Goal: Complete application form: Complete application form

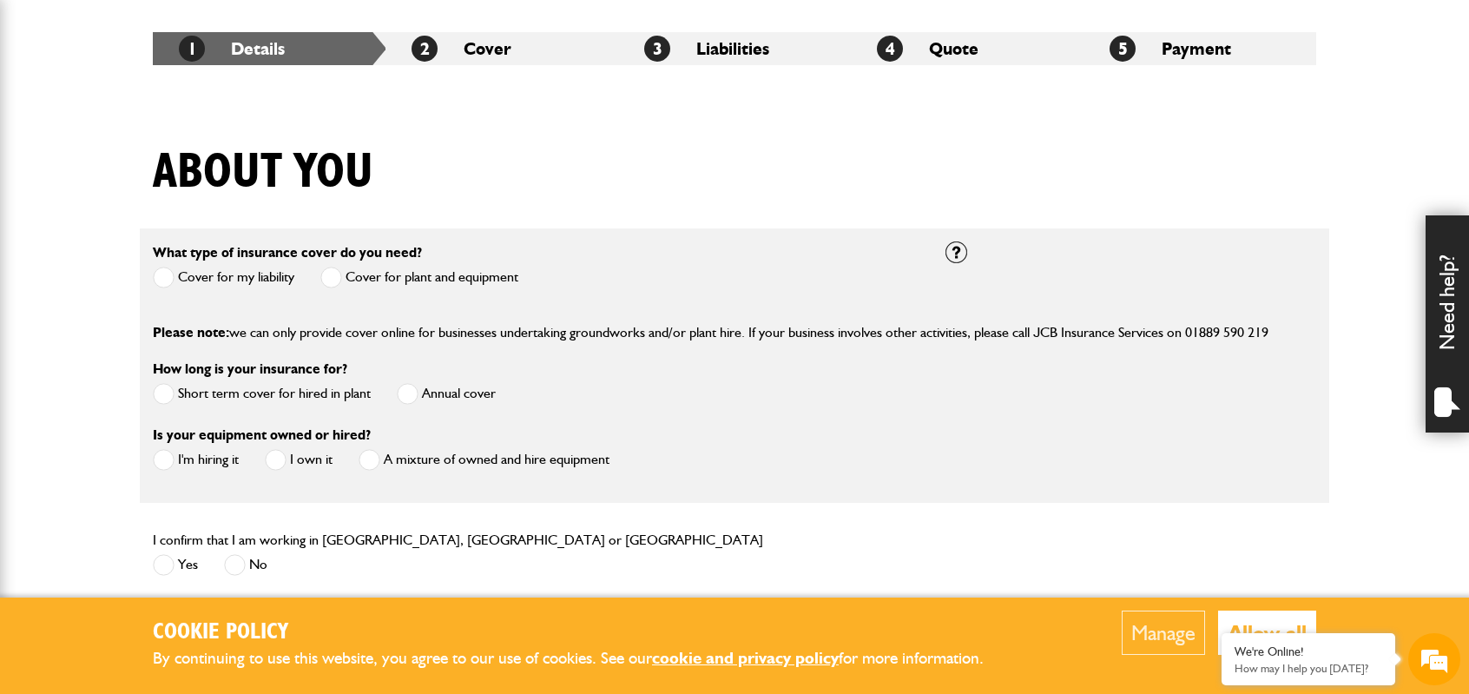
scroll to position [347, 0]
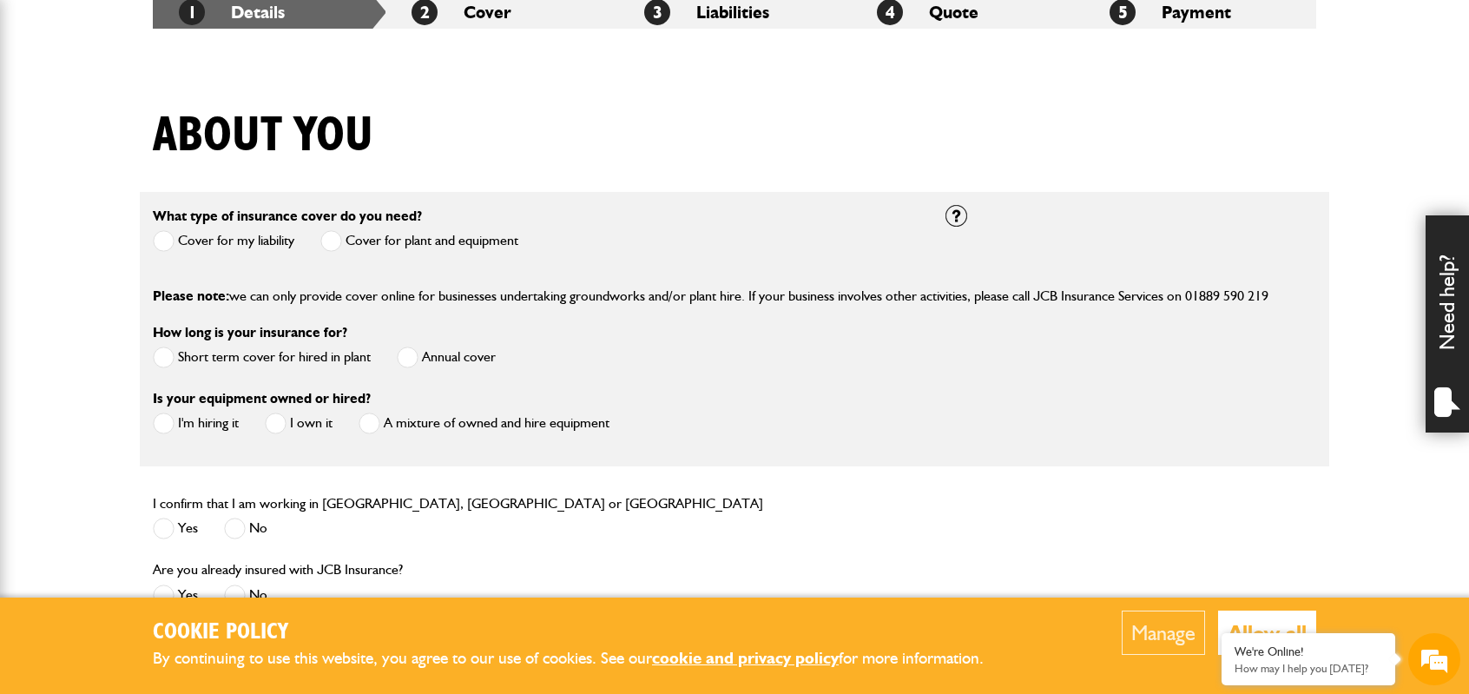
click at [162, 240] on span at bounding box center [164, 241] width 22 height 22
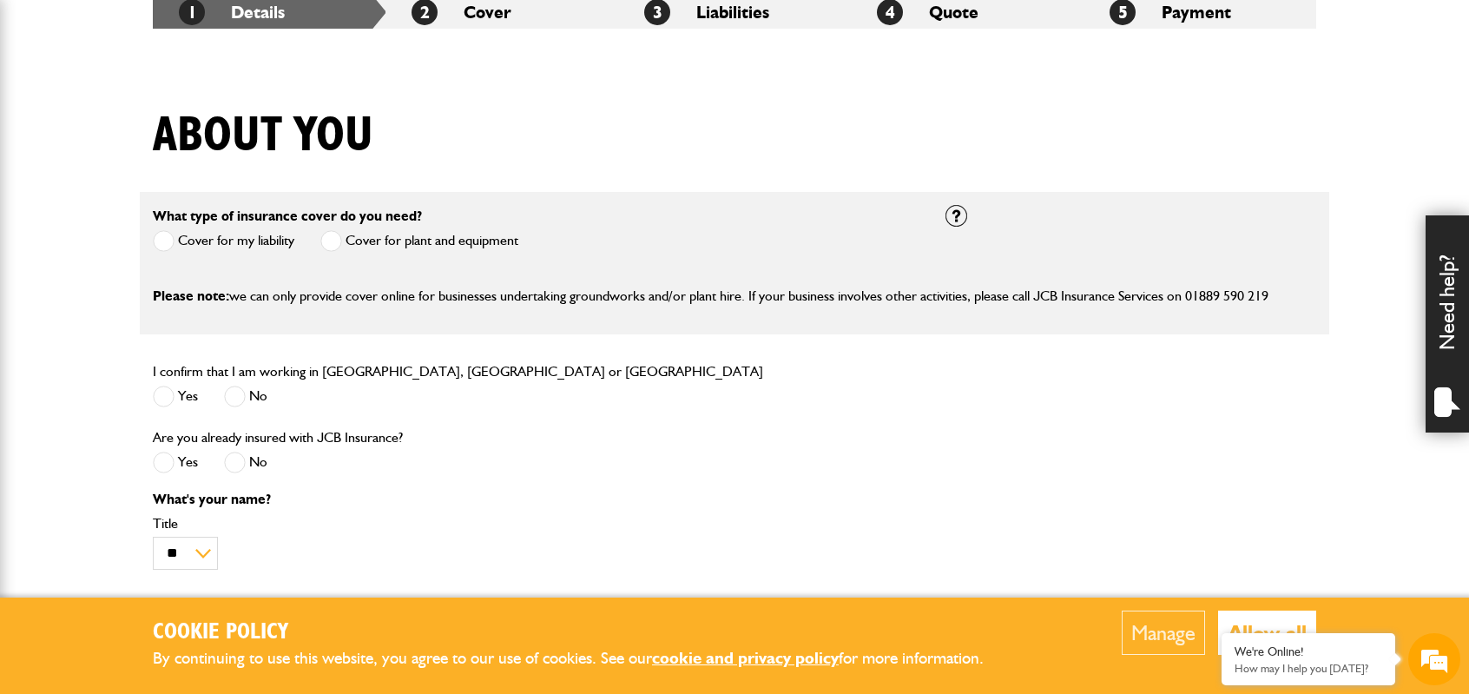
click at [335, 247] on span at bounding box center [331, 241] width 22 height 22
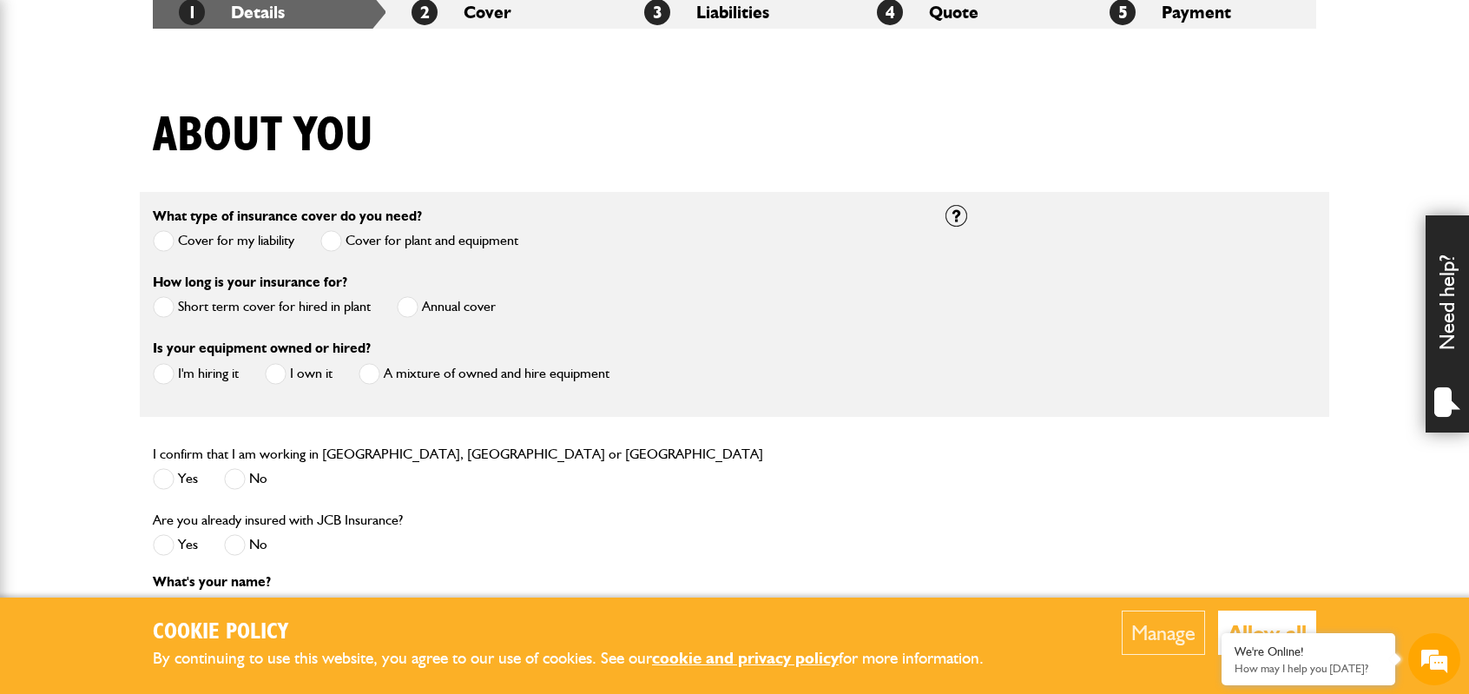
scroll to position [0, 0]
click at [411, 307] on span at bounding box center [408, 307] width 22 height 22
click at [282, 369] on span at bounding box center [276, 374] width 22 height 22
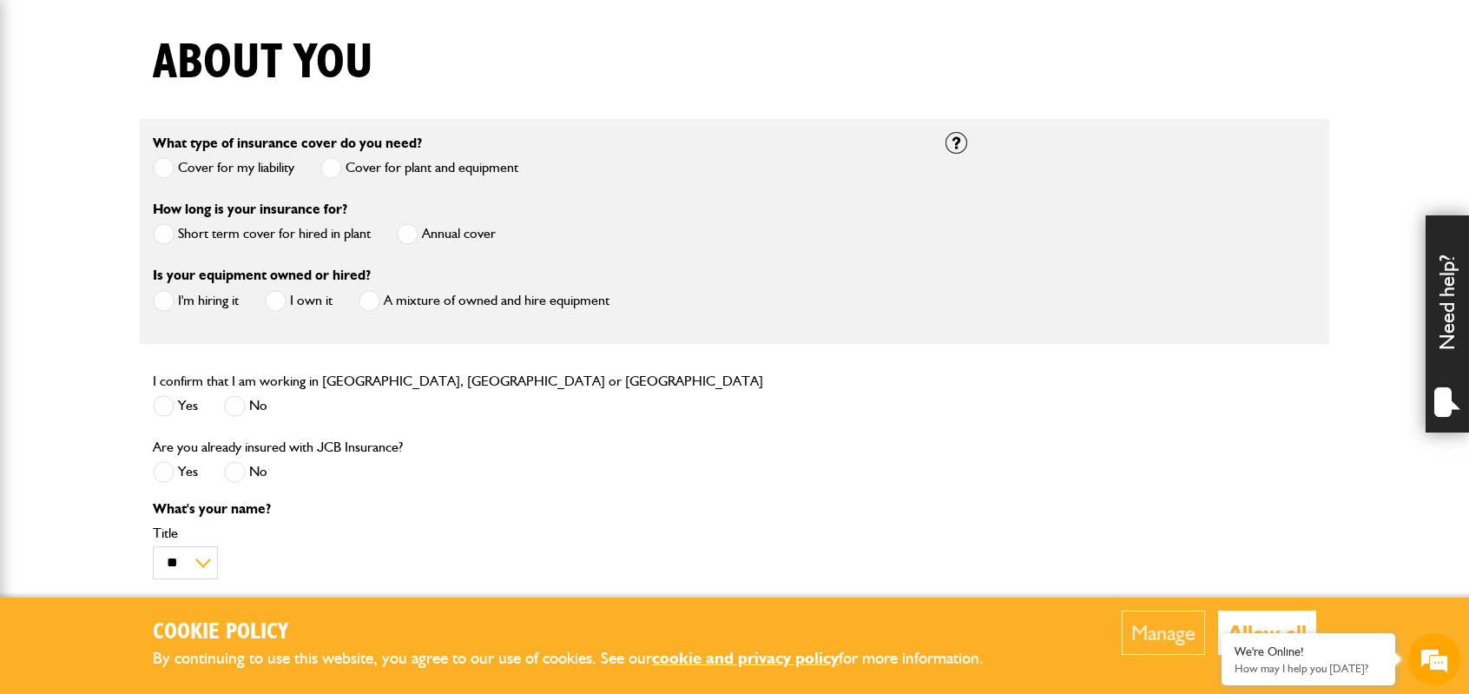
scroll to position [608, 0]
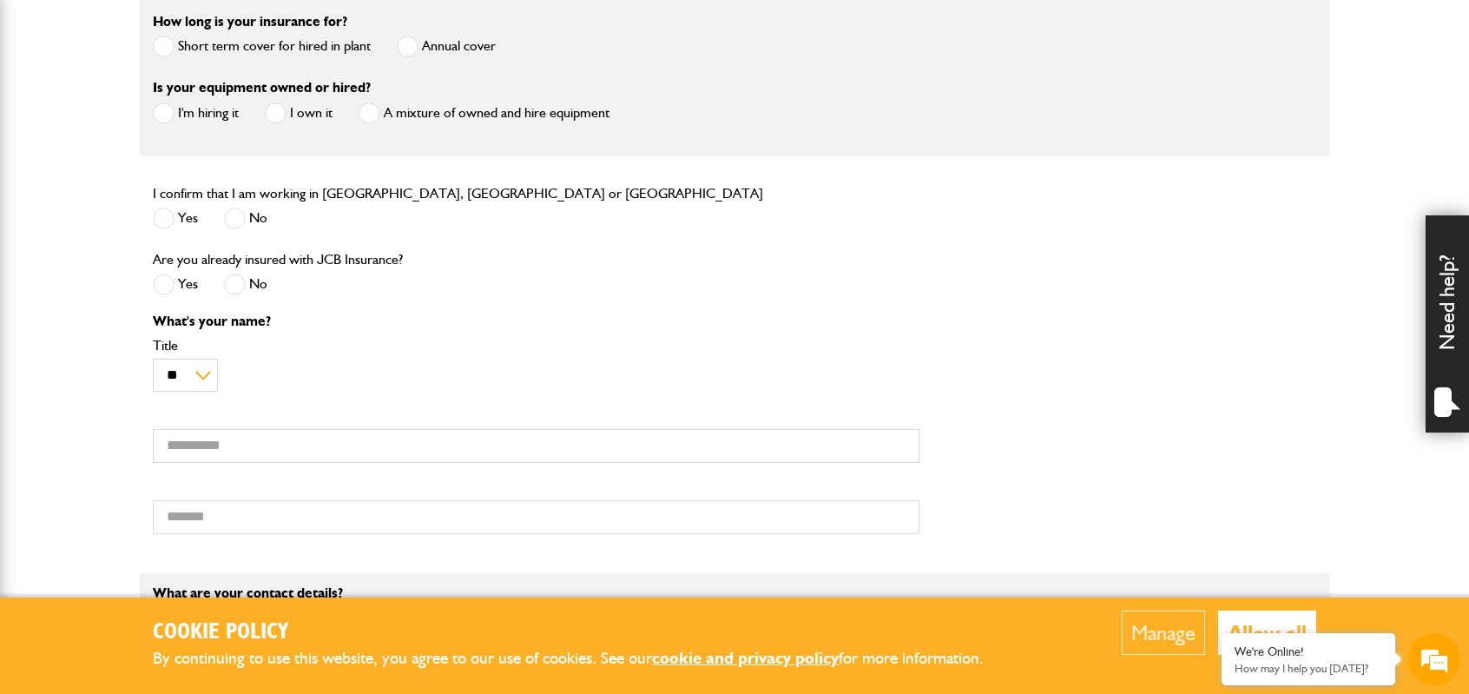
click at [168, 221] on span at bounding box center [164, 219] width 22 height 22
click at [239, 281] on span at bounding box center [235, 285] width 22 height 22
click at [204, 378] on select "** *** **** ** ** **" at bounding box center [185, 375] width 65 height 33
click at [153, 359] on select "** *** **** ** ** **" at bounding box center [185, 375] width 65 height 33
click at [208, 449] on input "First name" at bounding box center [536, 446] width 767 height 34
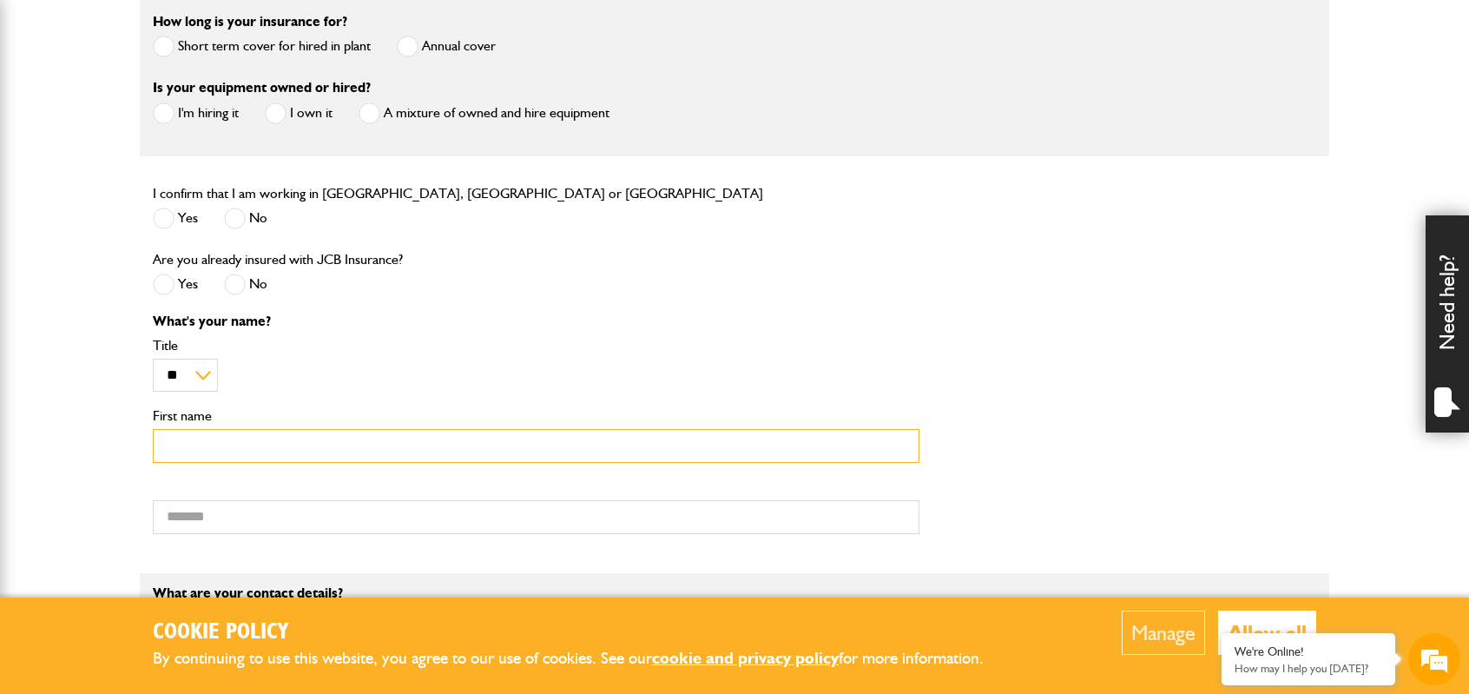
type input "*****"
type input "*********"
type input "**********"
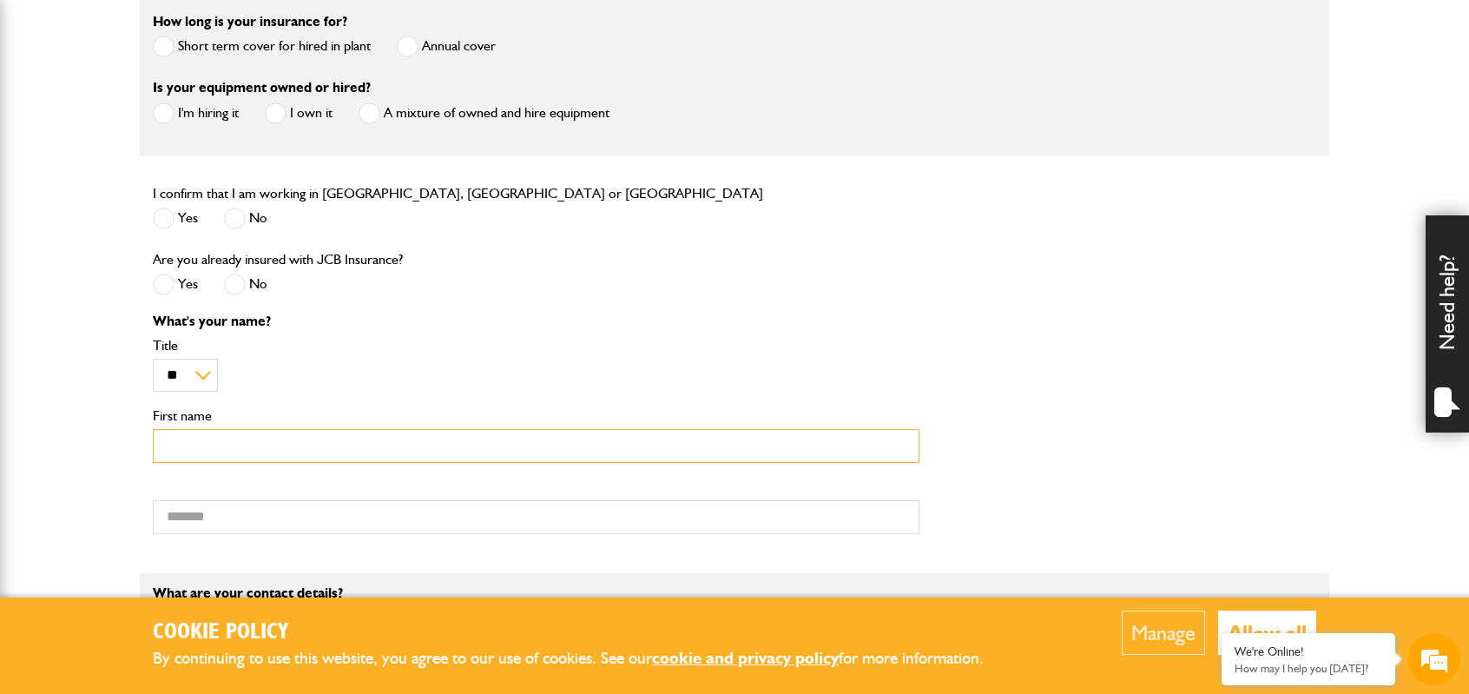
type input "**********"
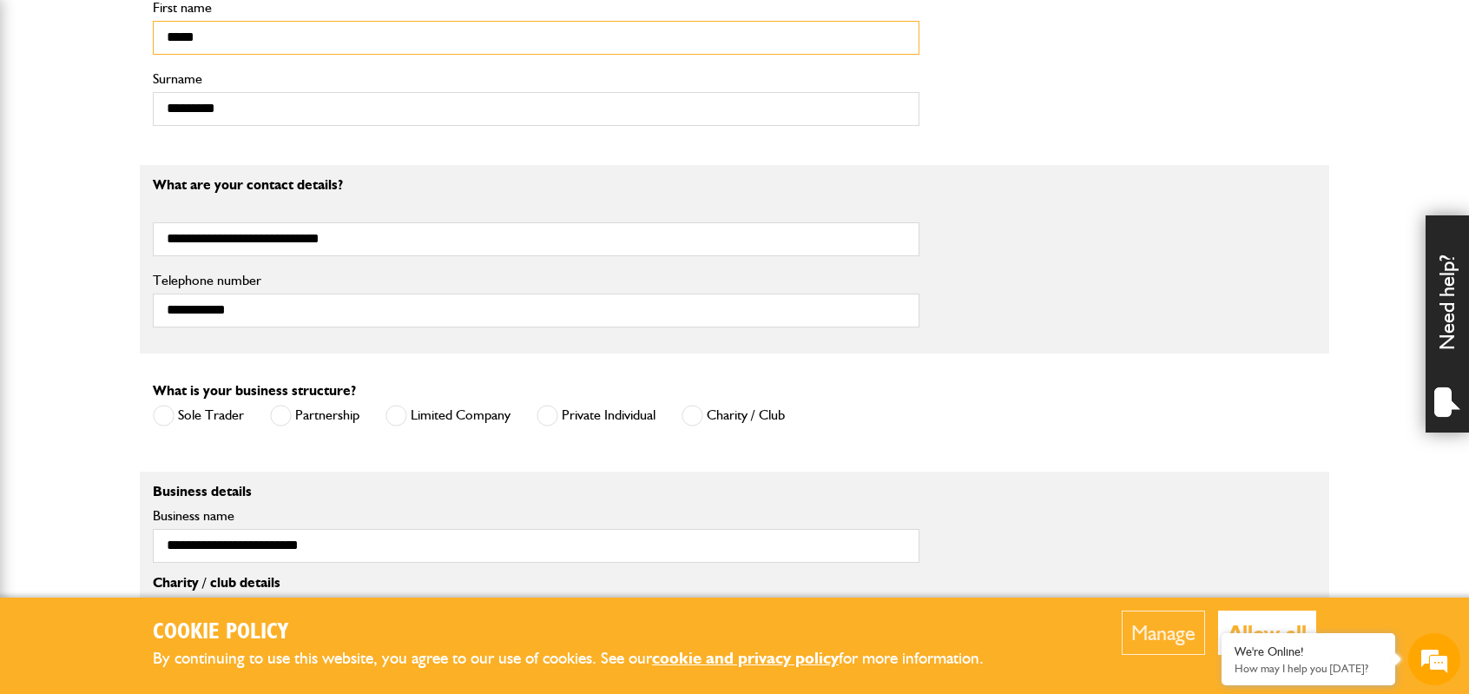
scroll to position [1042, 0]
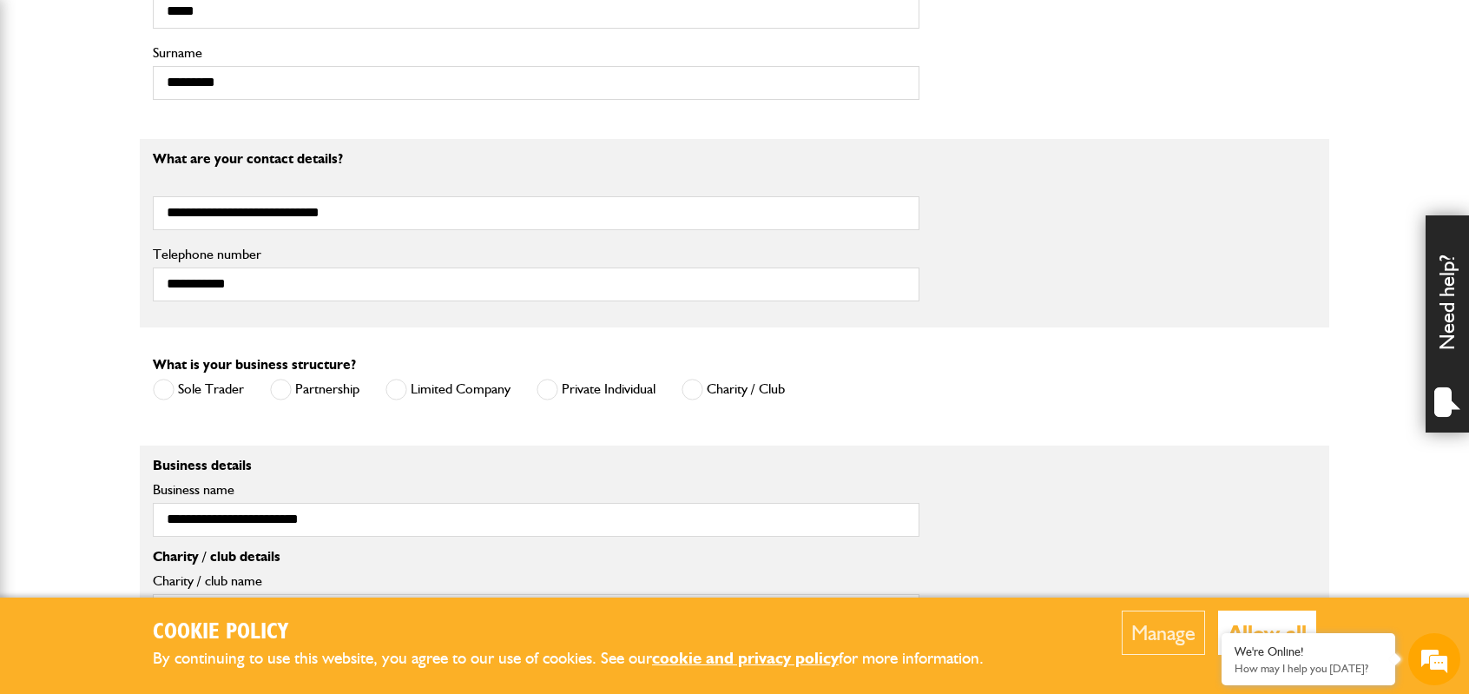
click at [405, 387] on span at bounding box center [397, 390] width 22 height 22
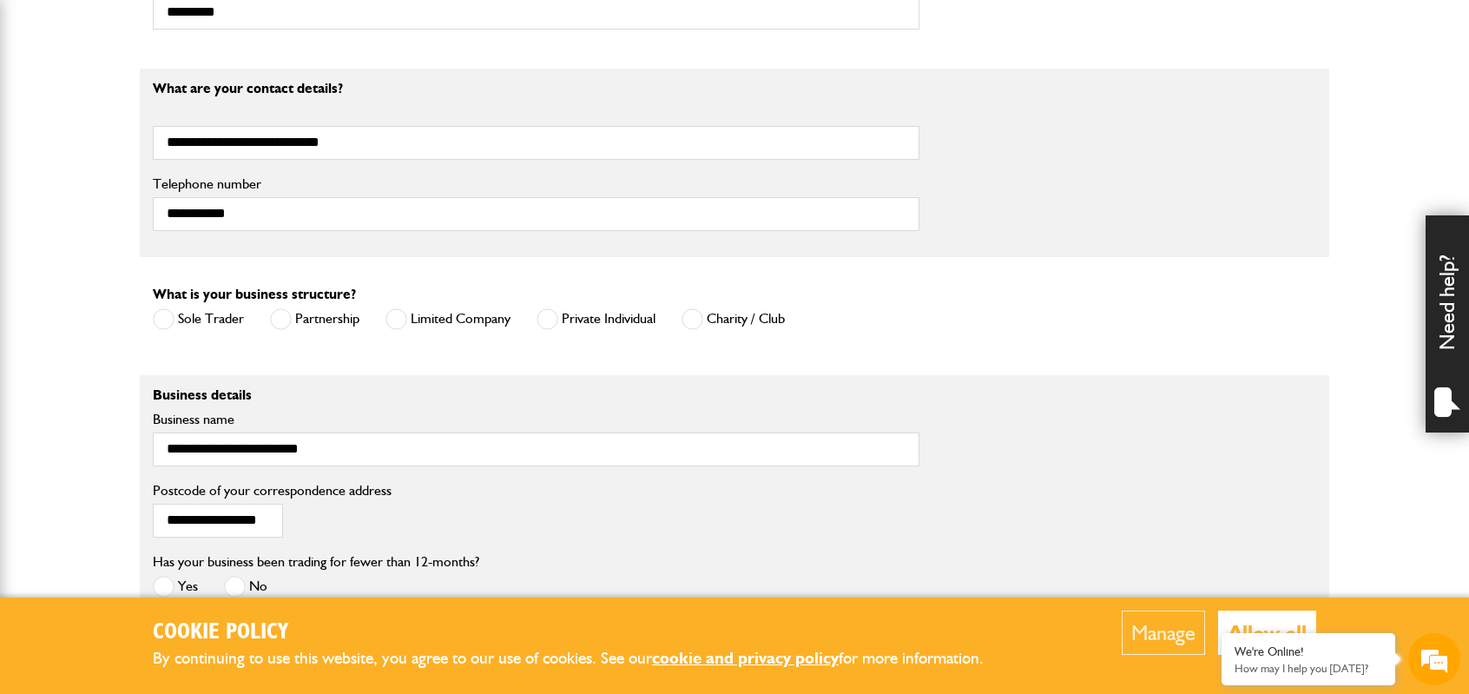
scroll to position [1303, 0]
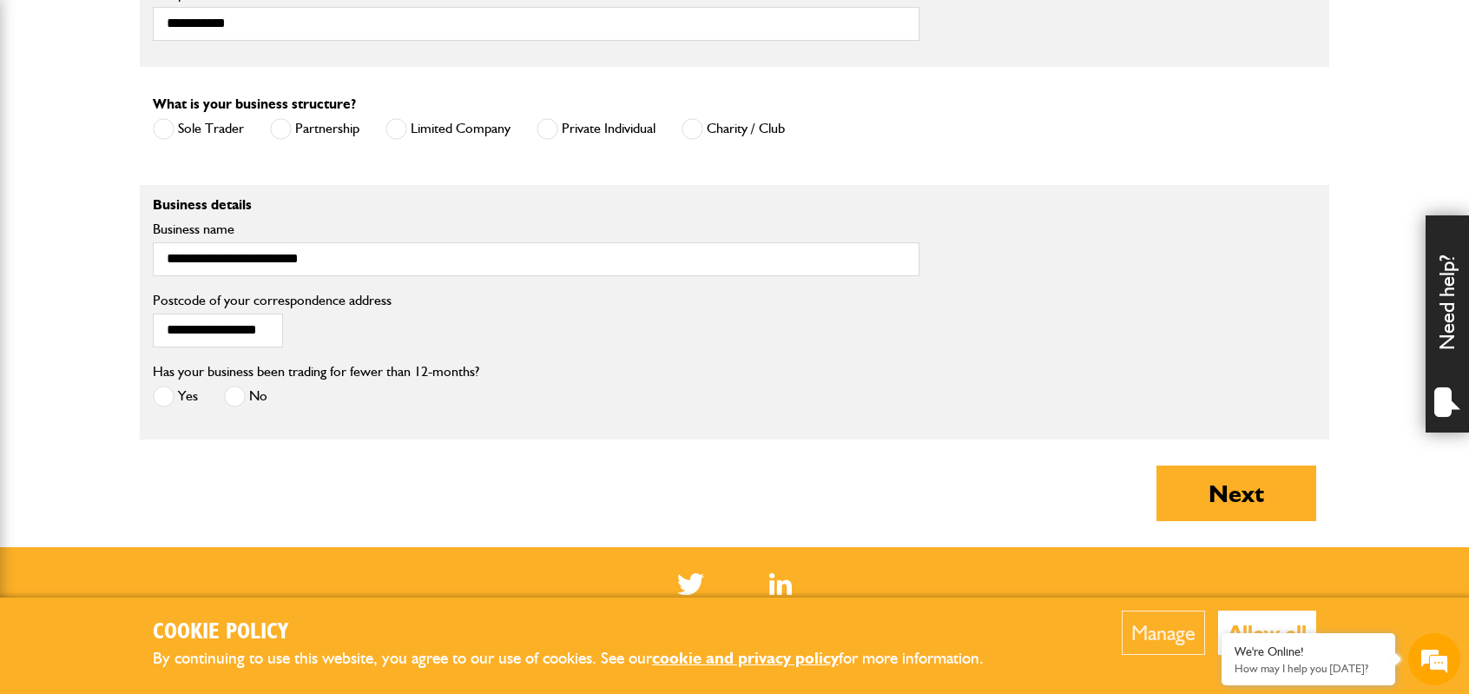
click at [242, 386] on span at bounding box center [235, 397] width 22 height 22
click at [1239, 496] on button "Next" at bounding box center [1237, 494] width 160 height 56
type input "**********"
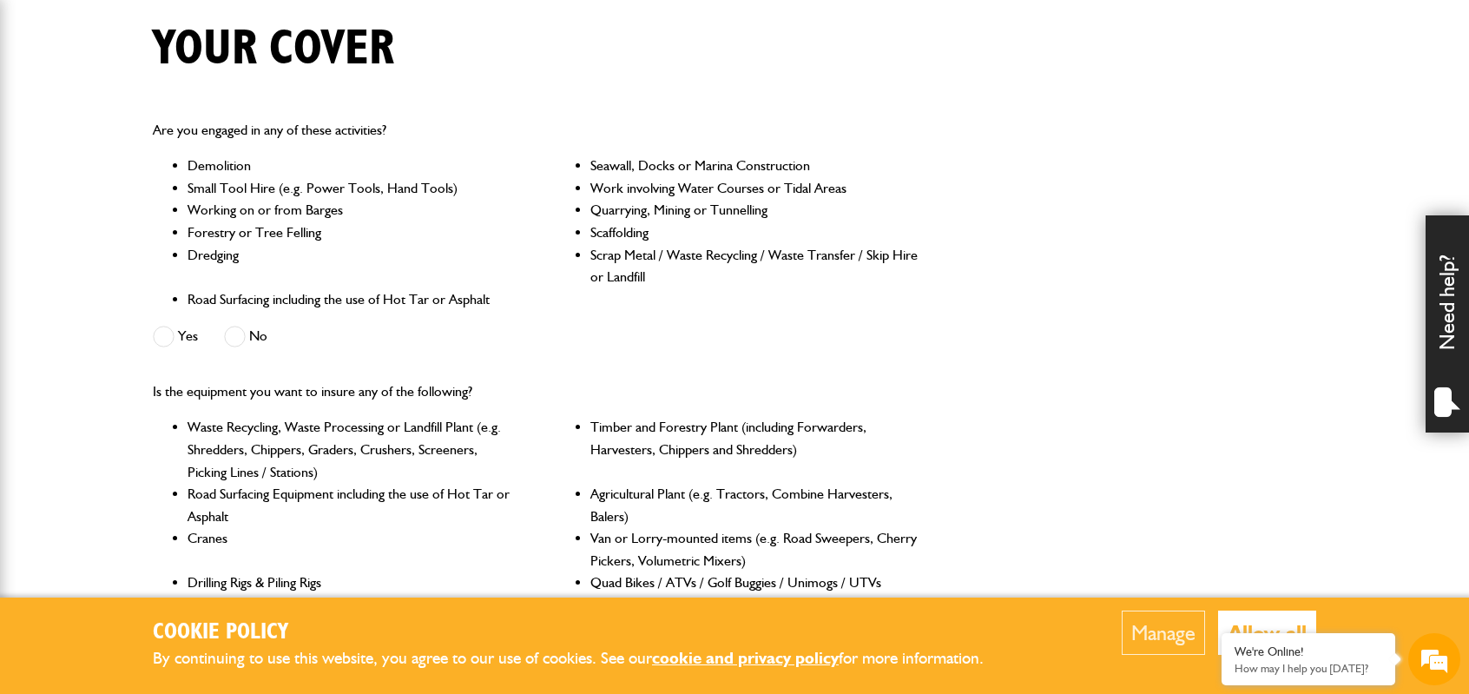
click at [241, 336] on span at bounding box center [235, 337] width 22 height 22
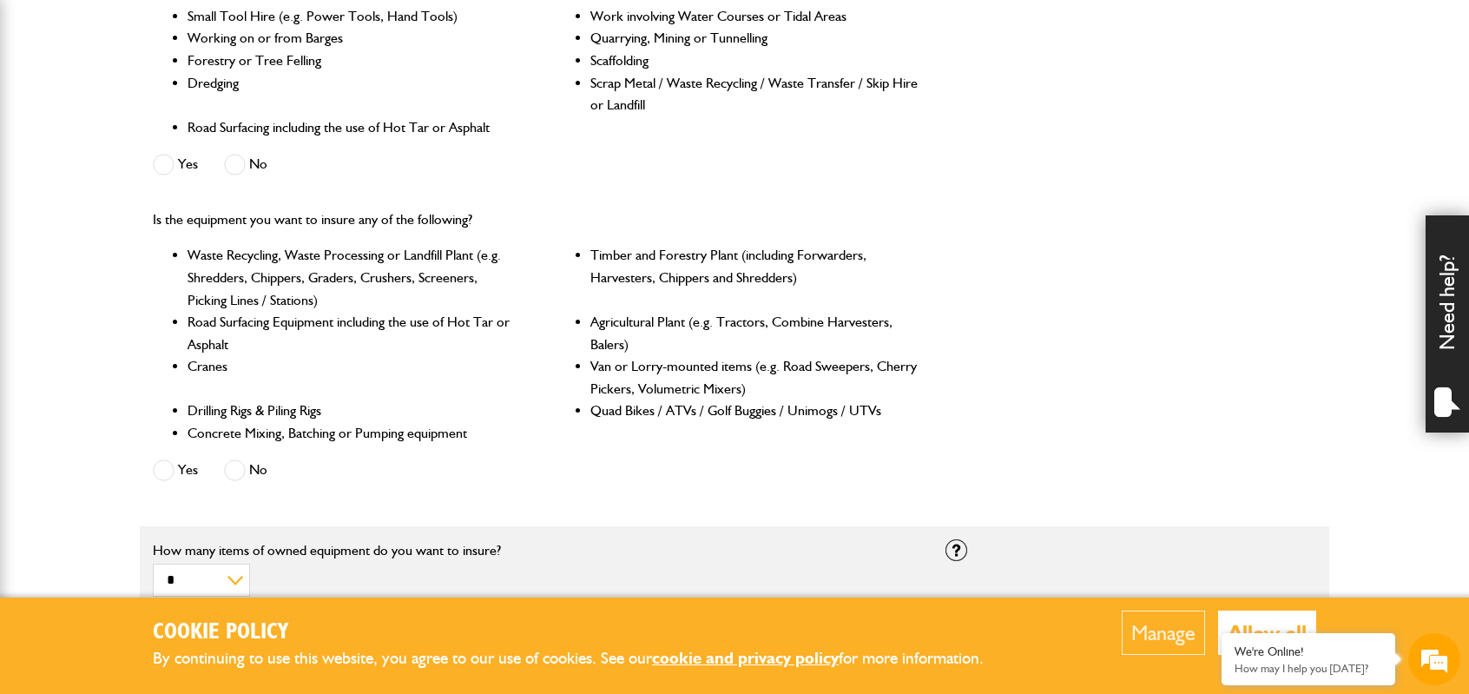
scroll to position [608, 0]
click at [234, 466] on span at bounding box center [235, 469] width 22 height 22
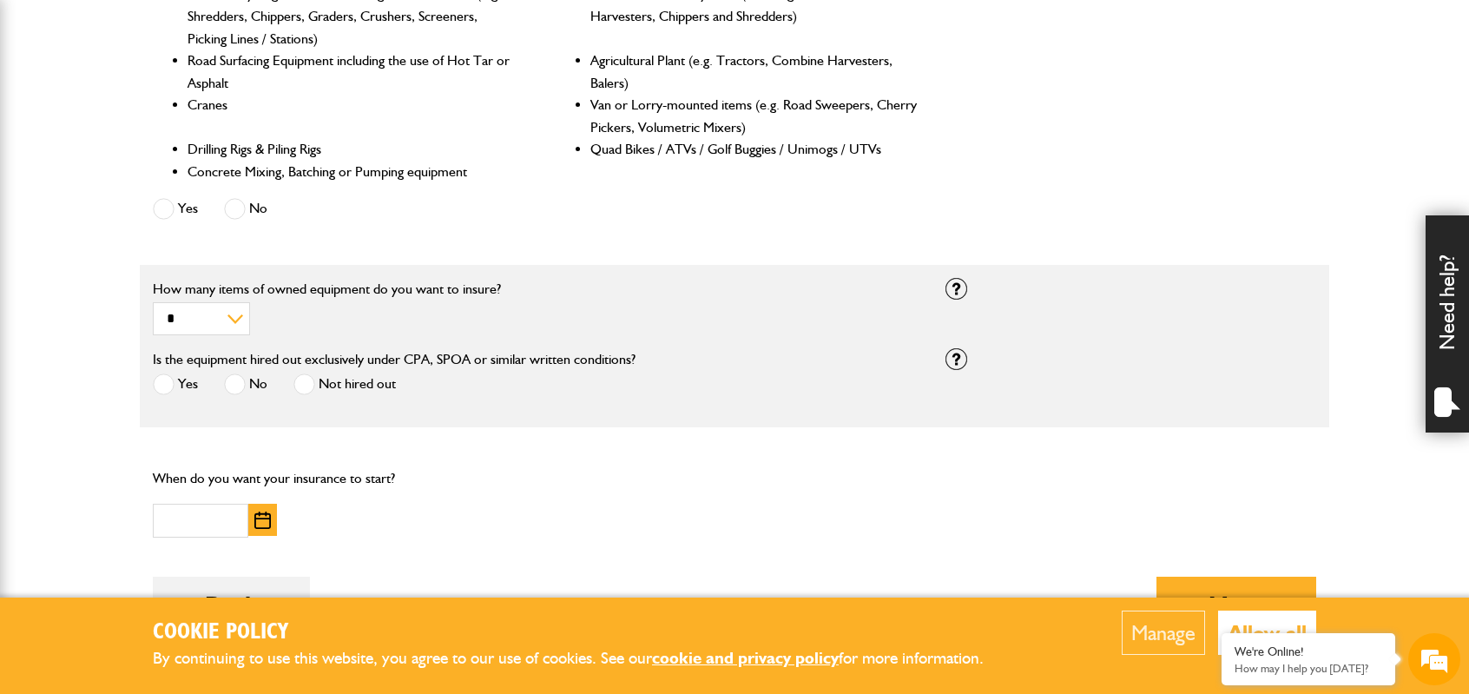
scroll to position [868, 0]
click at [313, 386] on span at bounding box center [305, 384] width 22 height 22
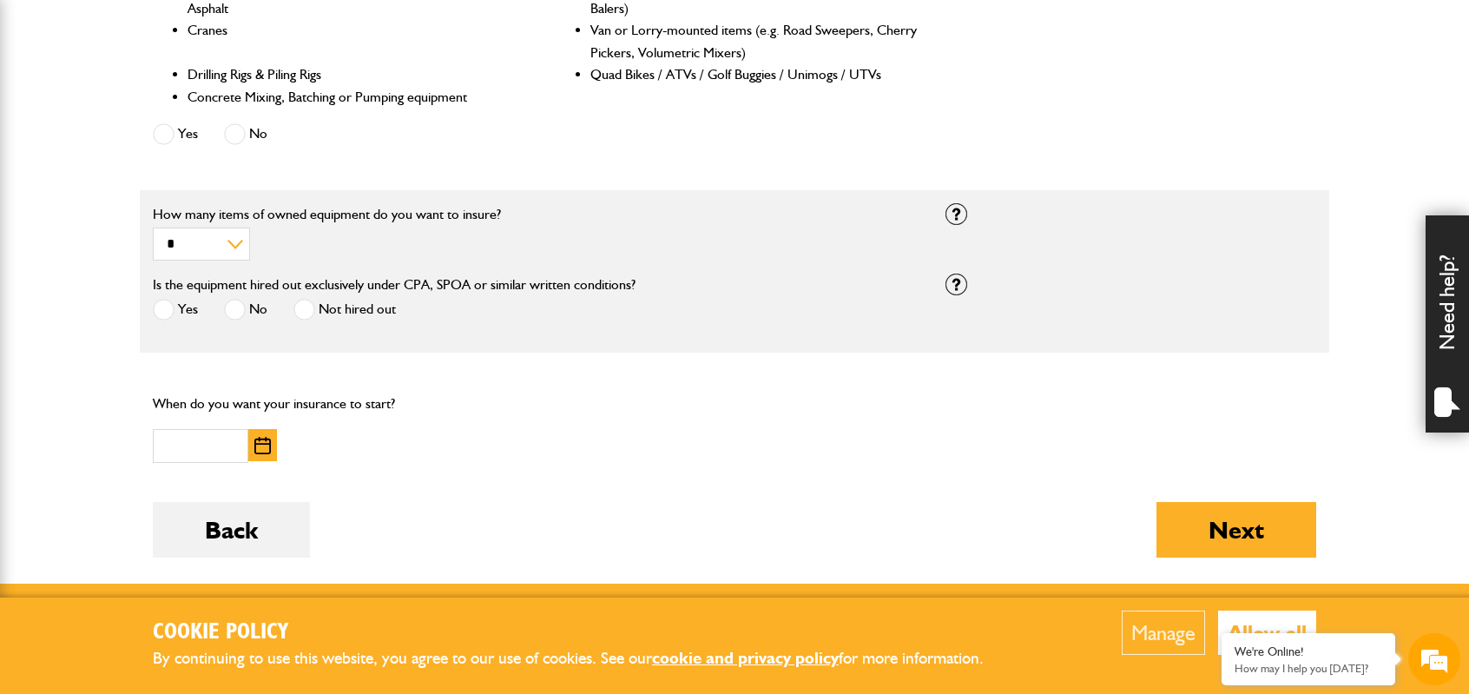
scroll to position [1042, 0]
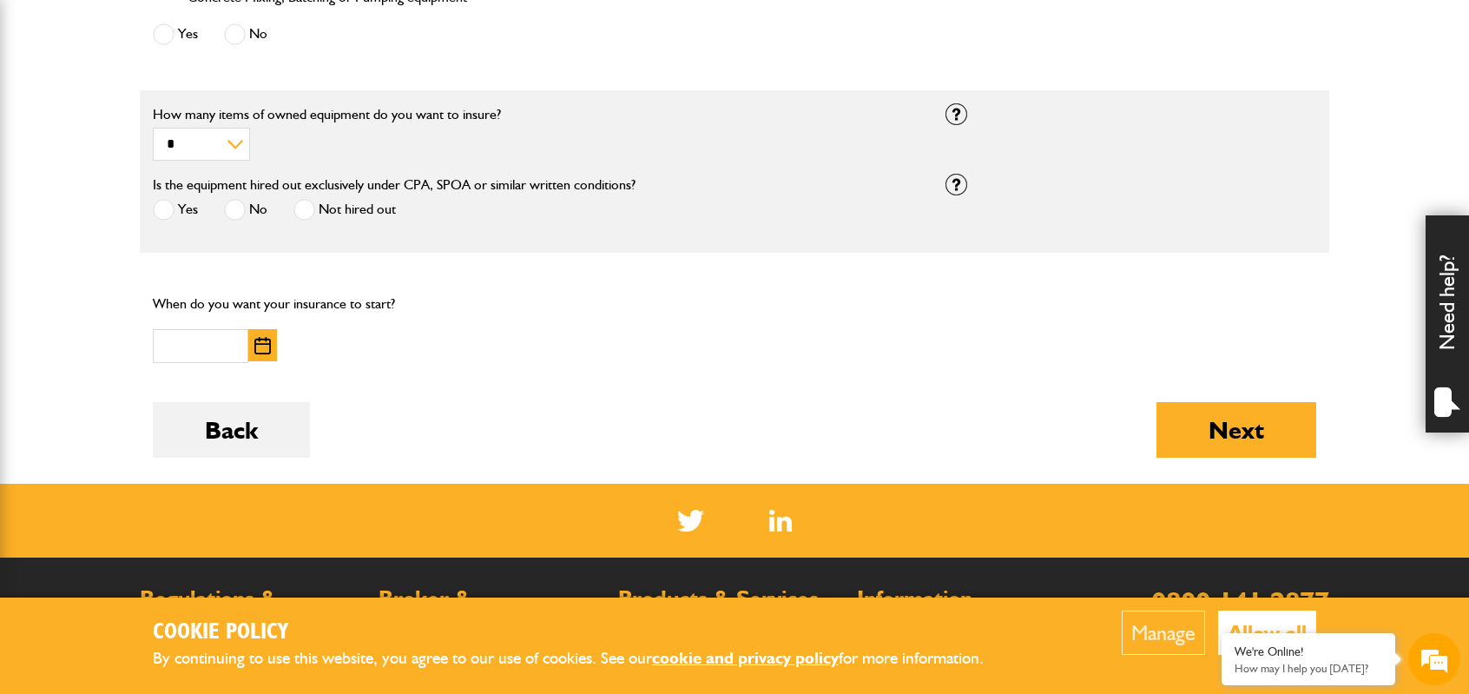
click at [262, 343] on img "button" at bounding box center [262, 345] width 17 height 17
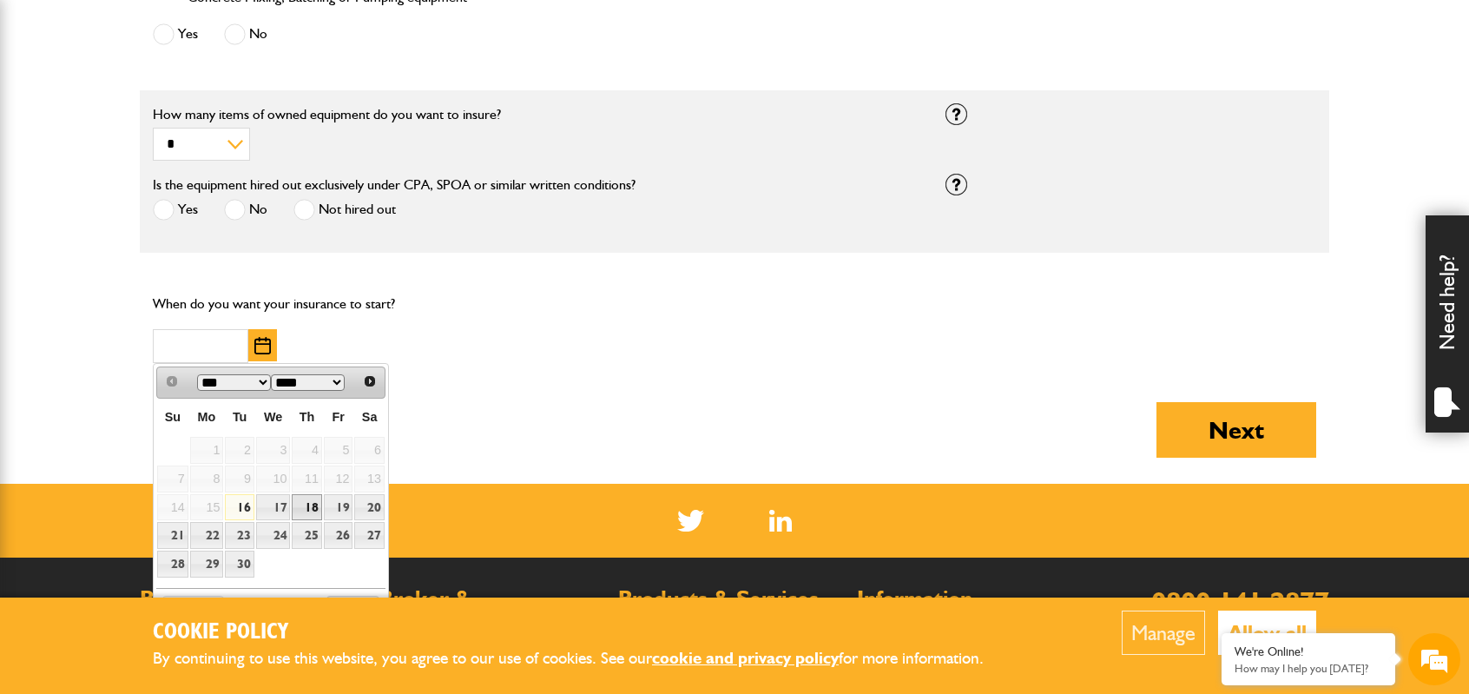
click at [311, 502] on link "18" at bounding box center [307, 507] width 30 height 27
type input "**********"
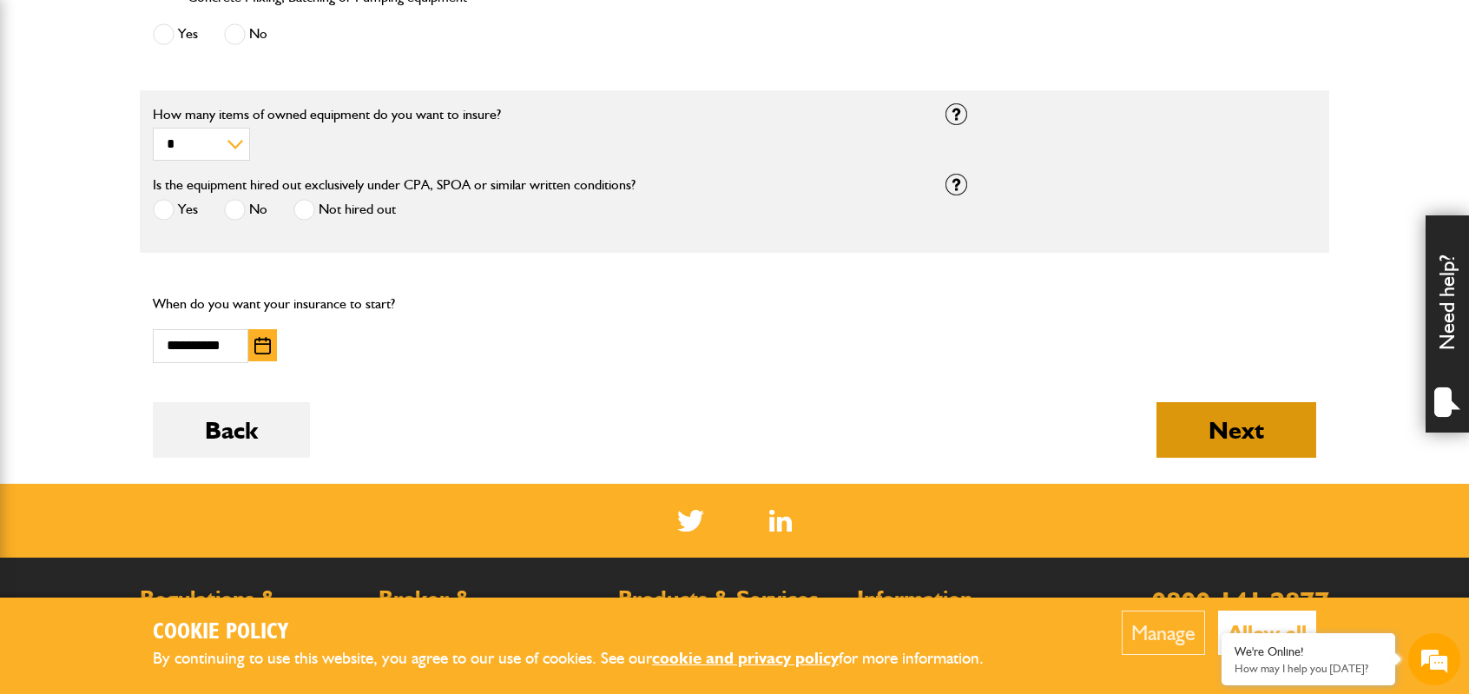
click at [1237, 433] on button "Next" at bounding box center [1237, 430] width 160 height 56
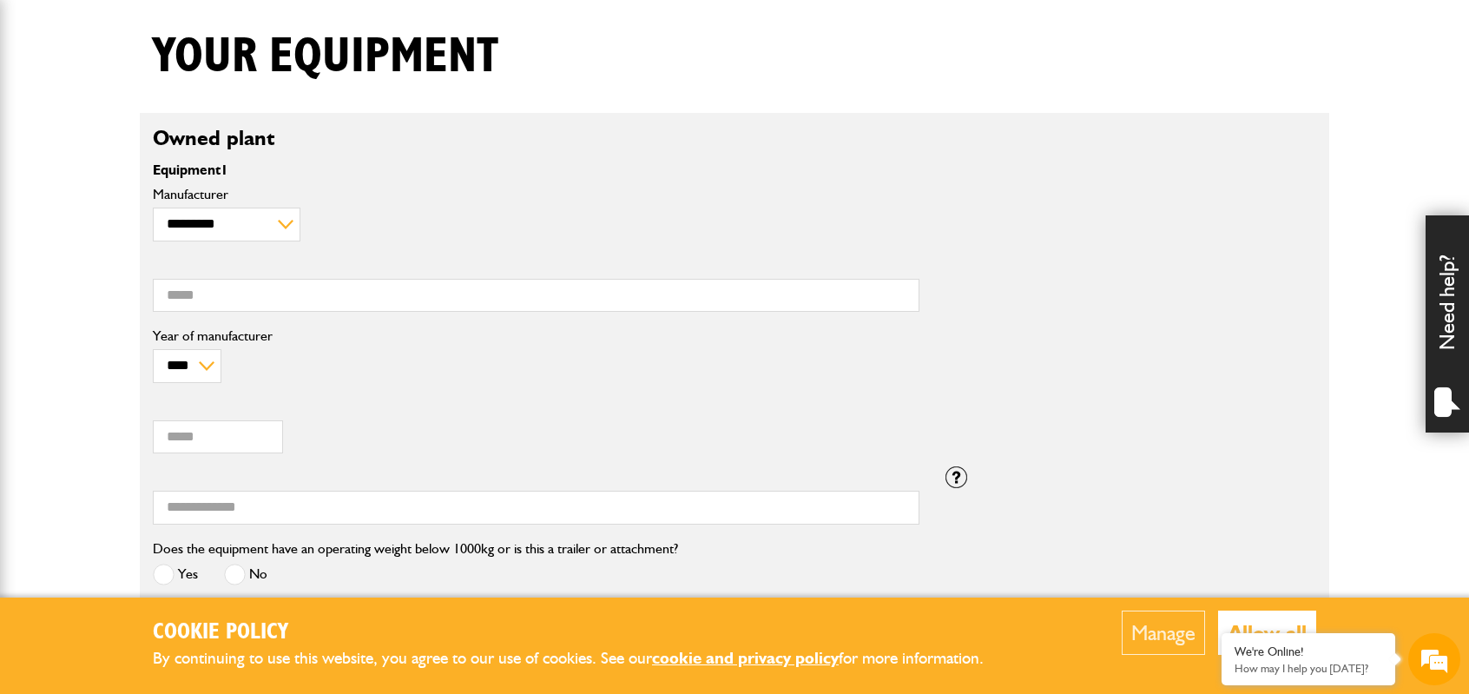
scroll to position [434, 0]
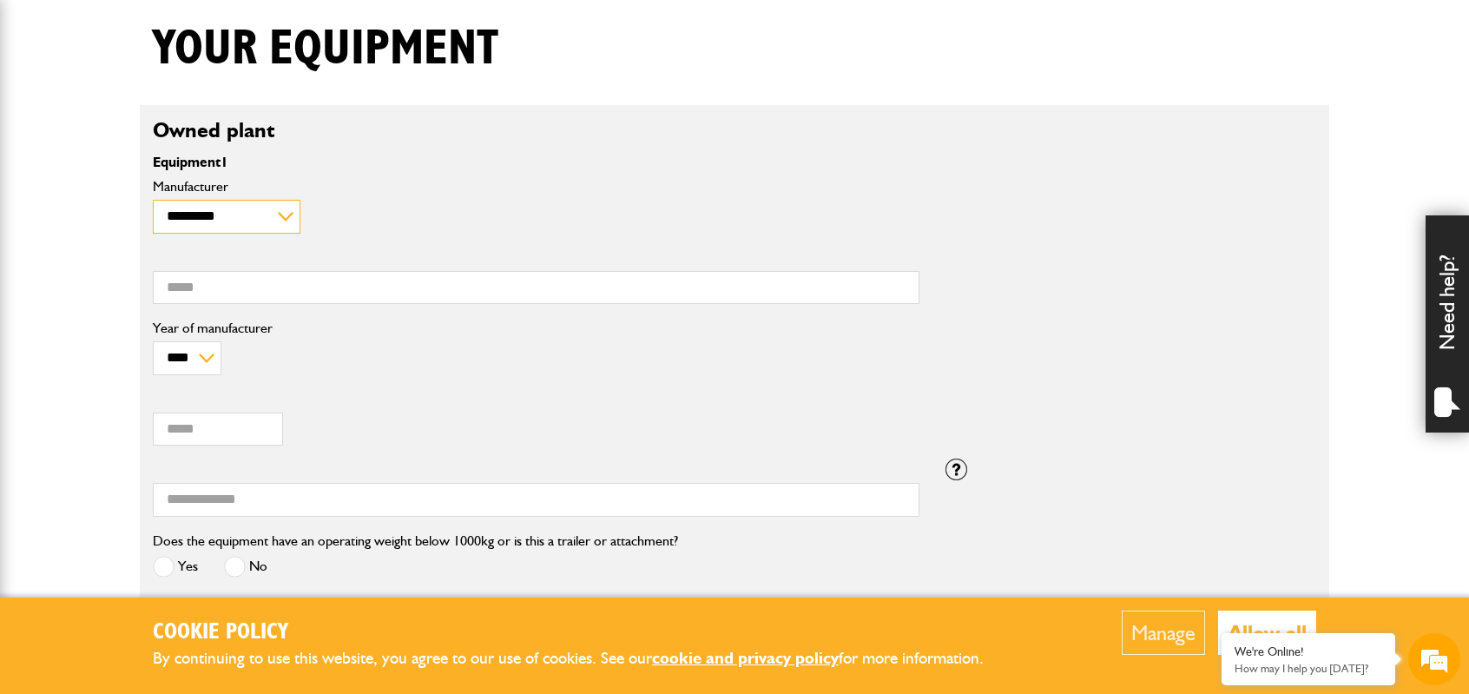
click at [287, 210] on select "**********" at bounding box center [227, 216] width 148 height 33
select select "**"
click at [153, 200] on select "**********" at bounding box center [227, 216] width 148 height 33
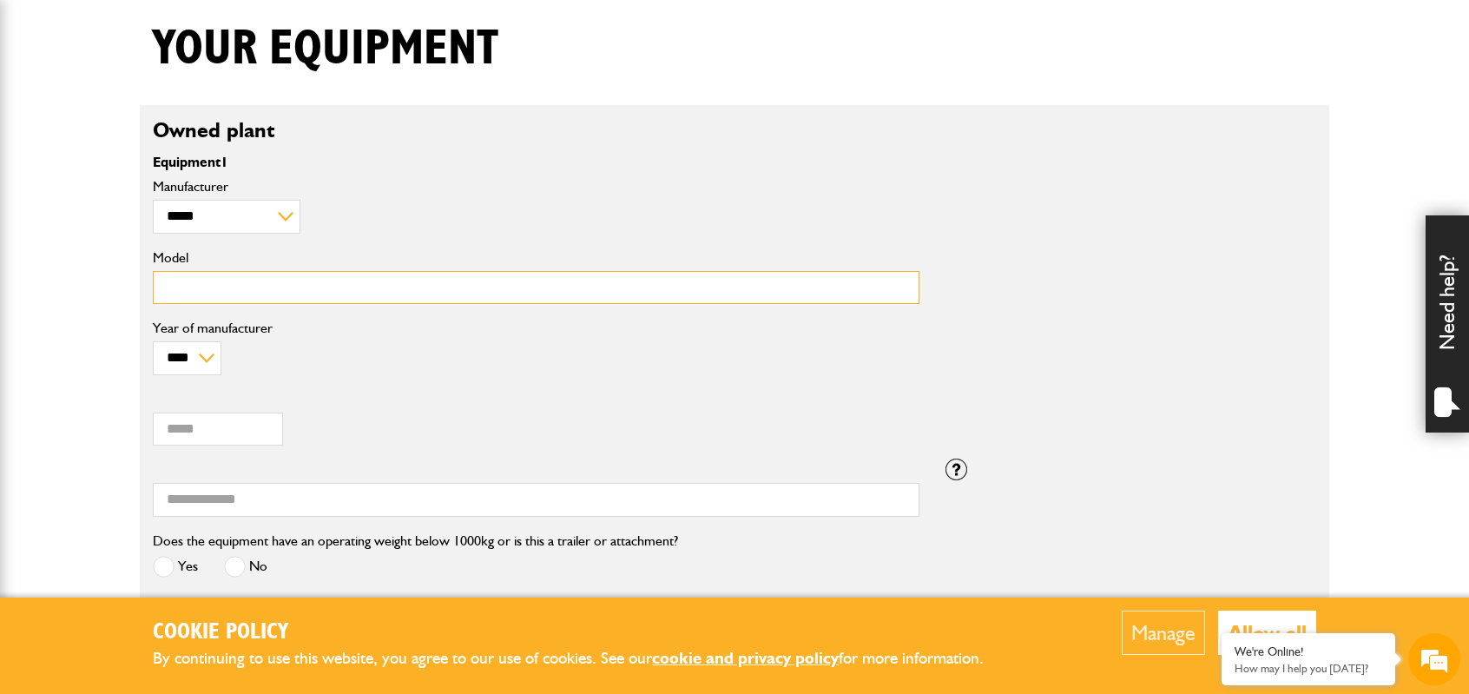
click at [222, 289] on input "Model" at bounding box center [536, 288] width 767 height 34
type input "**********"
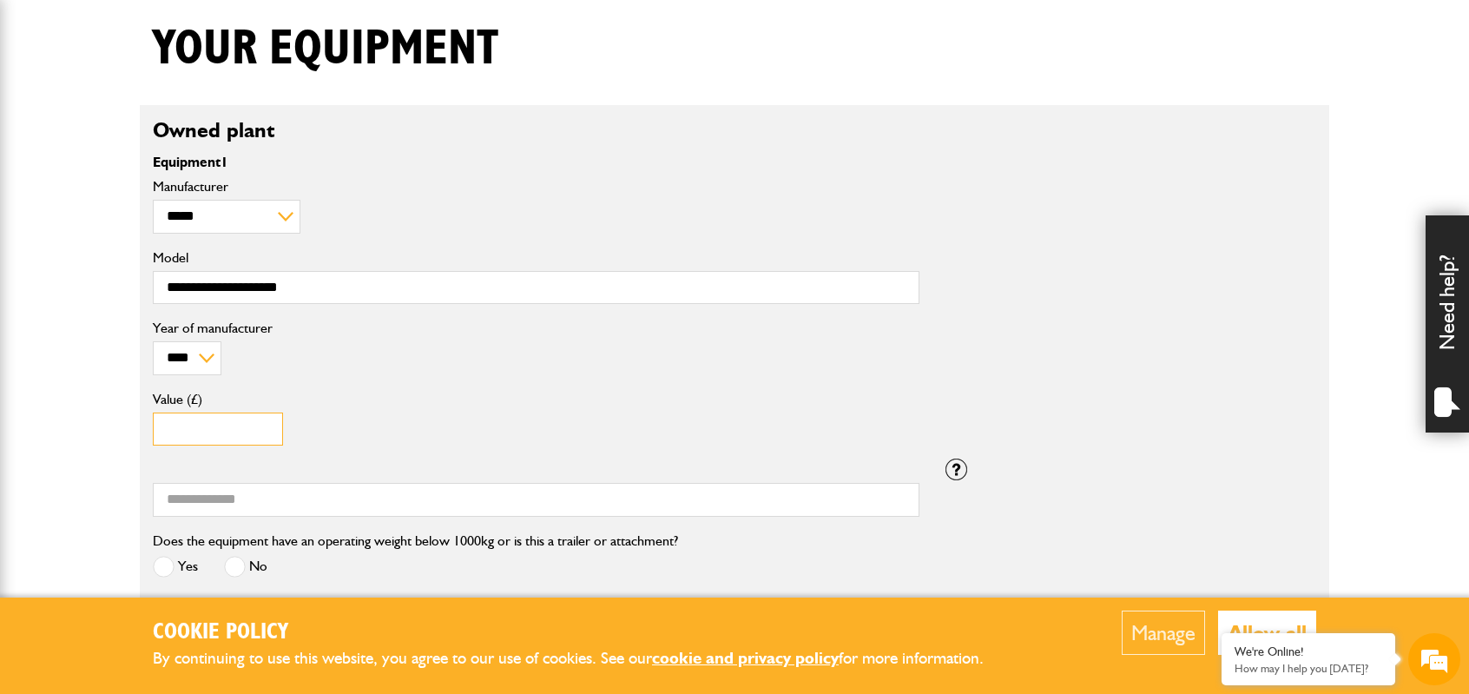
click at [196, 431] on input "Value (£)" at bounding box center [218, 430] width 130 height 34
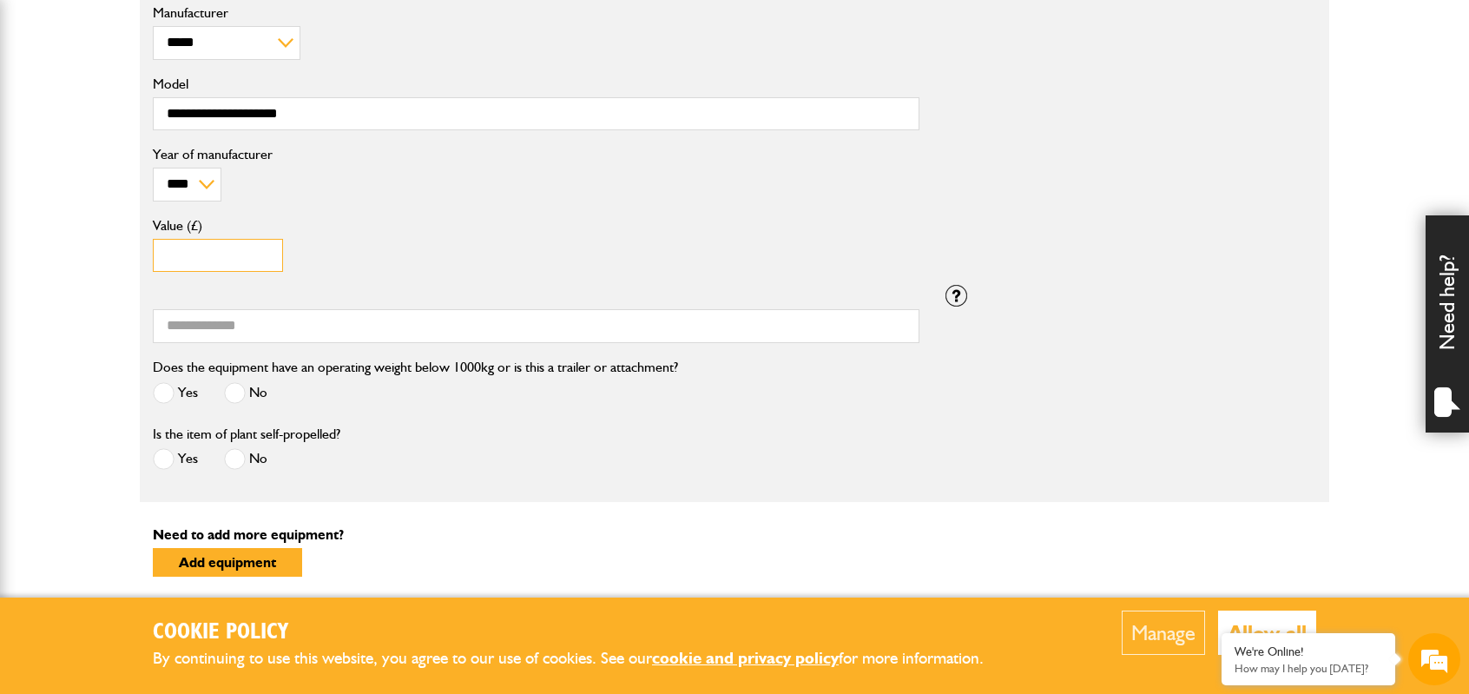
type input "*****"
click at [636, 329] on input "Serial number" at bounding box center [536, 326] width 767 height 34
type input "***"
click at [240, 391] on span at bounding box center [235, 393] width 22 height 22
click at [169, 454] on span at bounding box center [164, 459] width 22 height 22
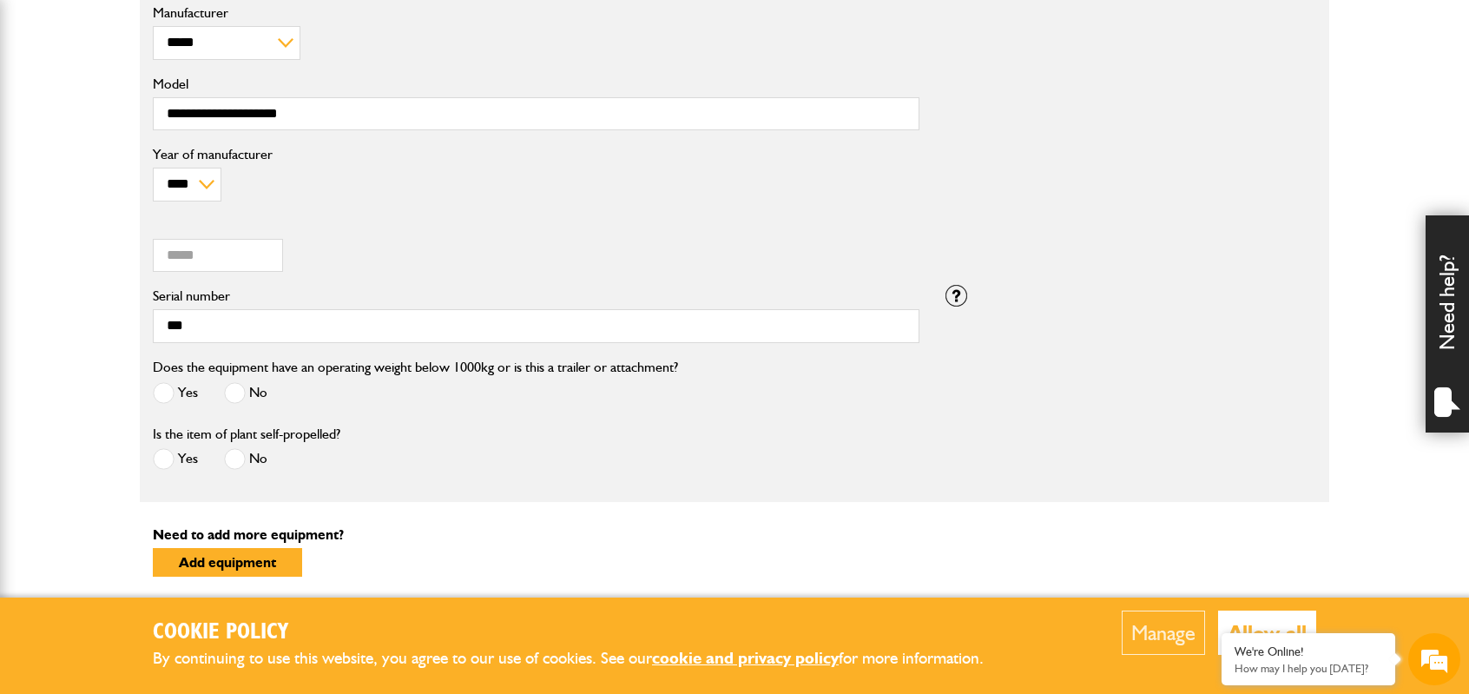
scroll to position [744, 0]
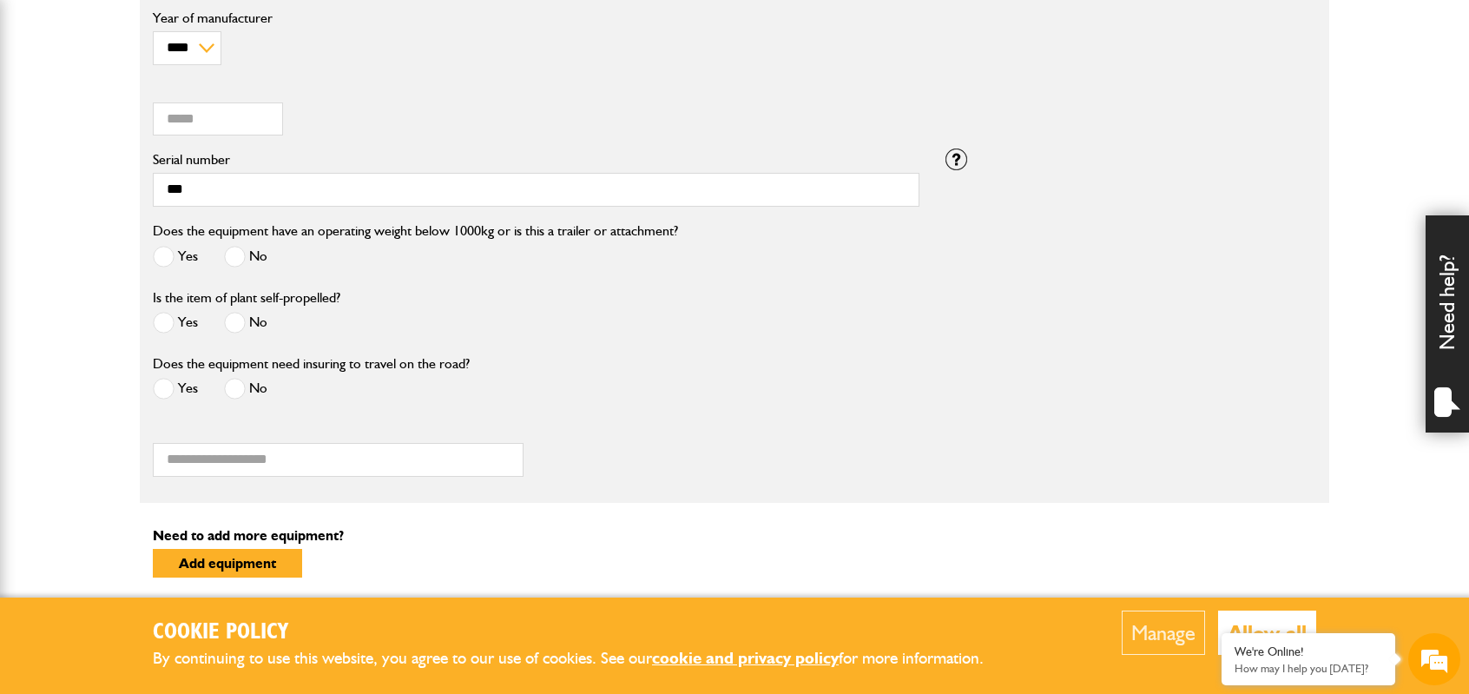
click at [168, 386] on span at bounding box center [164, 389] width 22 height 22
click at [298, 456] on input "Registration number" at bounding box center [338, 460] width 371 height 34
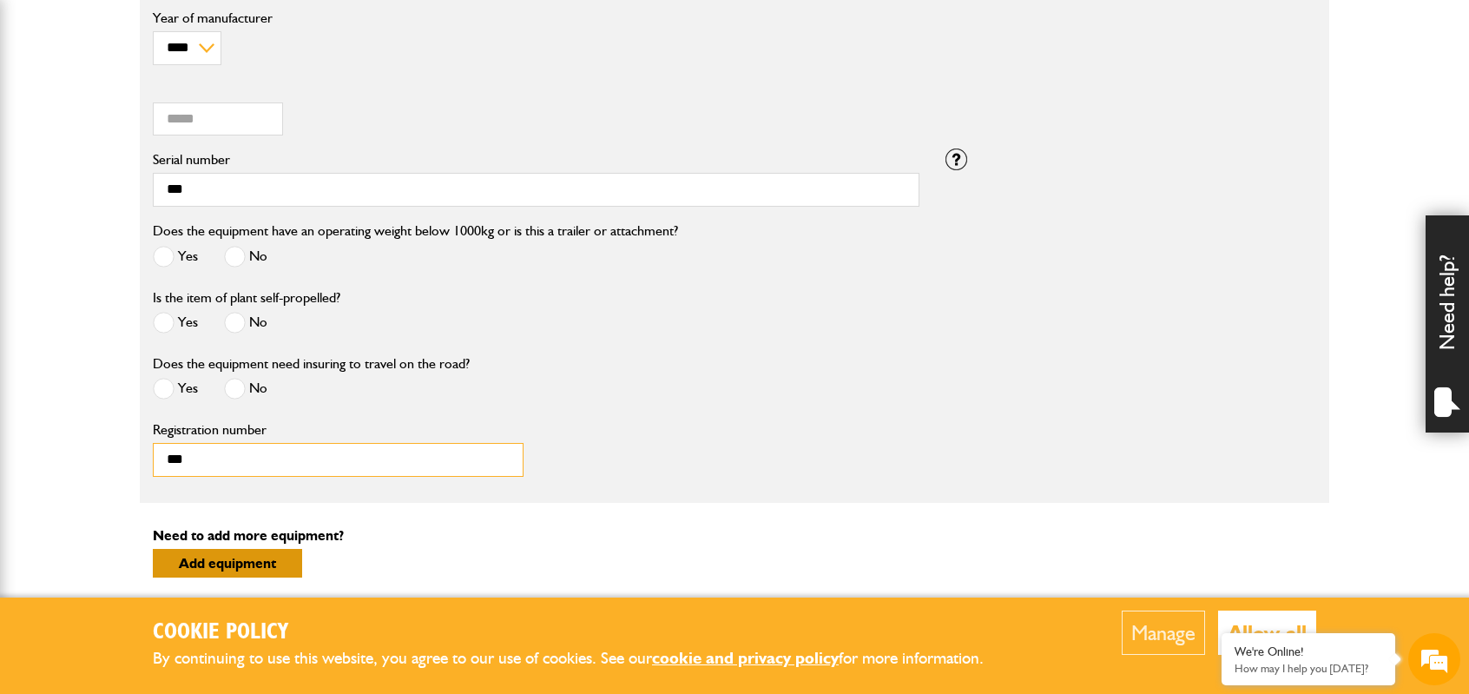
type input "***"
click at [280, 551] on button "Add equipment" at bounding box center [227, 563] width 149 height 29
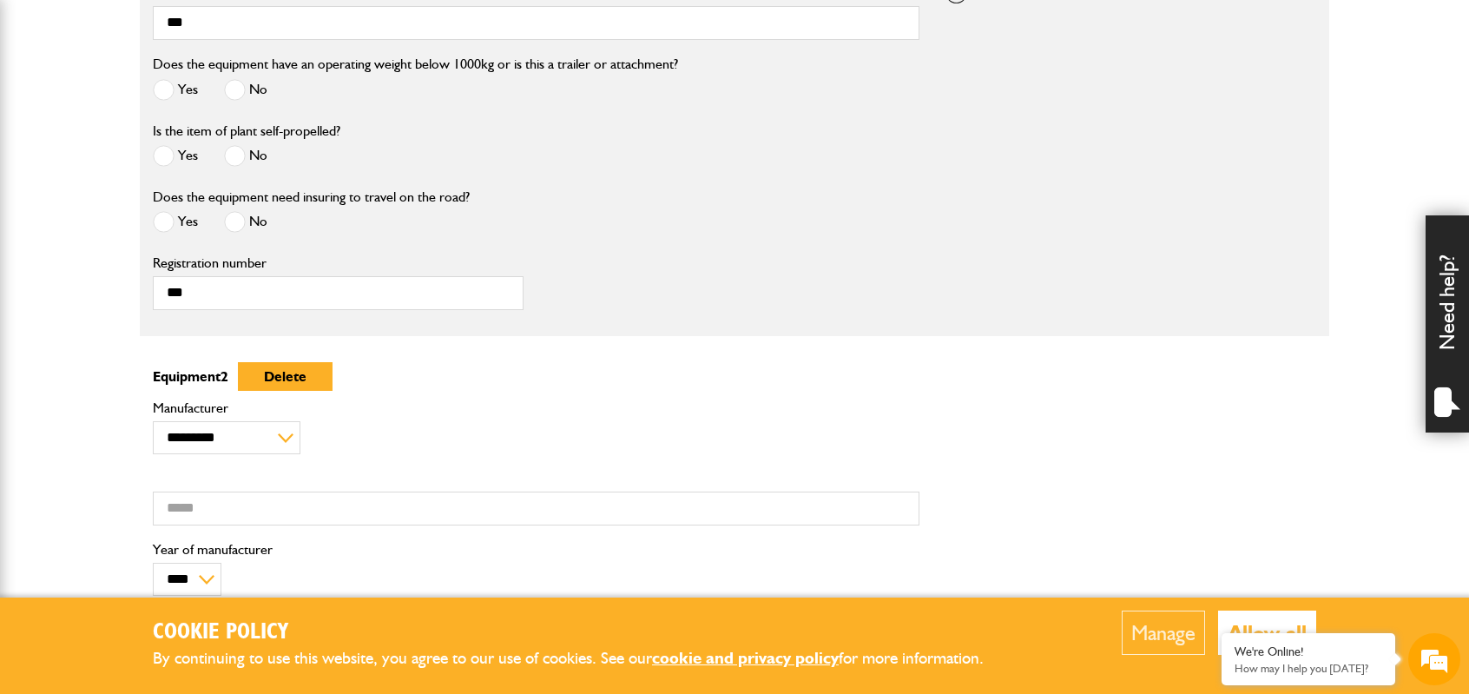
scroll to position [918, 0]
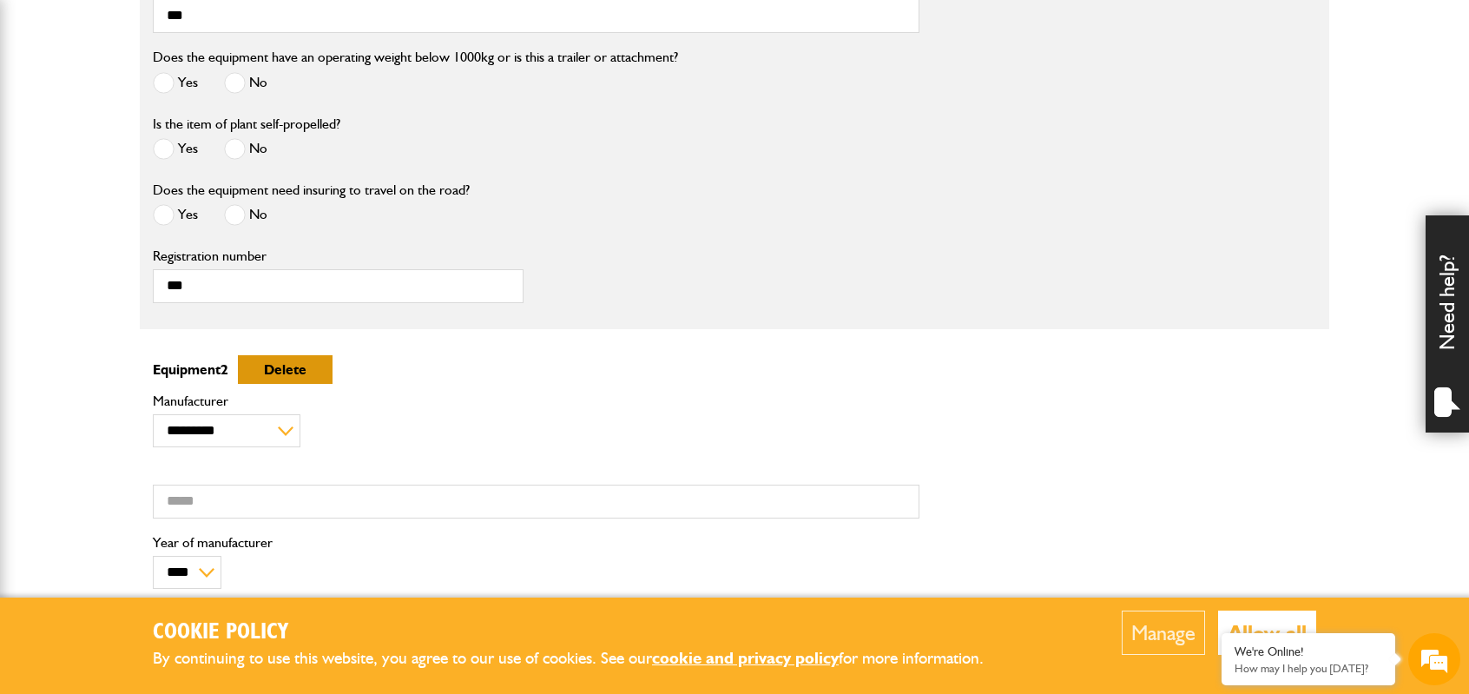
click at [314, 366] on button "Delete" at bounding box center [285, 369] width 95 height 29
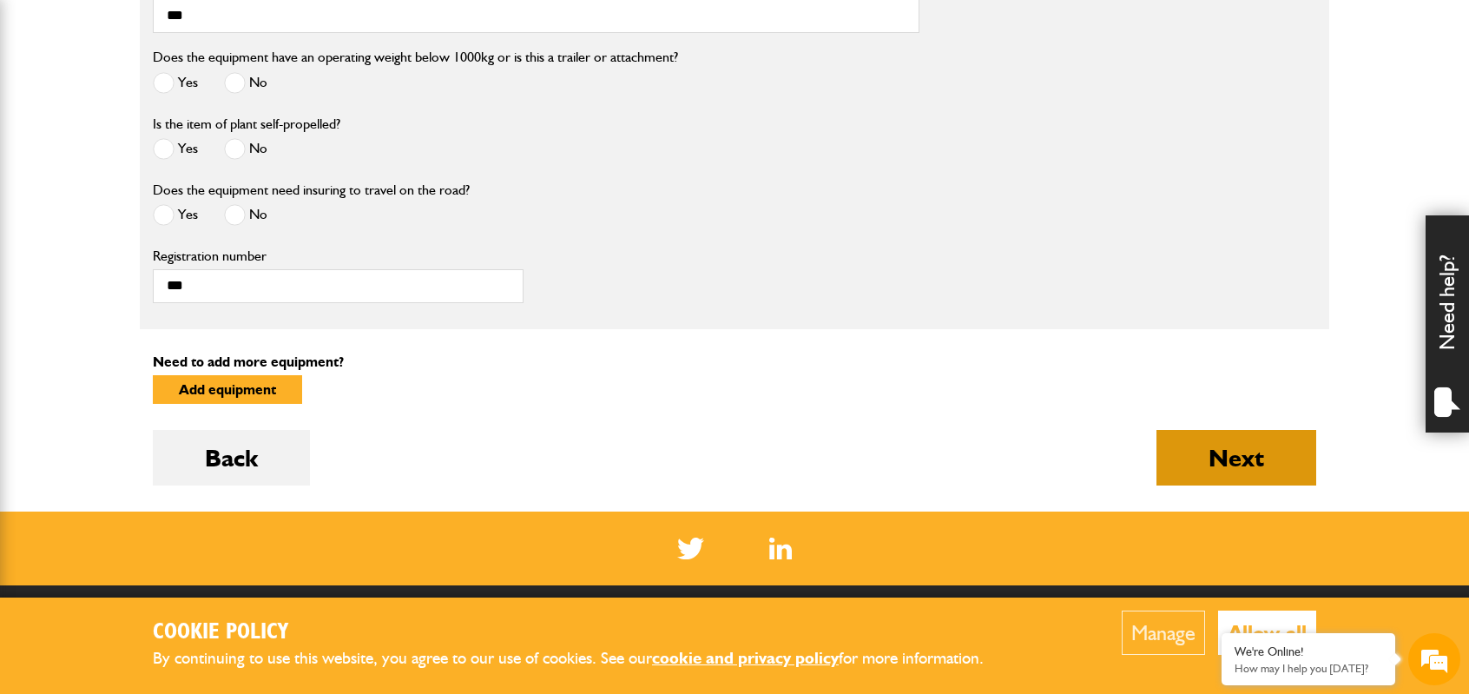
click at [1277, 461] on button "Next" at bounding box center [1237, 458] width 160 height 56
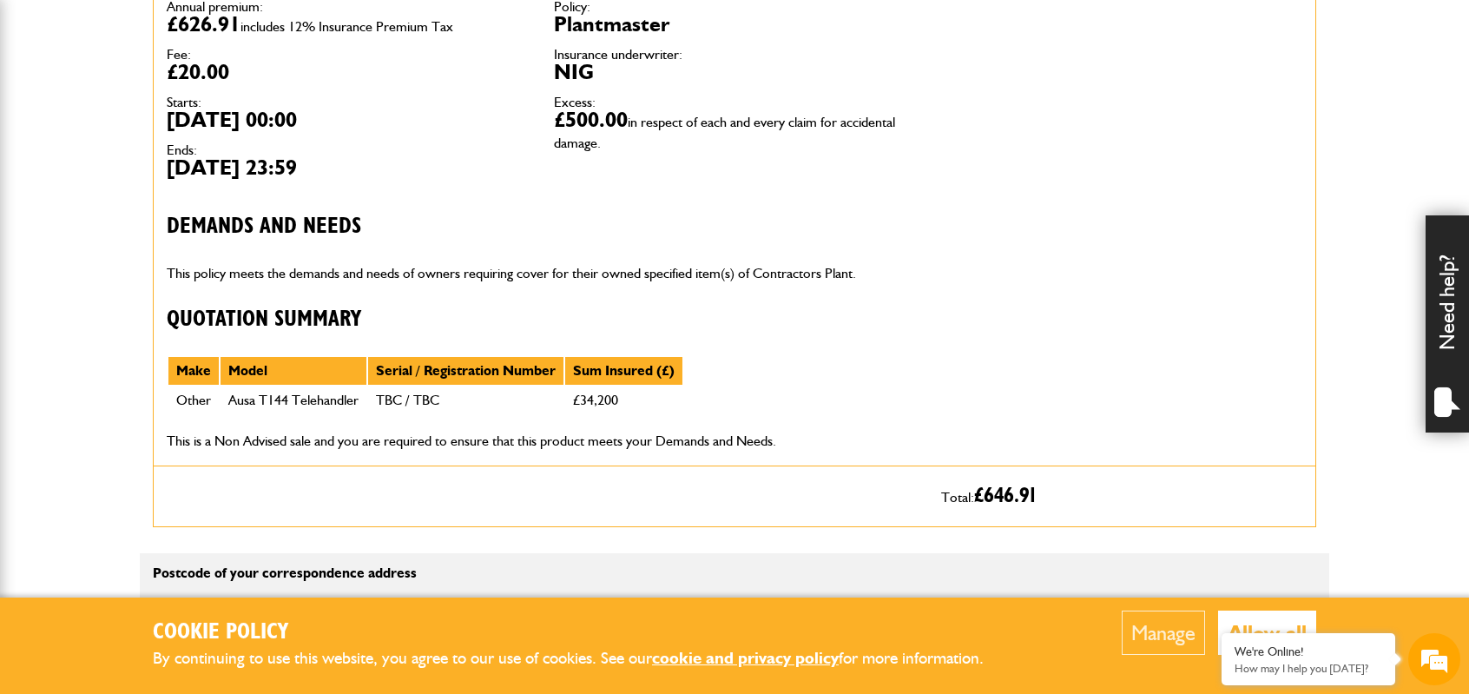
scroll to position [782, 0]
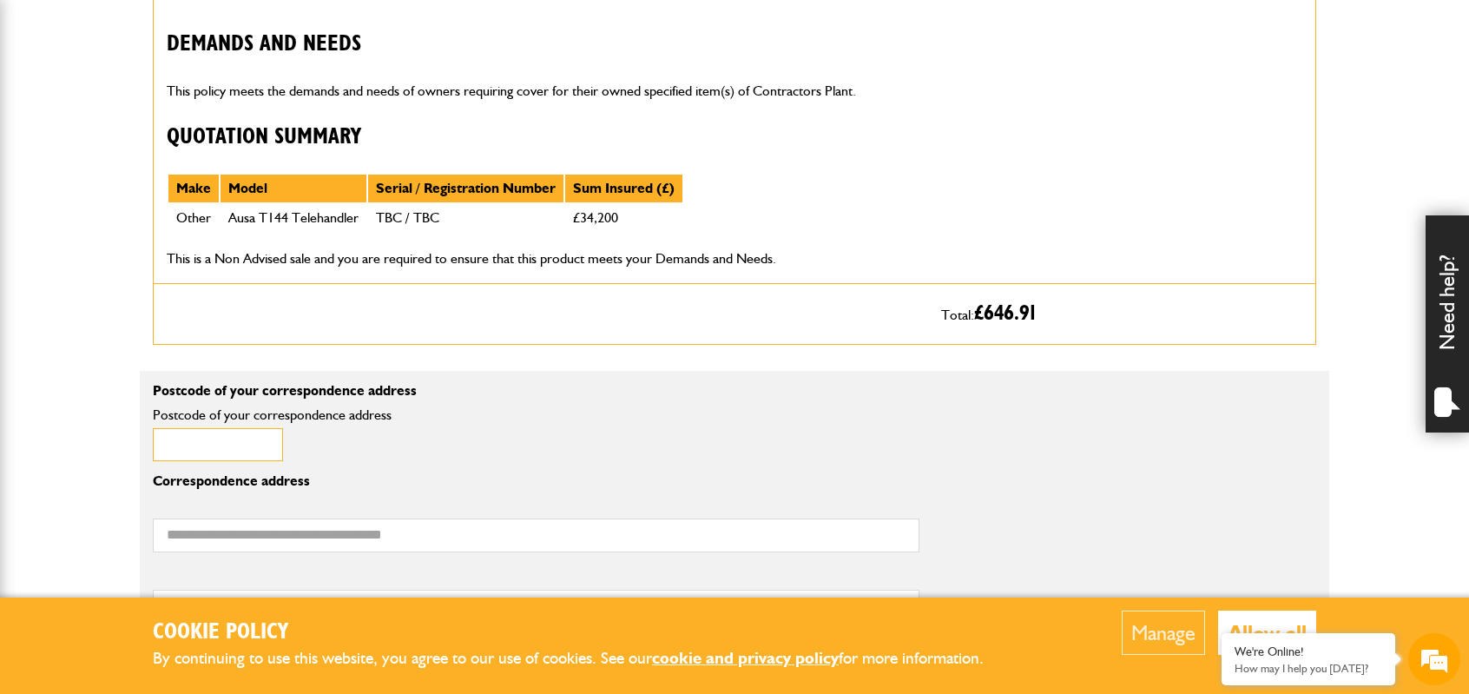
click at [203, 454] on input "Postcode of your correspondence address" at bounding box center [218, 445] width 130 height 34
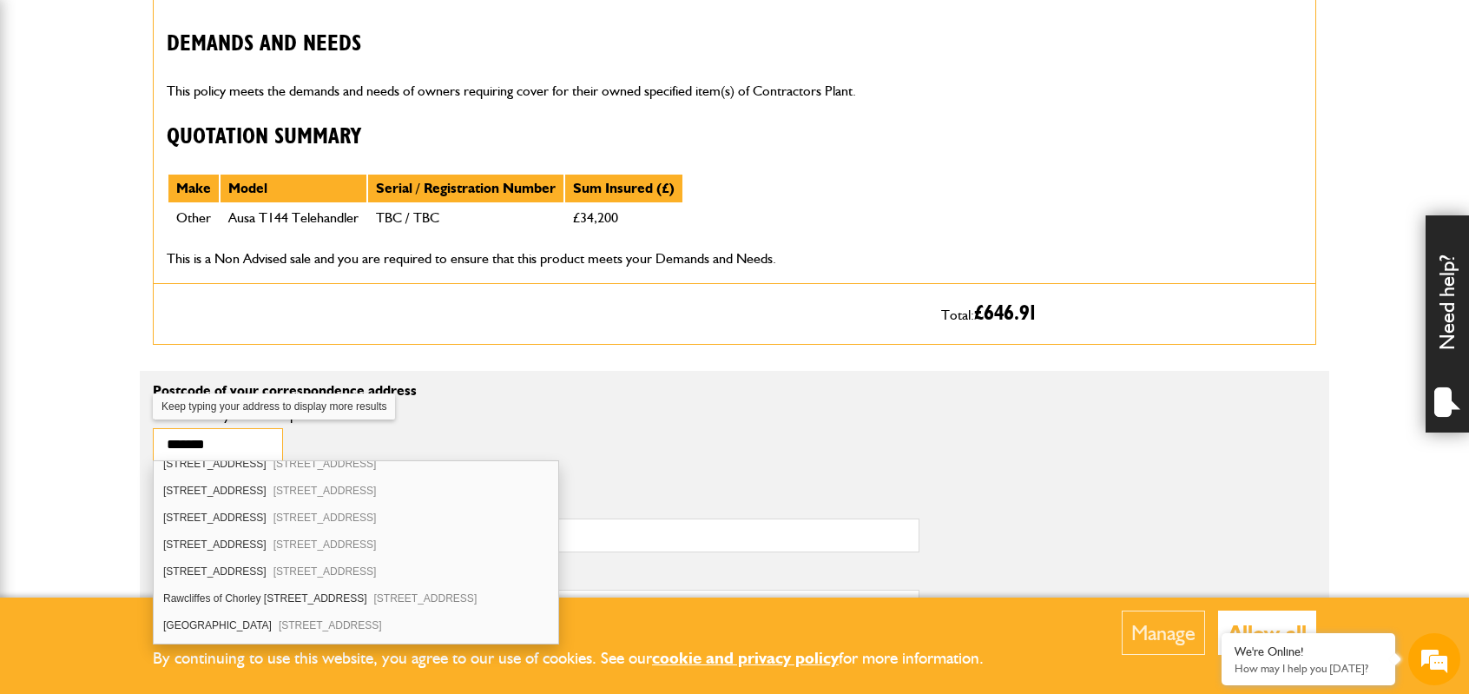
scroll to position [174, 0]
type input "*******"
click at [254, 586] on div "Rawcliffes of Chorley 51 Southport Road Chorley PR7 1LF" at bounding box center [356, 597] width 405 height 27
type input "**********"
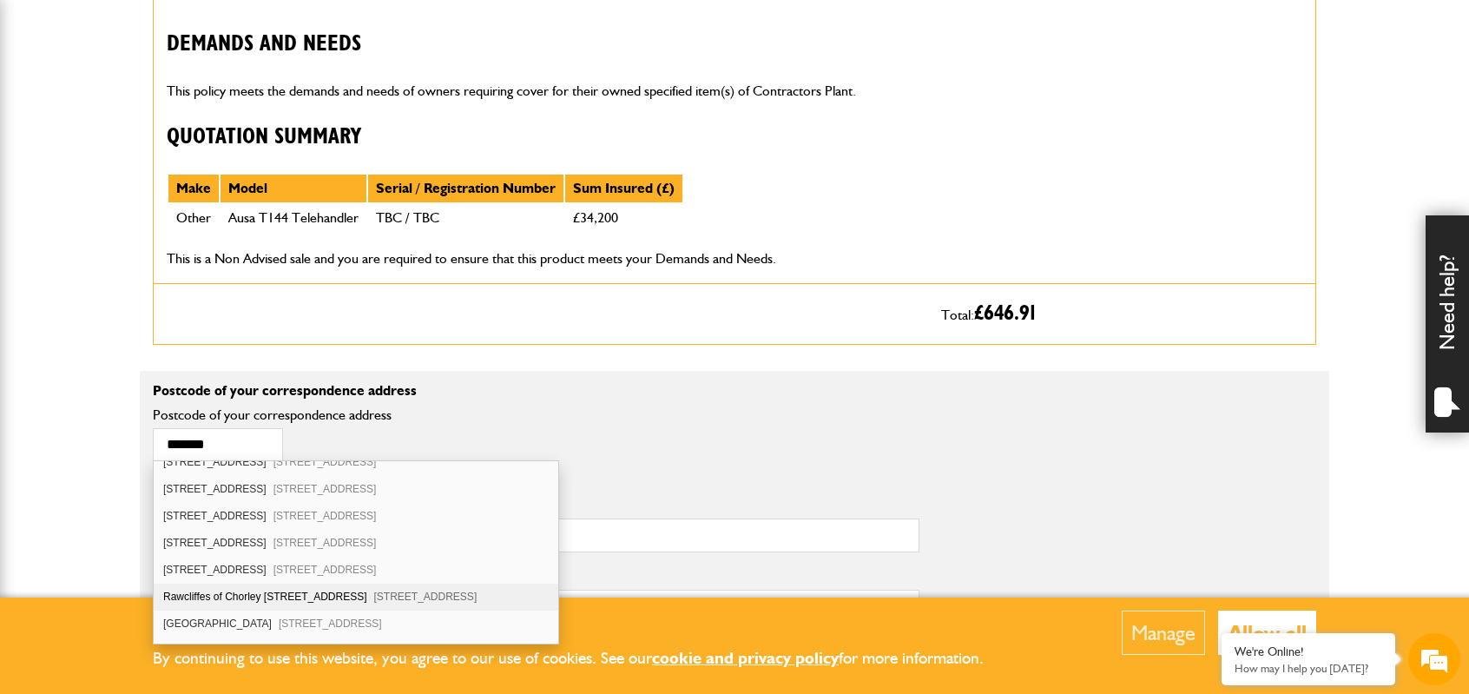
type input "*******"
type input "**********"
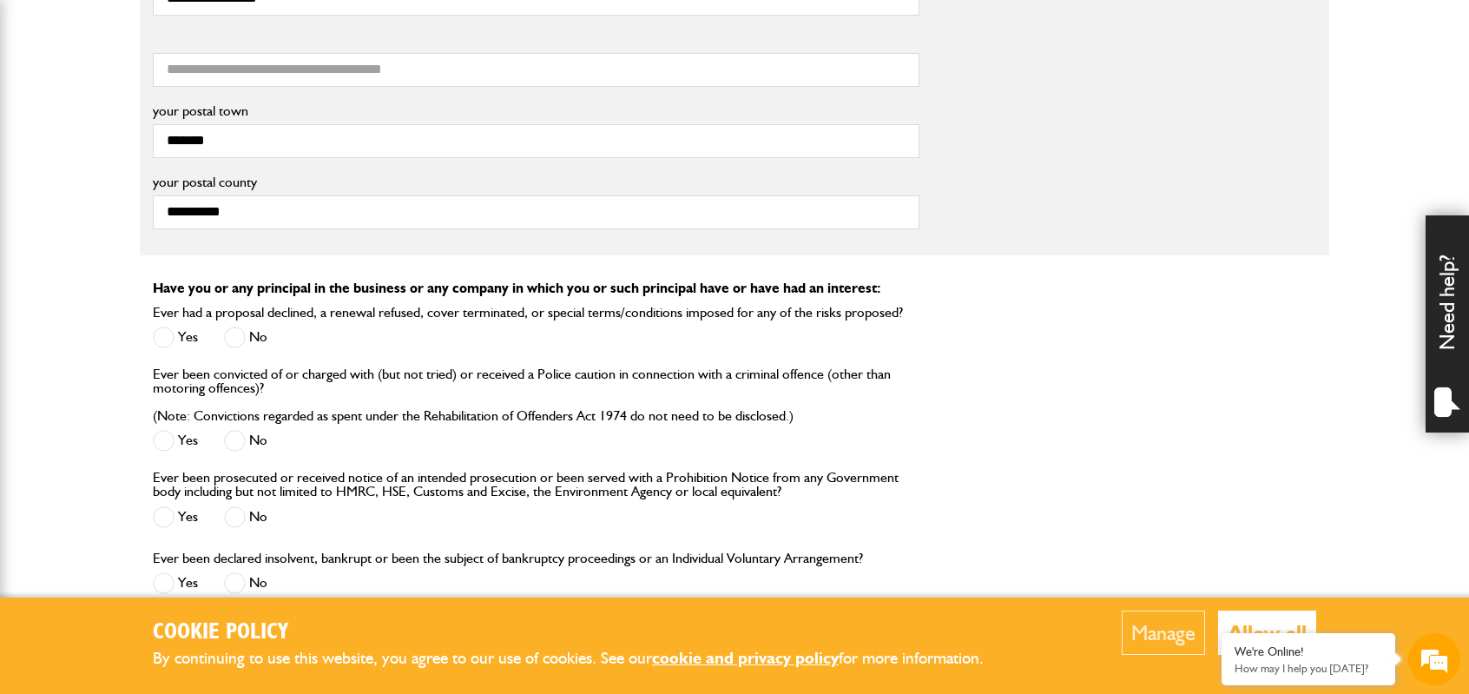
scroll to position [1476, 0]
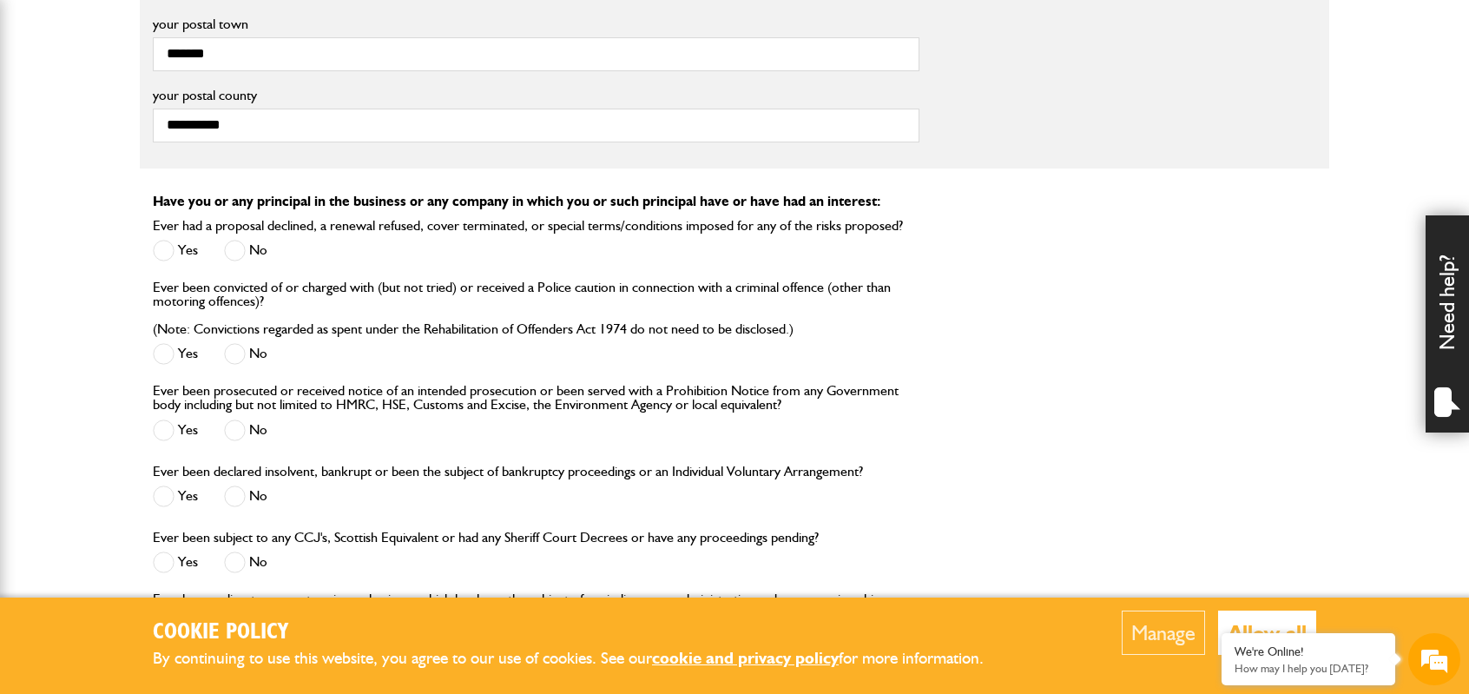
click at [239, 242] on span at bounding box center [235, 251] width 22 height 22
click at [241, 345] on span at bounding box center [235, 354] width 22 height 22
click at [241, 423] on span at bounding box center [235, 430] width 22 height 22
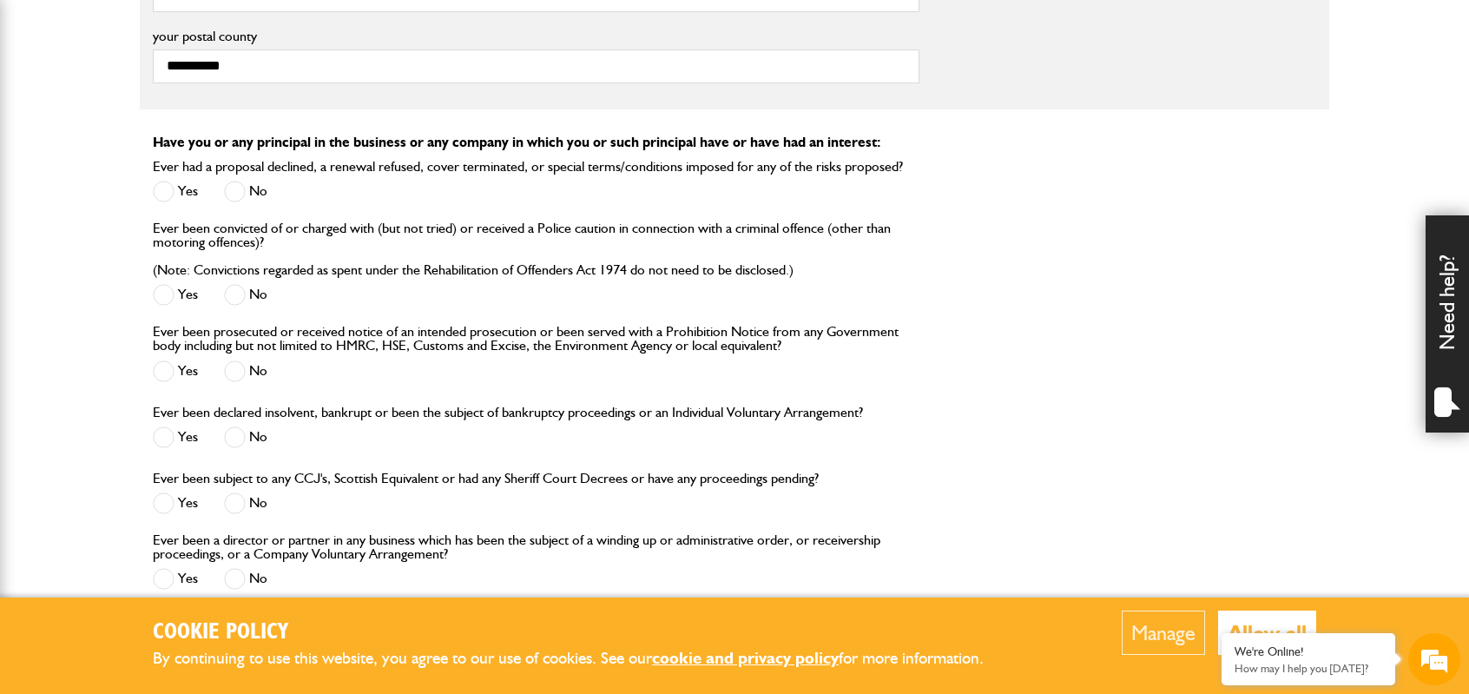
scroll to position [1563, 0]
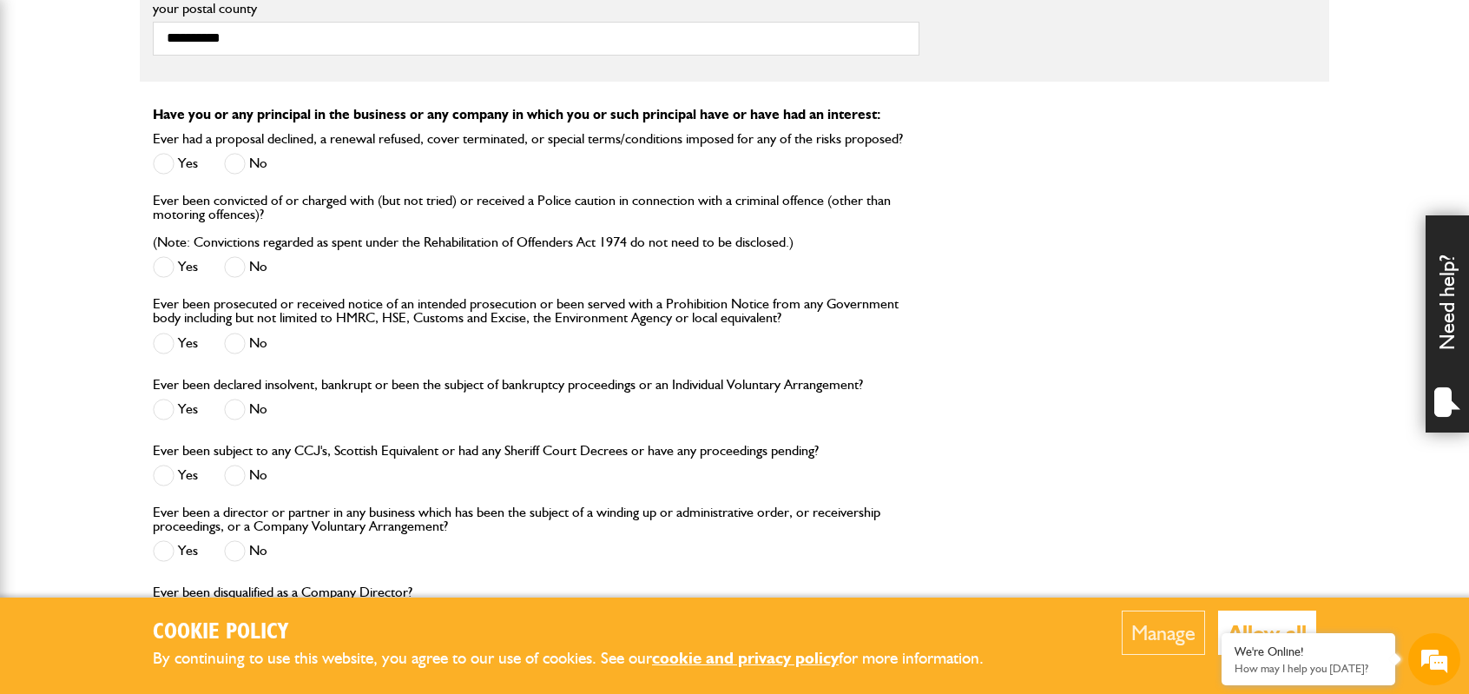
click at [241, 404] on span at bounding box center [235, 410] width 22 height 22
click at [238, 473] on span at bounding box center [235, 476] width 22 height 22
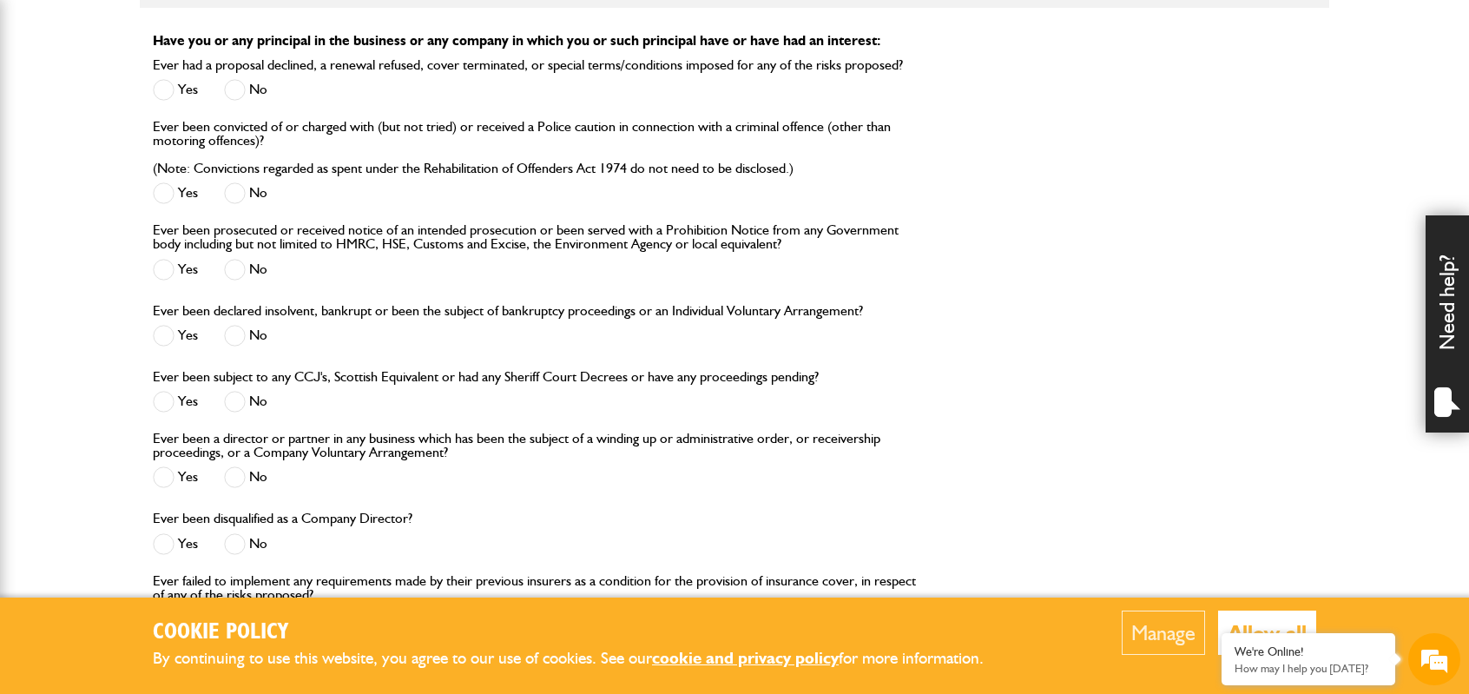
scroll to position [1824, 0]
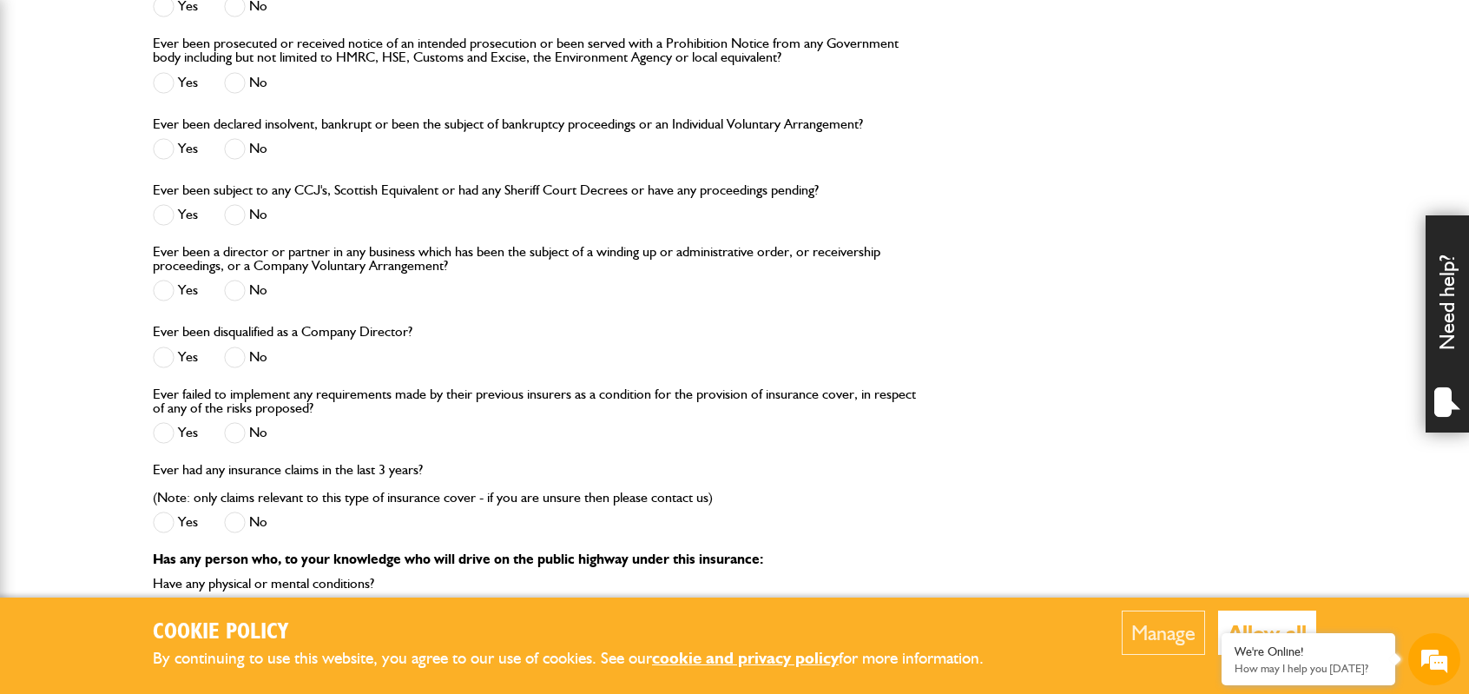
click at [244, 289] on span at bounding box center [235, 291] width 22 height 22
click at [243, 353] on span at bounding box center [235, 358] width 22 height 22
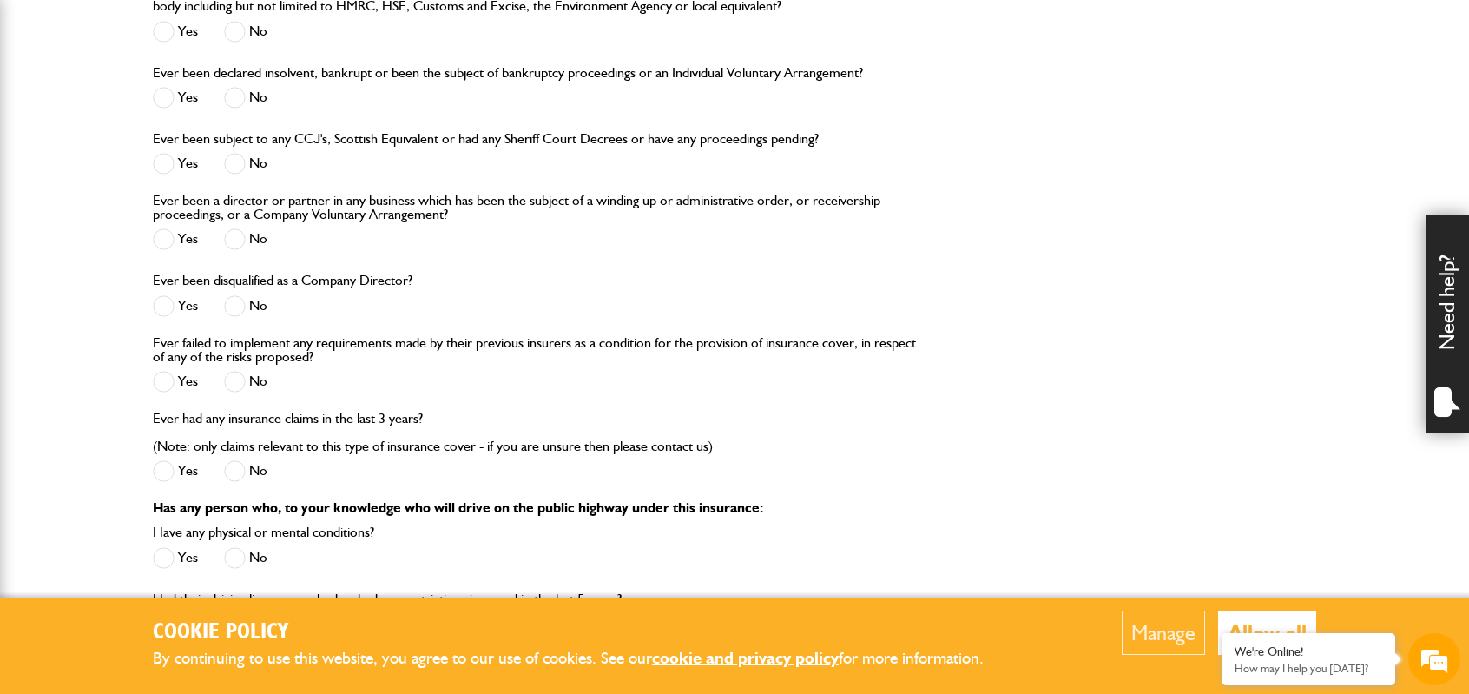
scroll to position [1911, 0]
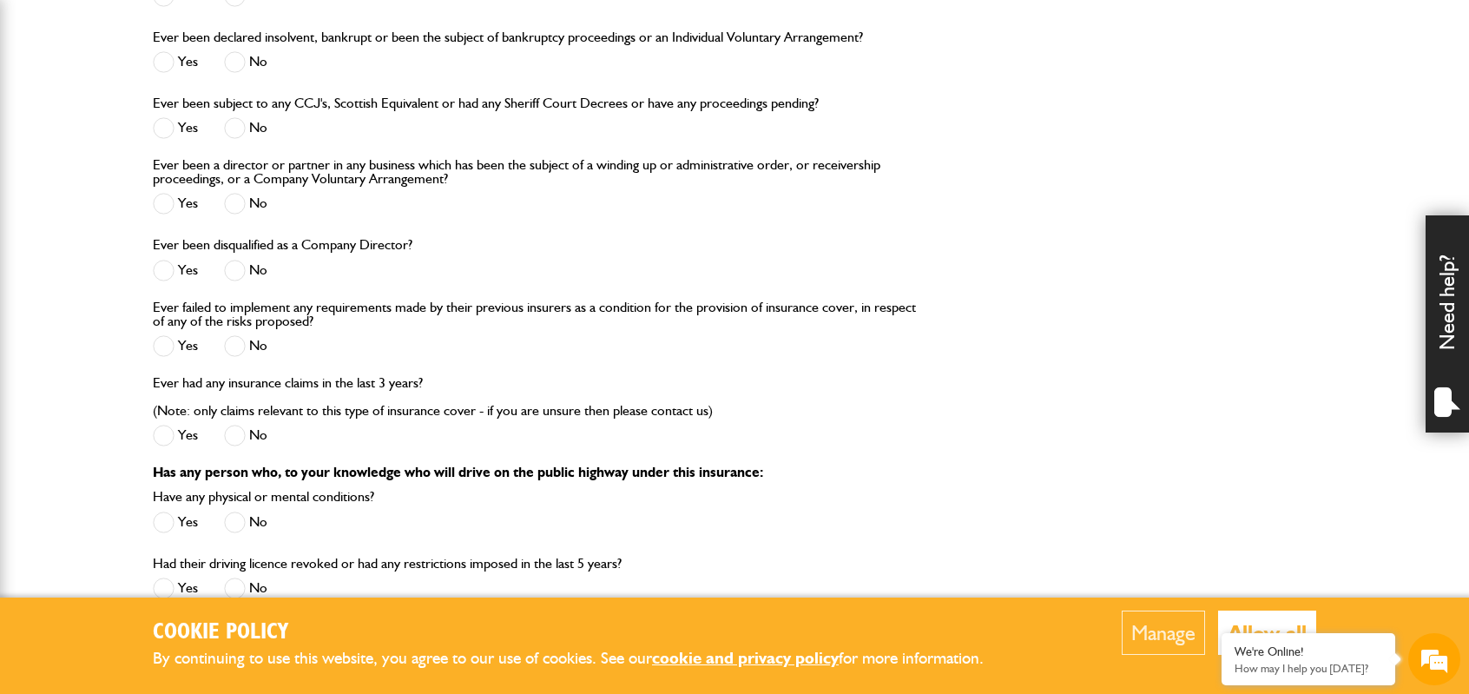
click at [241, 340] on span at bounding box center [235, 346] width 22 height 22
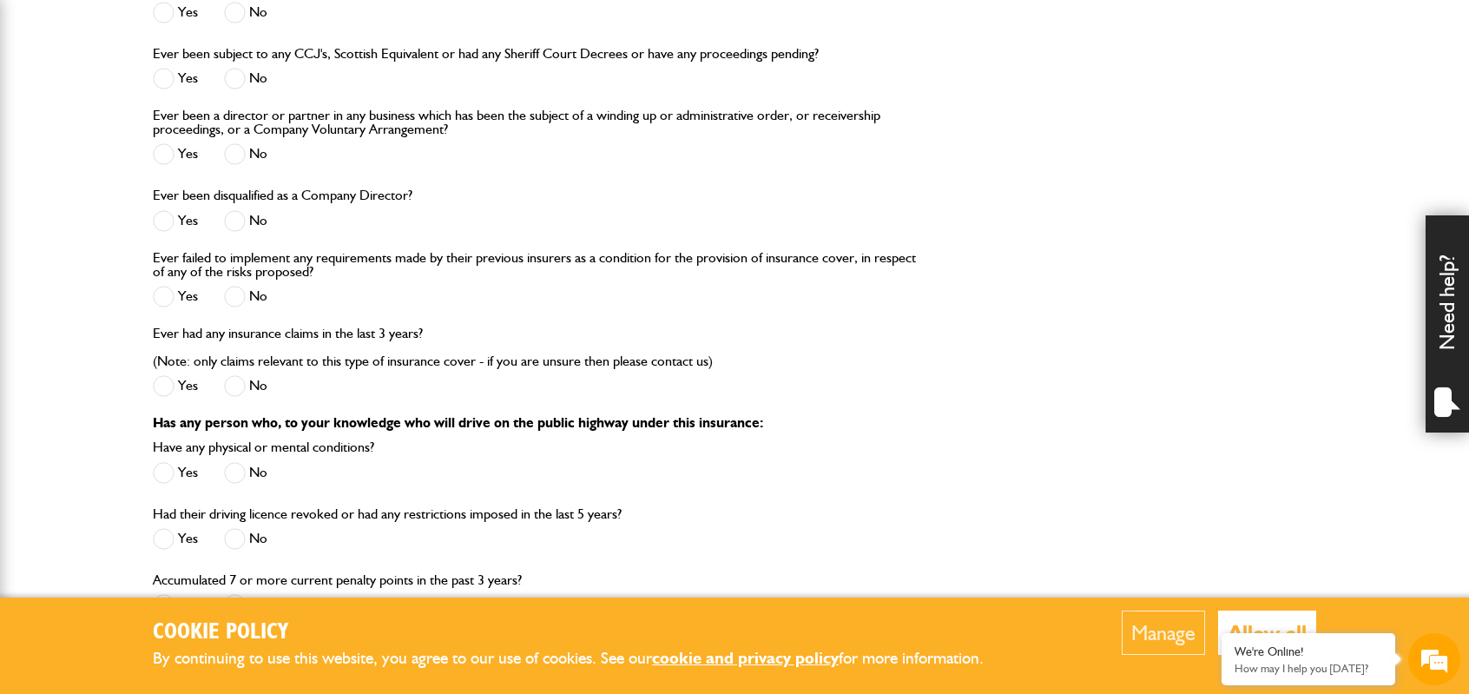
scroll to position [1998, 0]
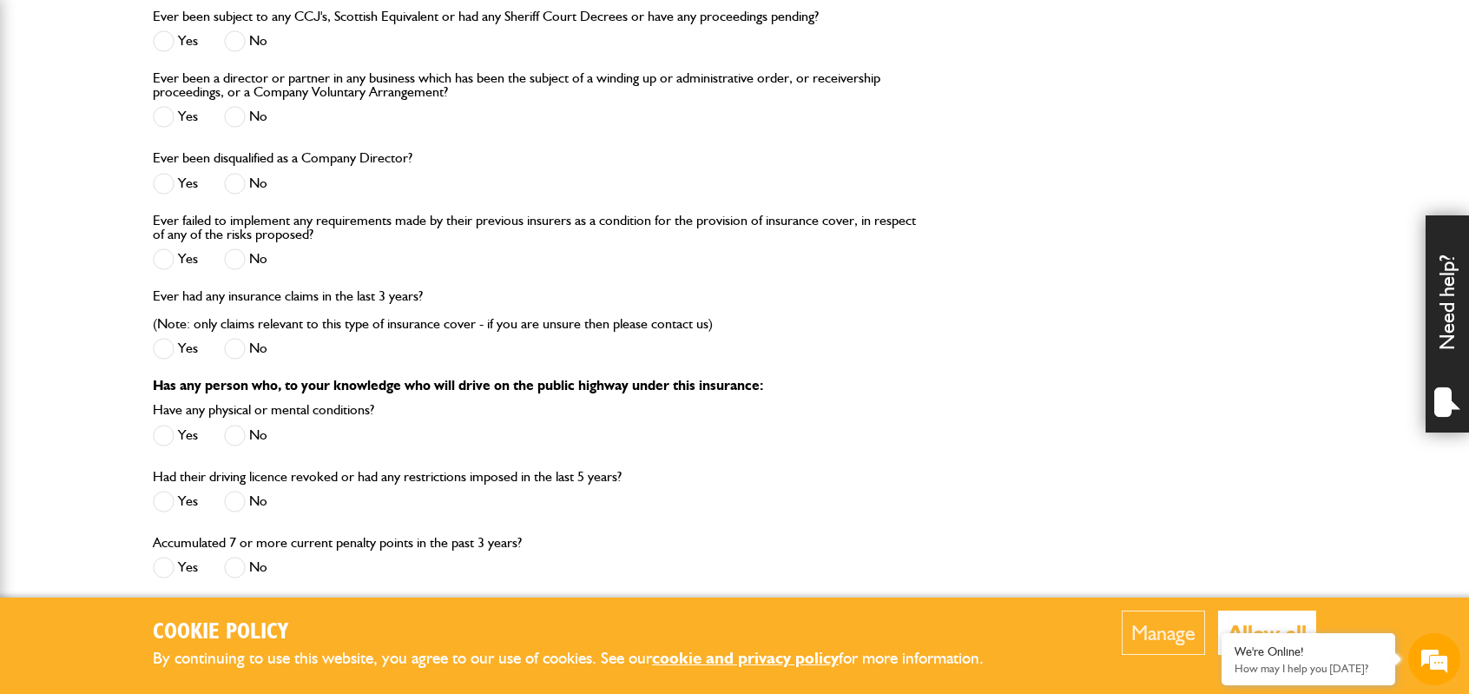
click at [241, 349] on span at bounding box center [235, 349] width 22 height 22
click at [237, 426] on span at bounding box center [235, 436] width 22 height 22
click at [238, 500] on span at bounding box center [235, 502] width 22 height 22
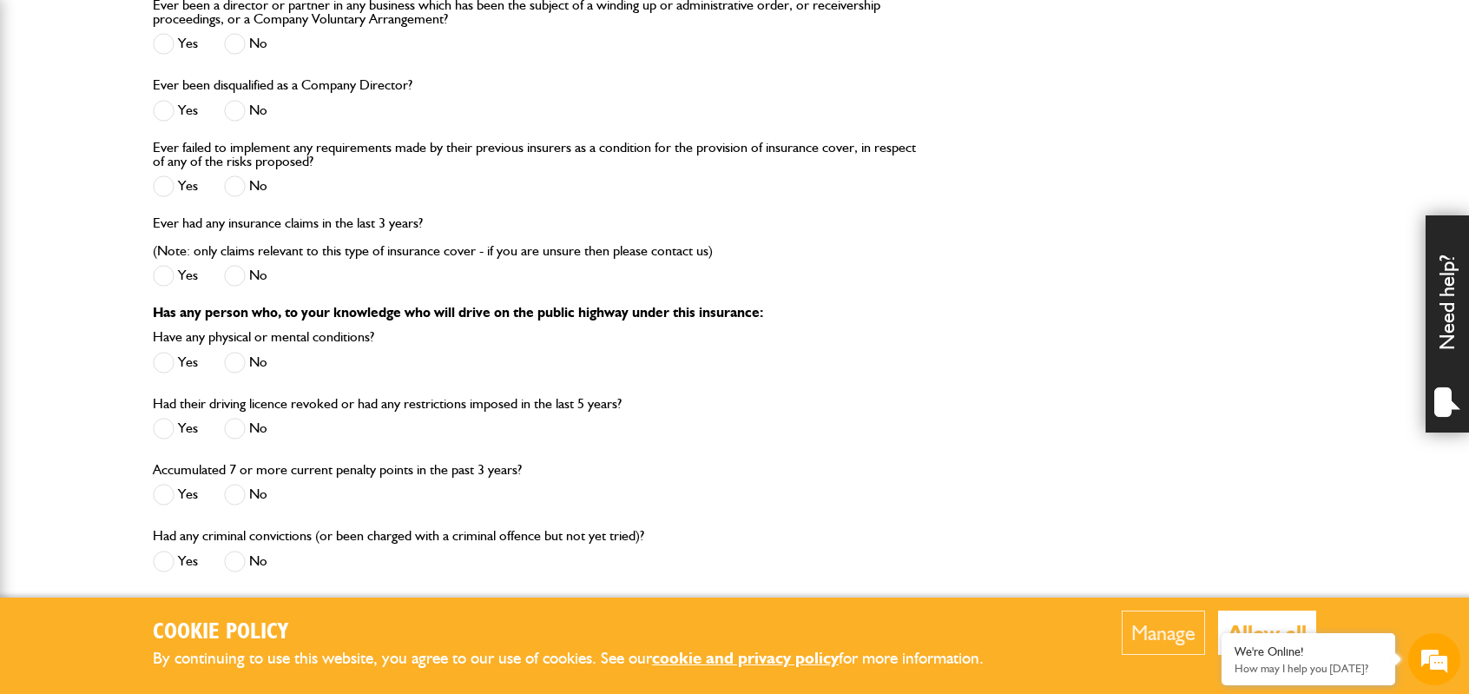
scroll to position [2171, 0]
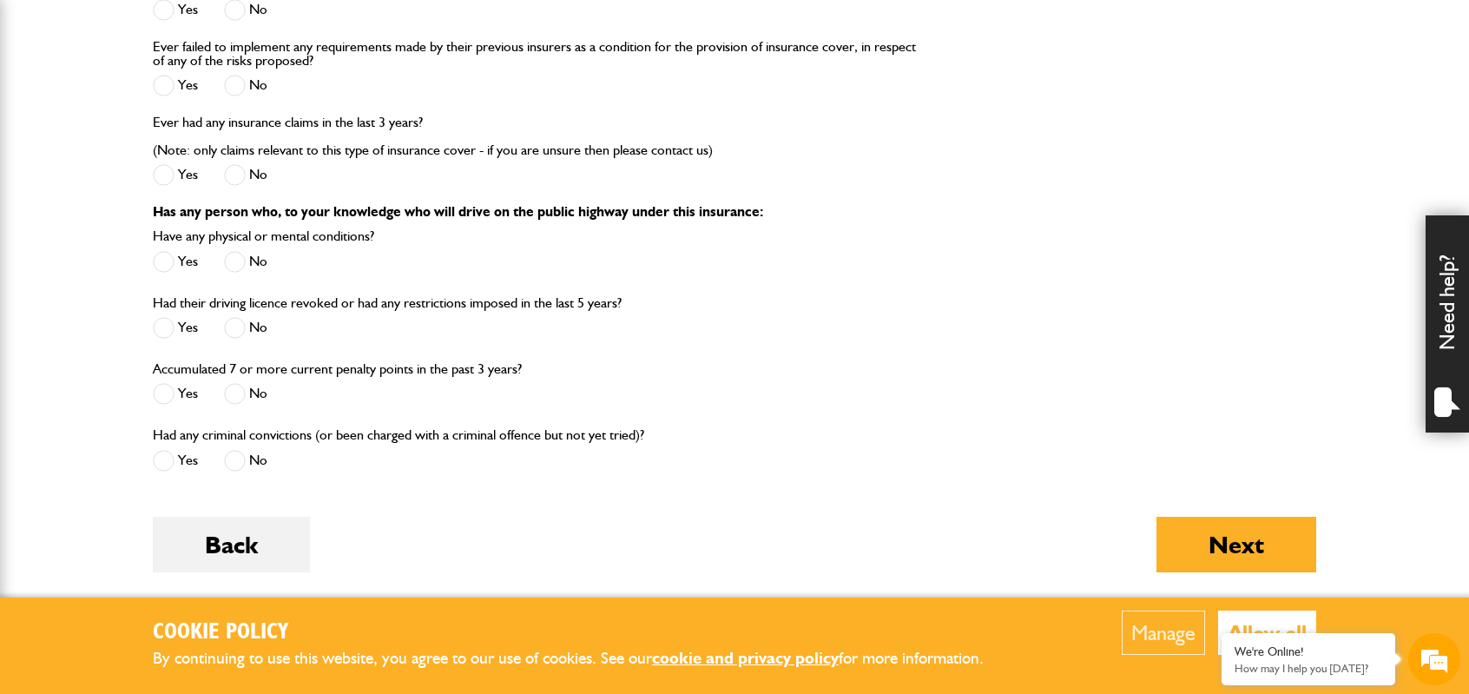
click at [236, 396] on span at bounding box center [235, 394] width 22 height 22
click at [238, 458] on span at bounding box center [235, 461] width 22 height 22
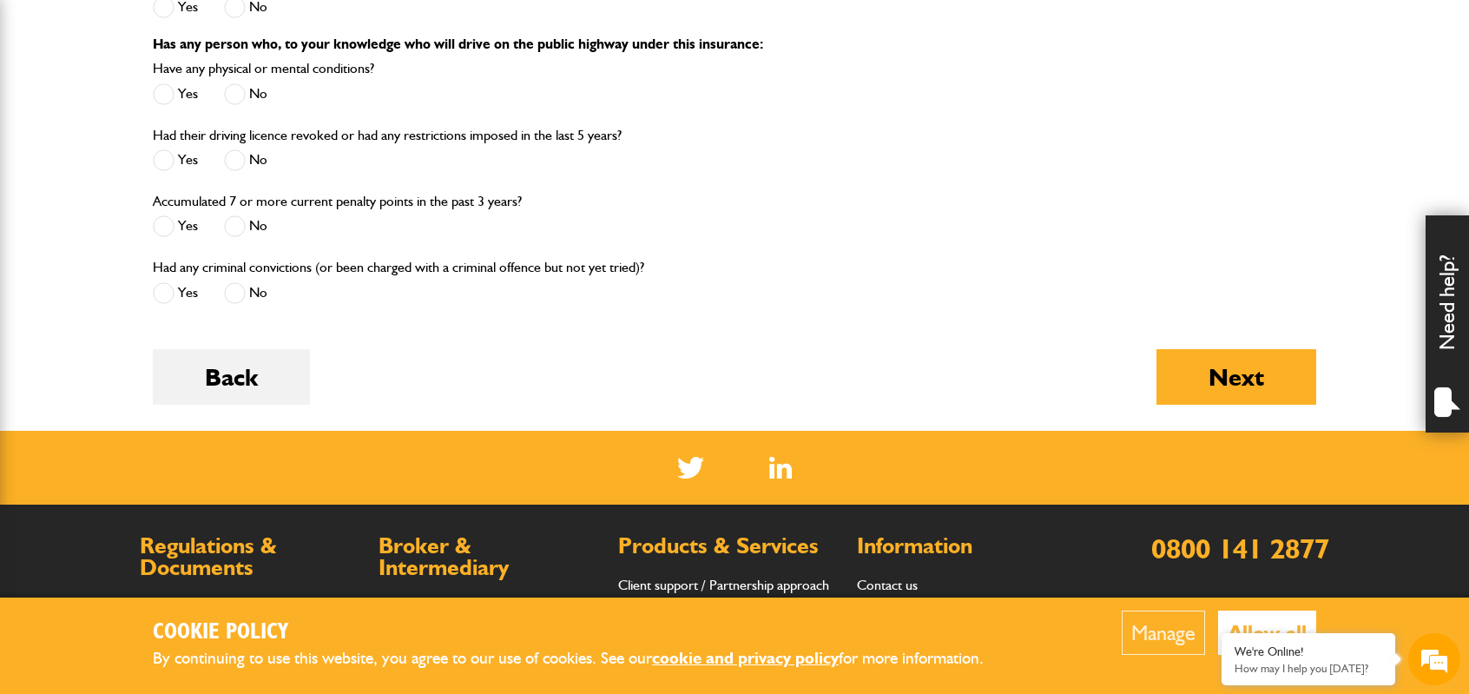
scroll to position [2345, 0]
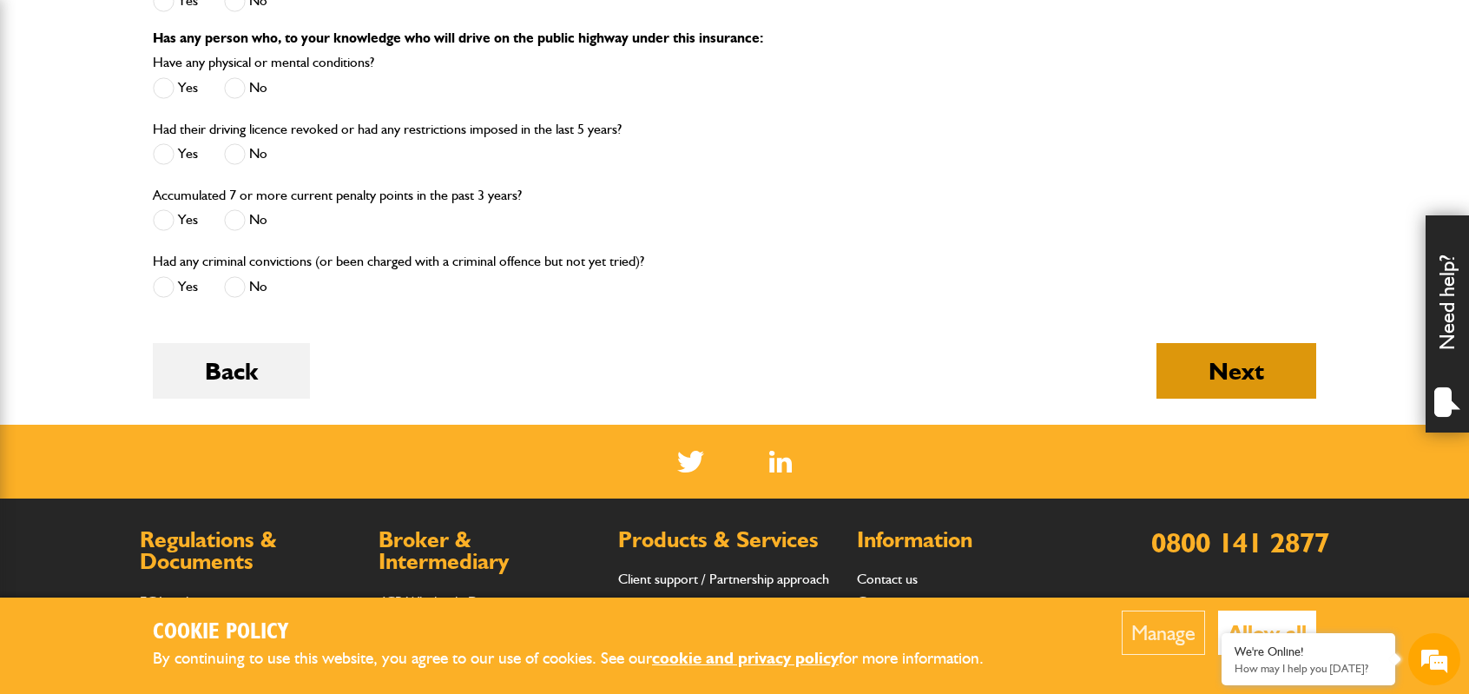
click at [1263, 370] on button "Next" at bounding box center [1237, 371] width 160 height 56
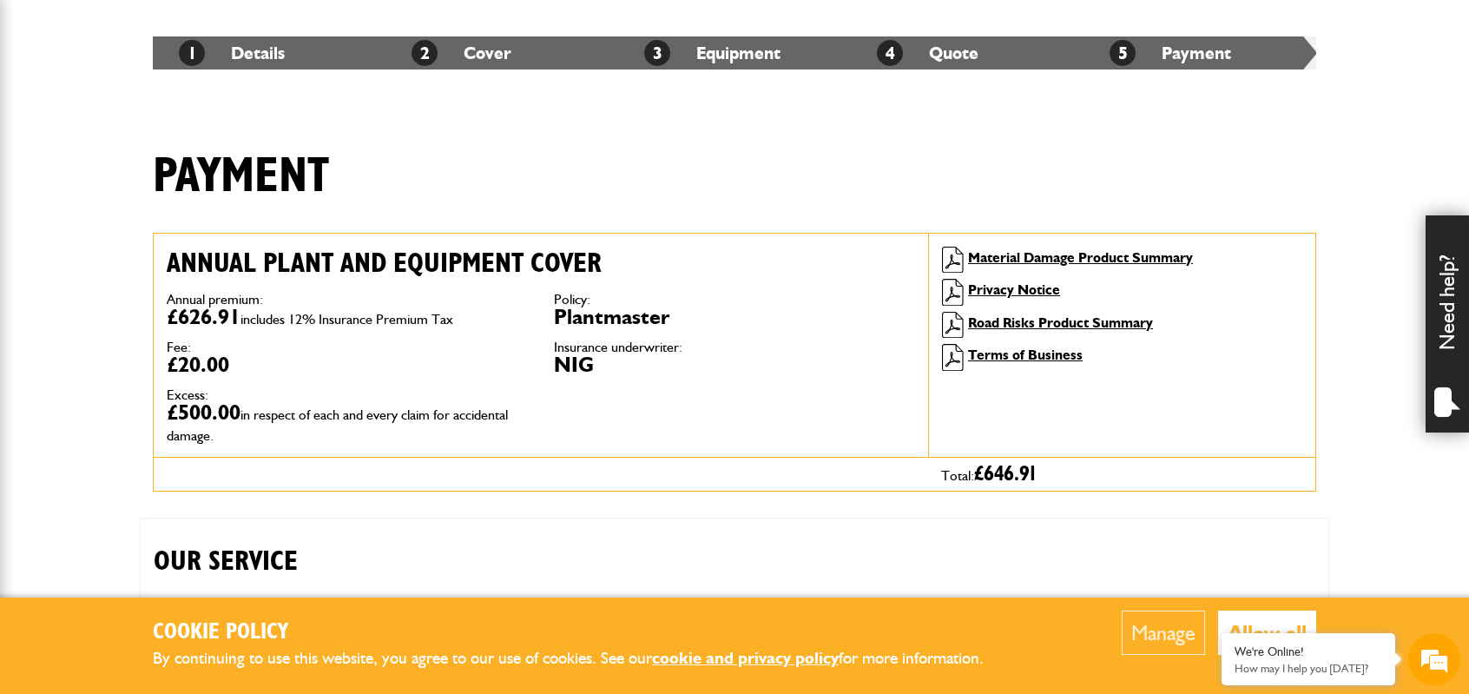
scroll to position [276, 0]
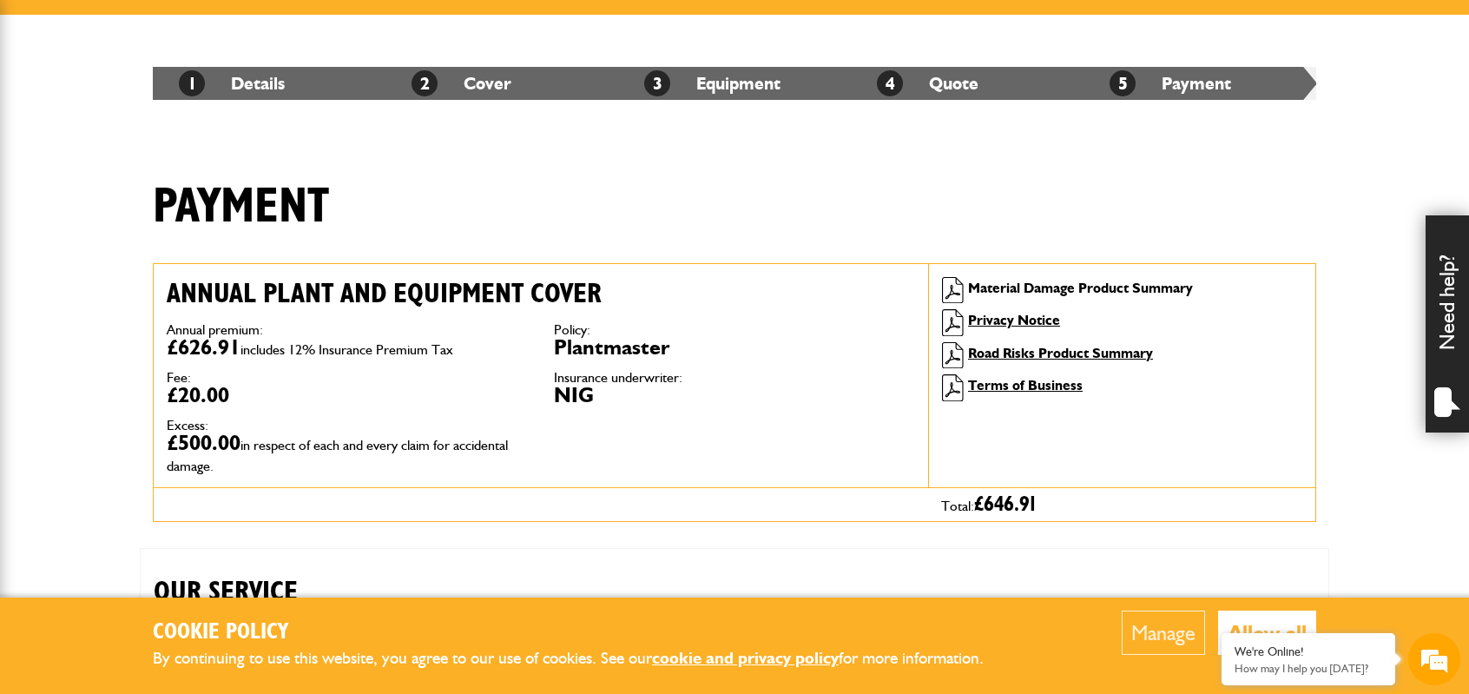
click at [1070, 281] on link "Material Damage Product Summary" at bounding box center [1080, 288] width 225 height 17
click at [1091, 352] on link "Road Risks Product Summary" at bounding box center [1060, 353] width 185 height 17
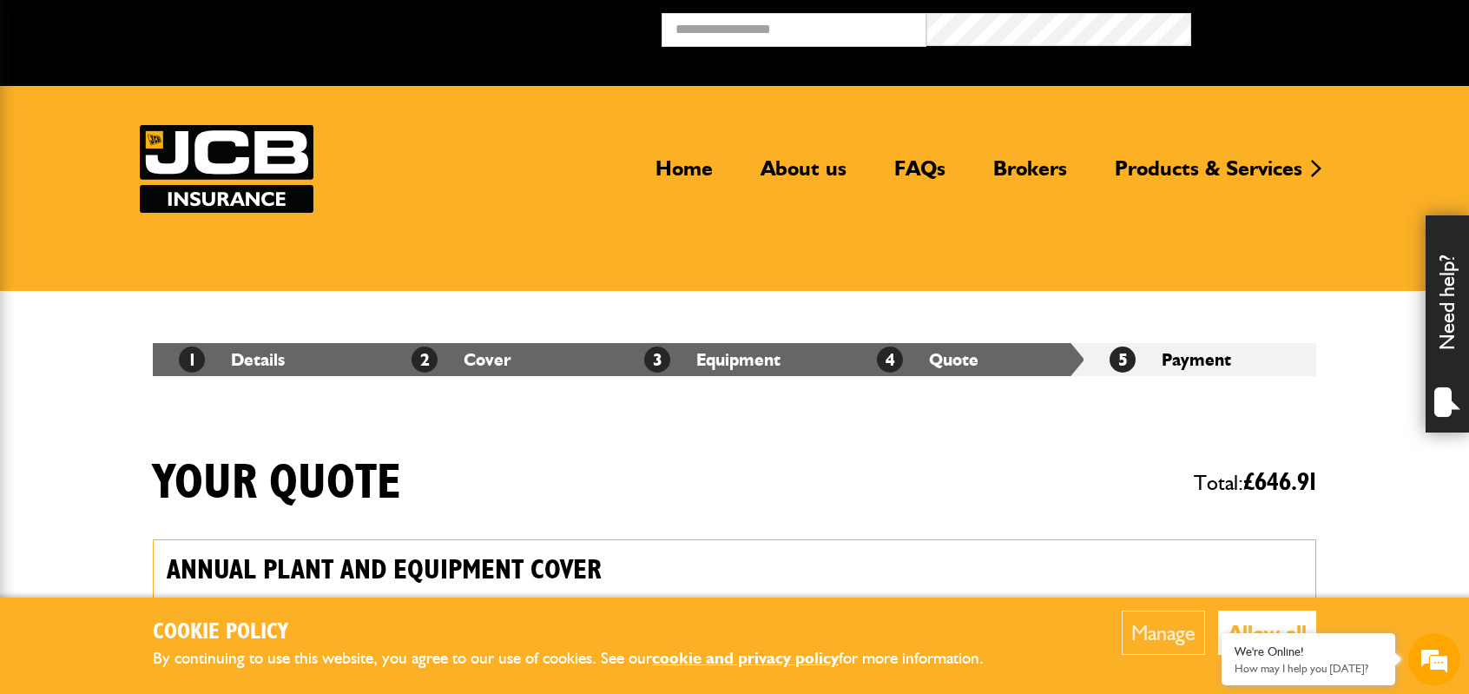
scroll to position [2345, 0]
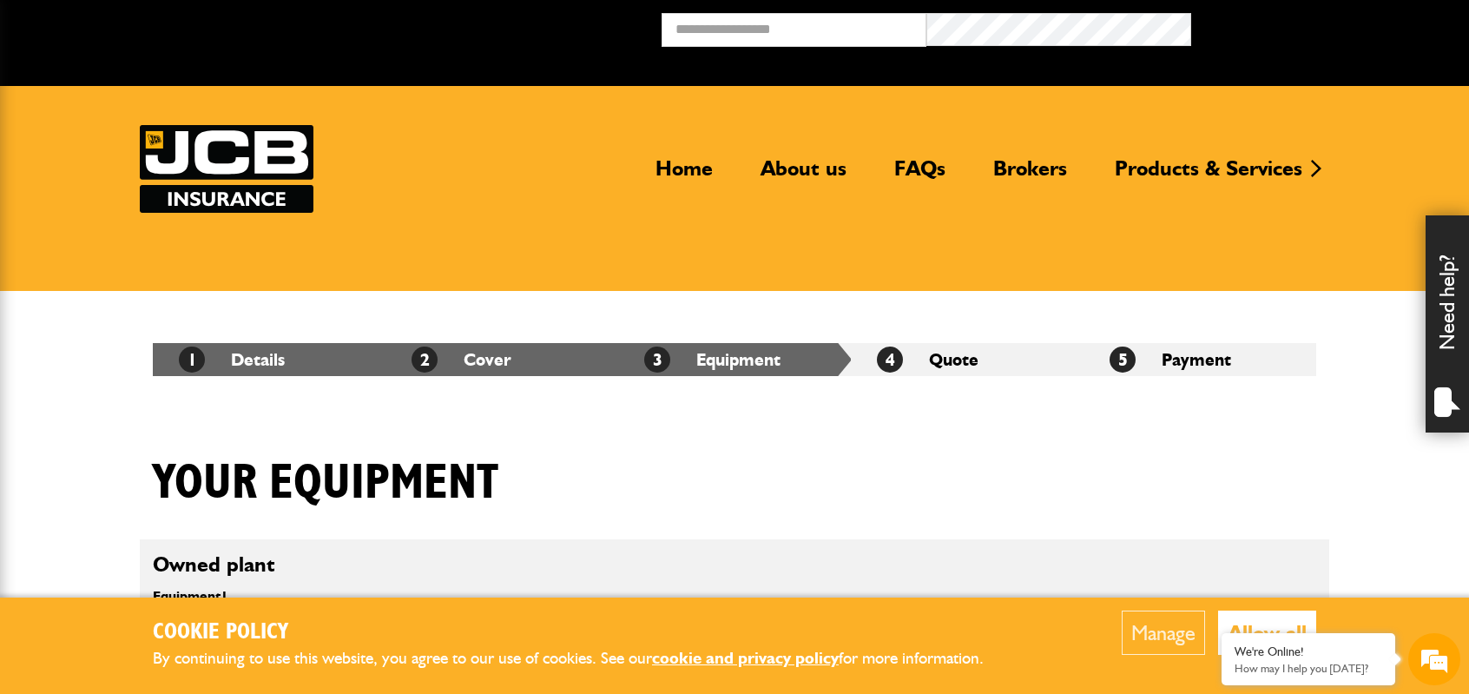
scroll to position [918, 0]
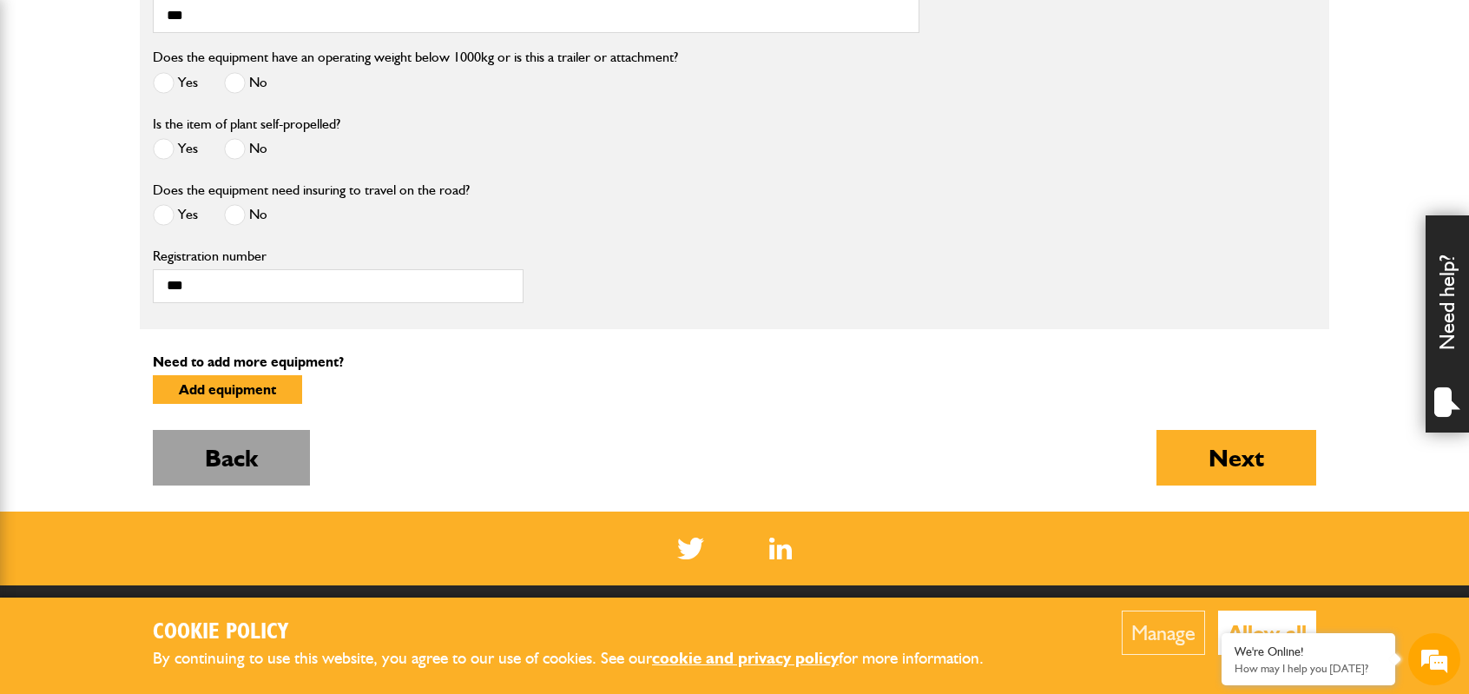
click at [266, 453] on button "Back" at bounding box center [231, 458] width 157 height 56
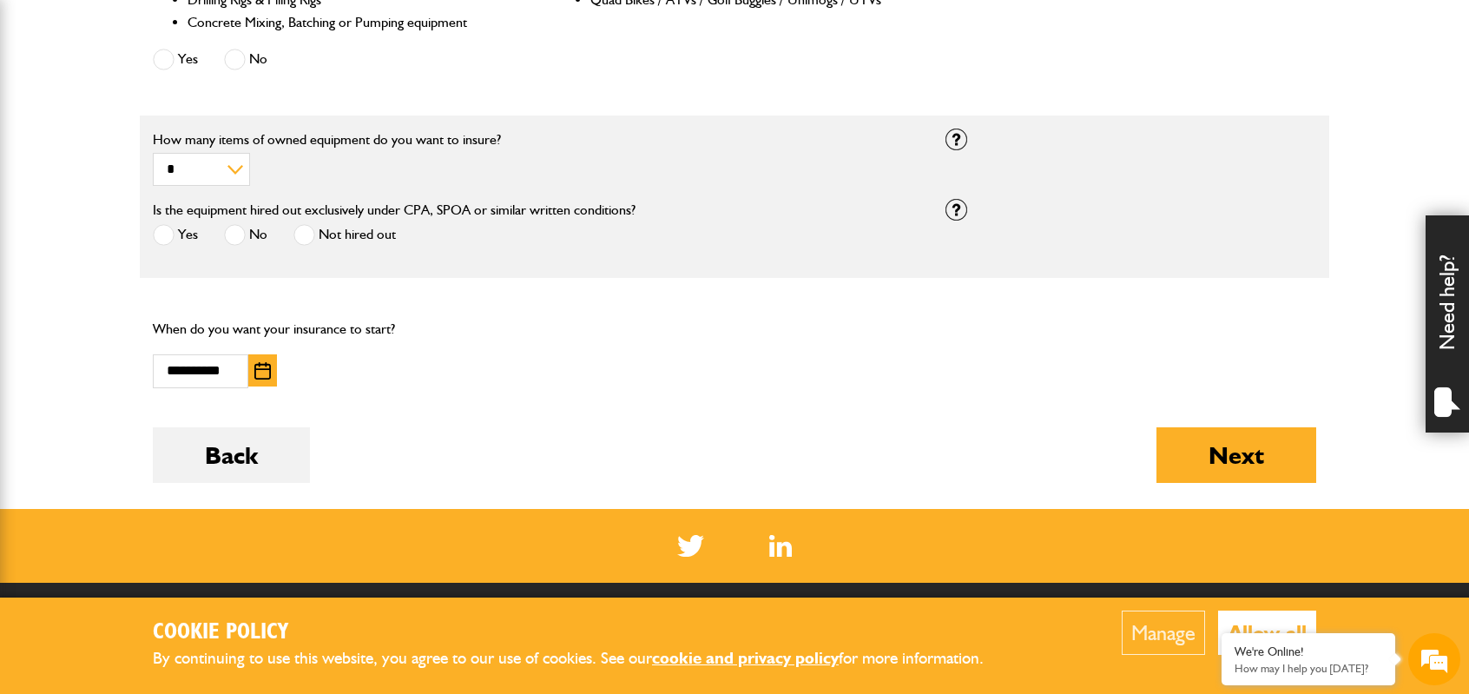
scroll to position [1042, 0]
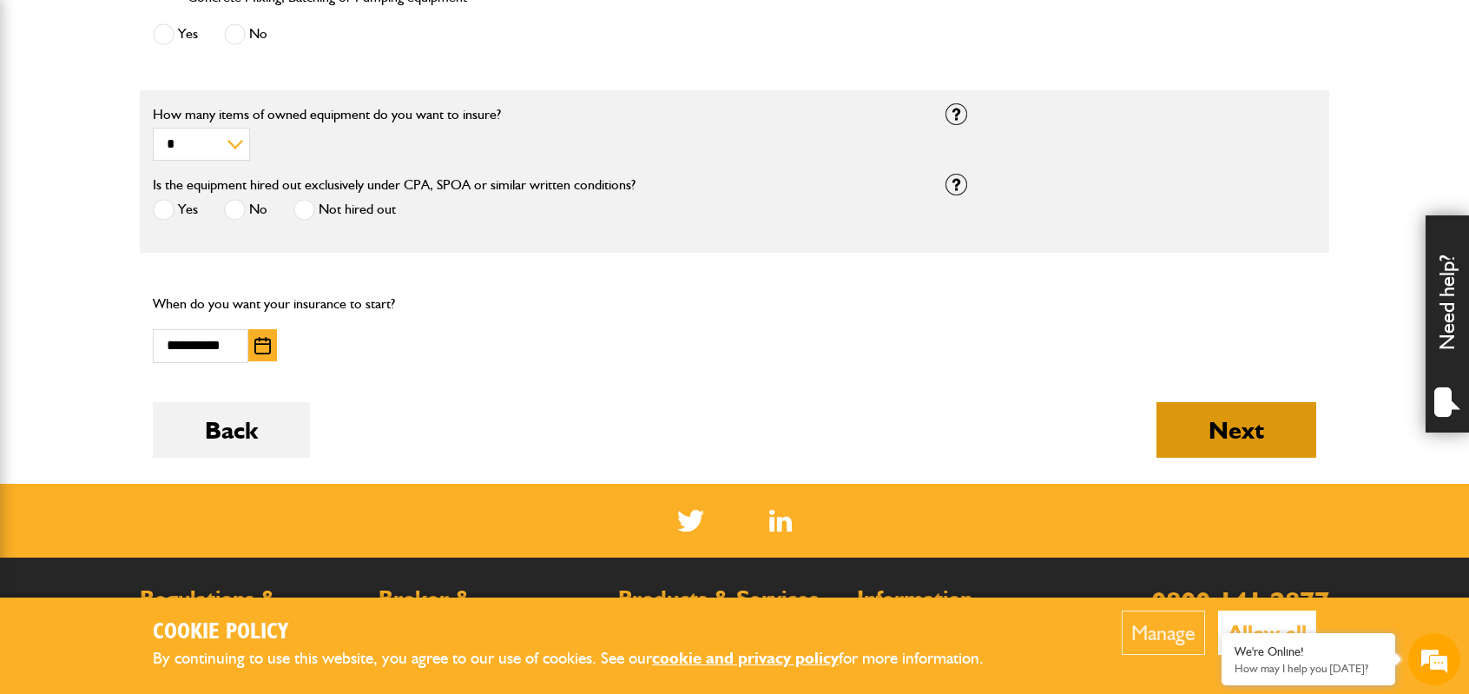
click at [1233, 432] on button "Next" at bounding box center [1237, 430] width 160 height 56
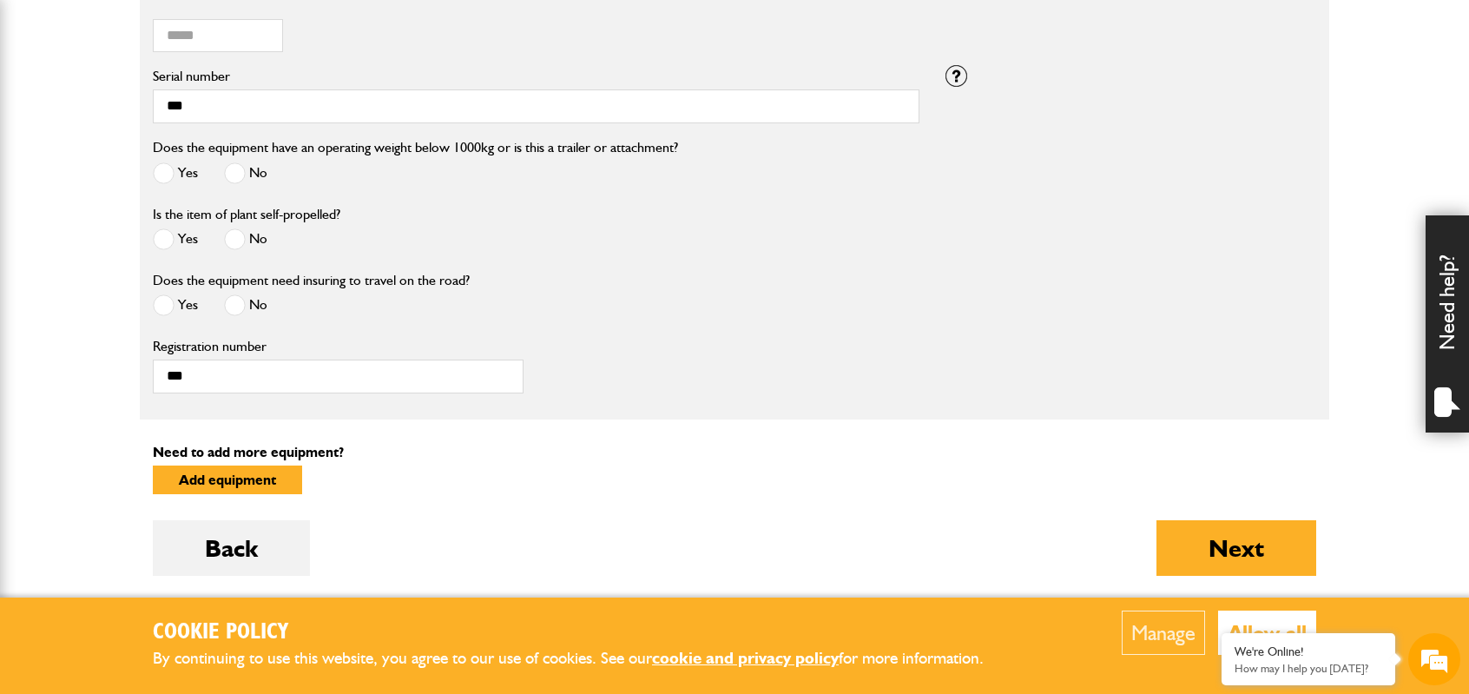
scroll to position [782, 0]
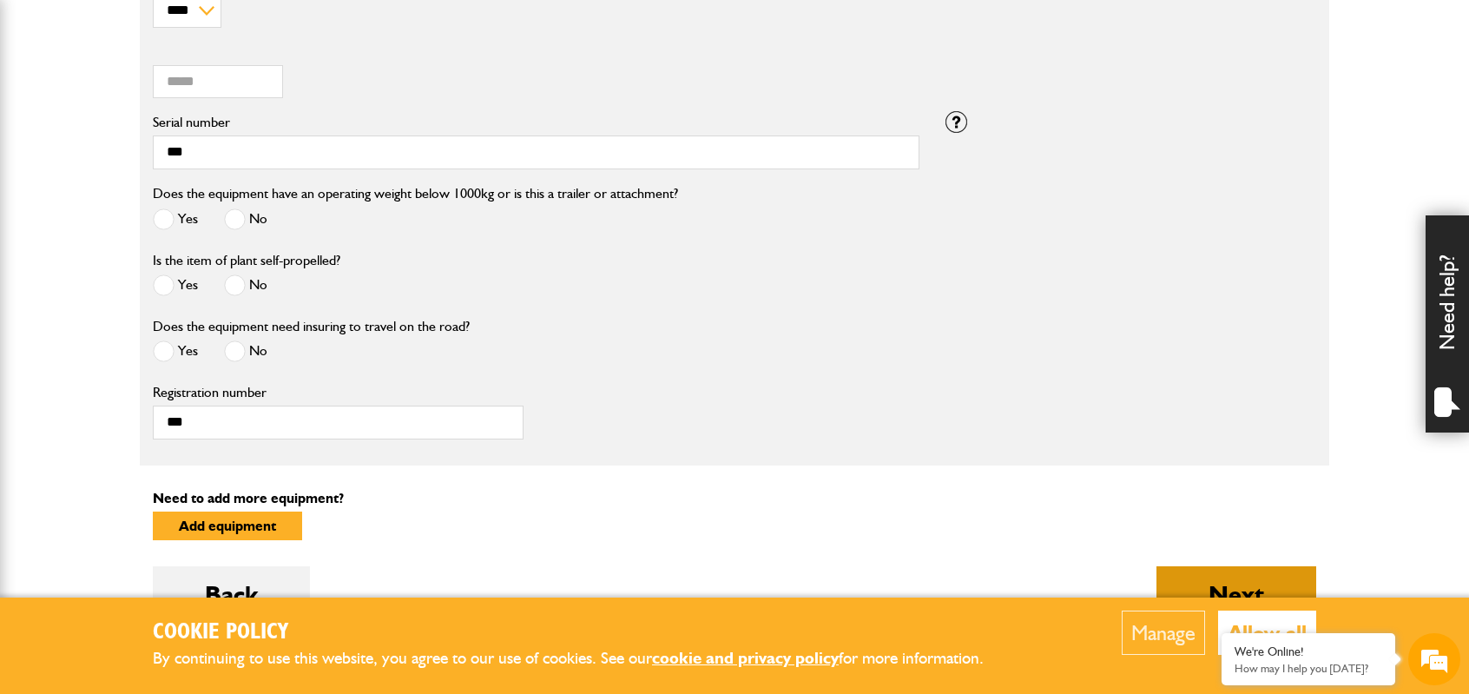
click at [1252, 573] on button "Next" at bounding box center [1237, 594] width 160 height 56
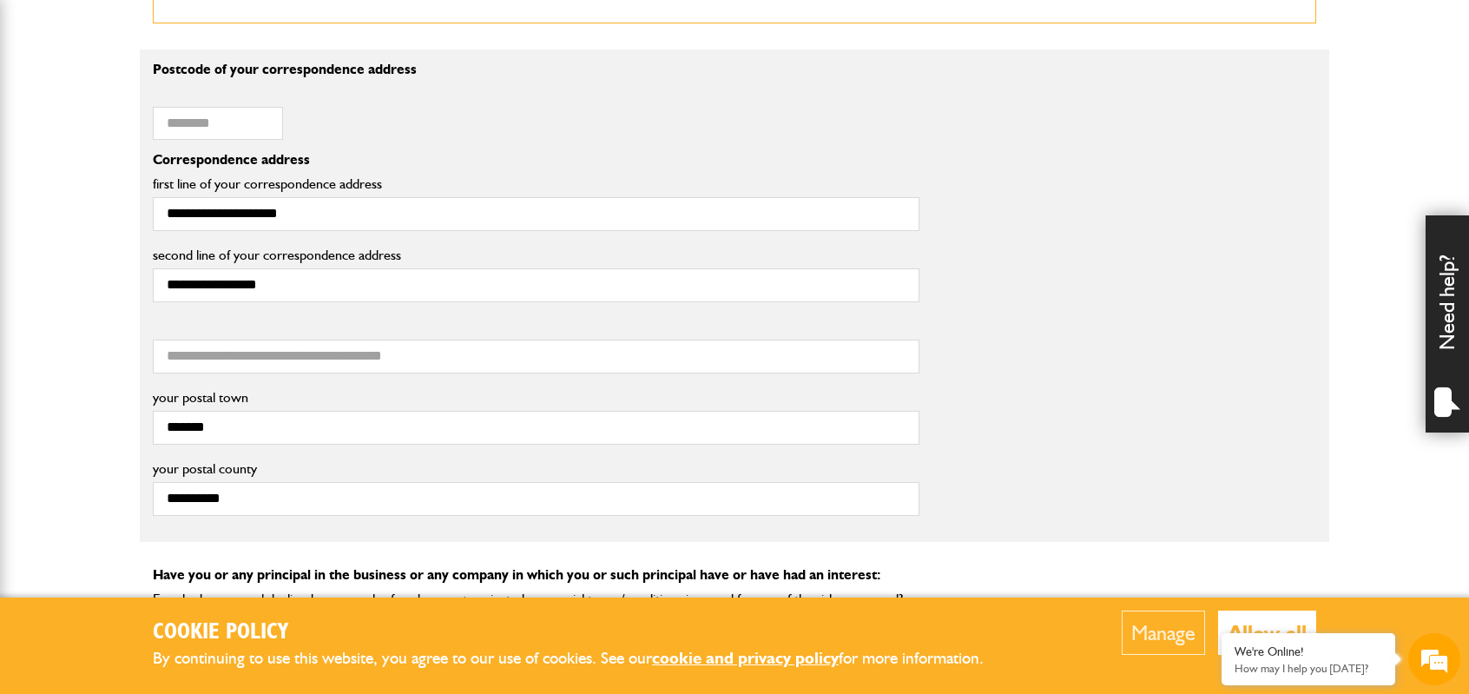
scroll to position [1042, 0]
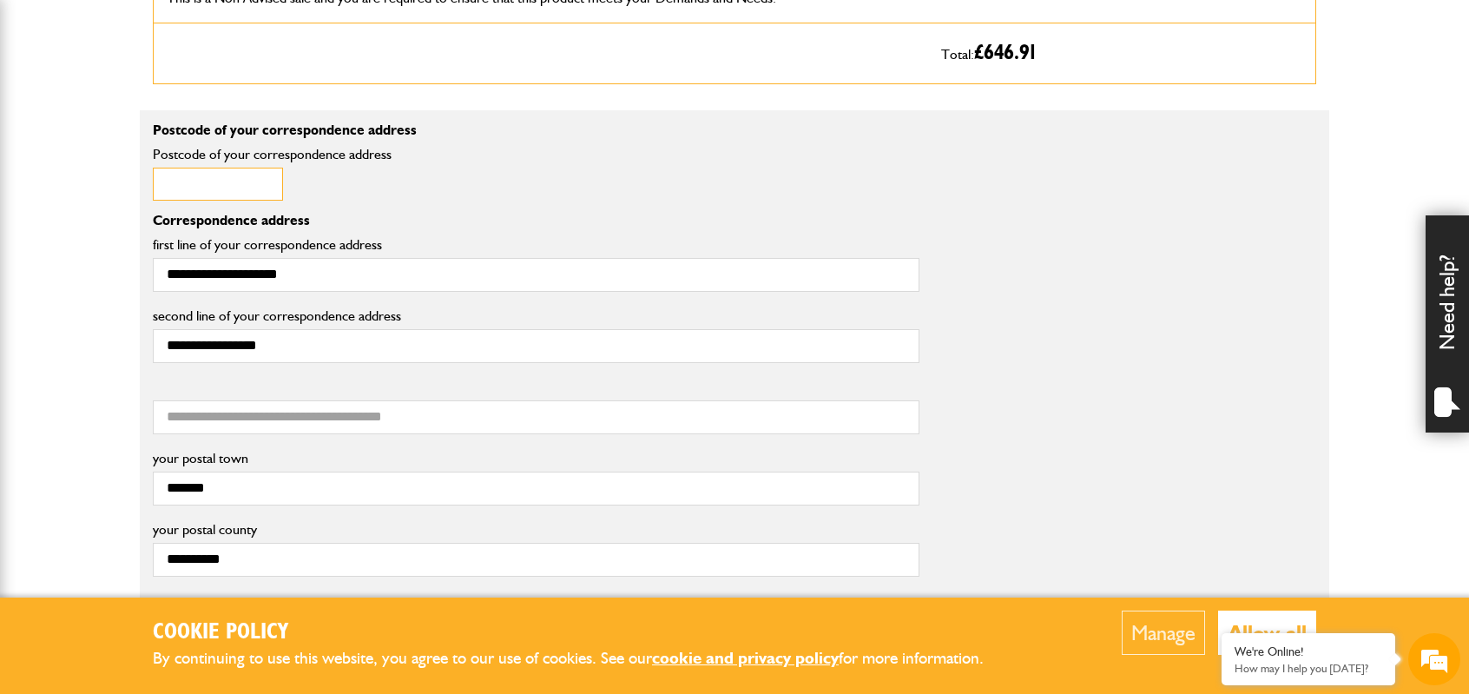
click at [210, 182] on input "Postcode of your correspondence address" at bounding box center [218, 185] width 130 height 34
type input "*******"
click at [465, 188] on div "******* Postcode of your correspondence address" at bounding box center [536, 178] width 793 height 71
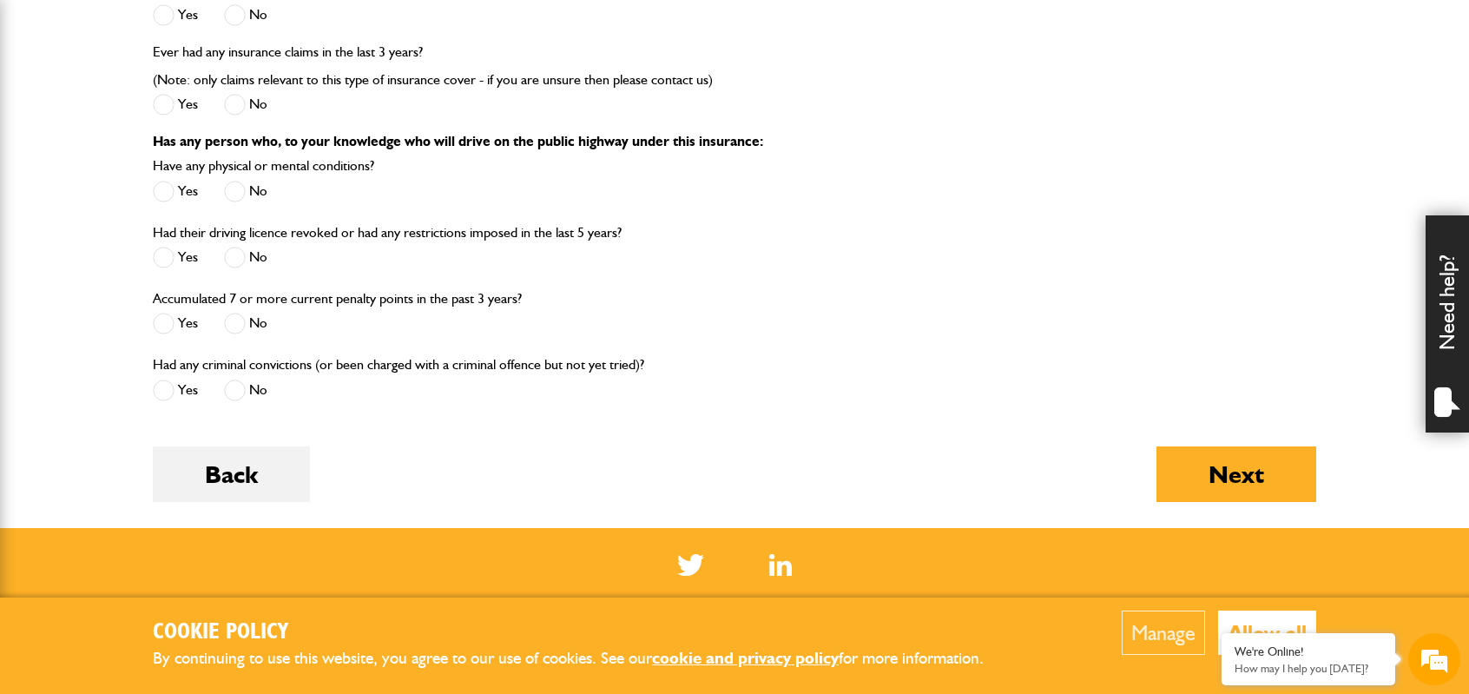
scroll to position [2262, 0]
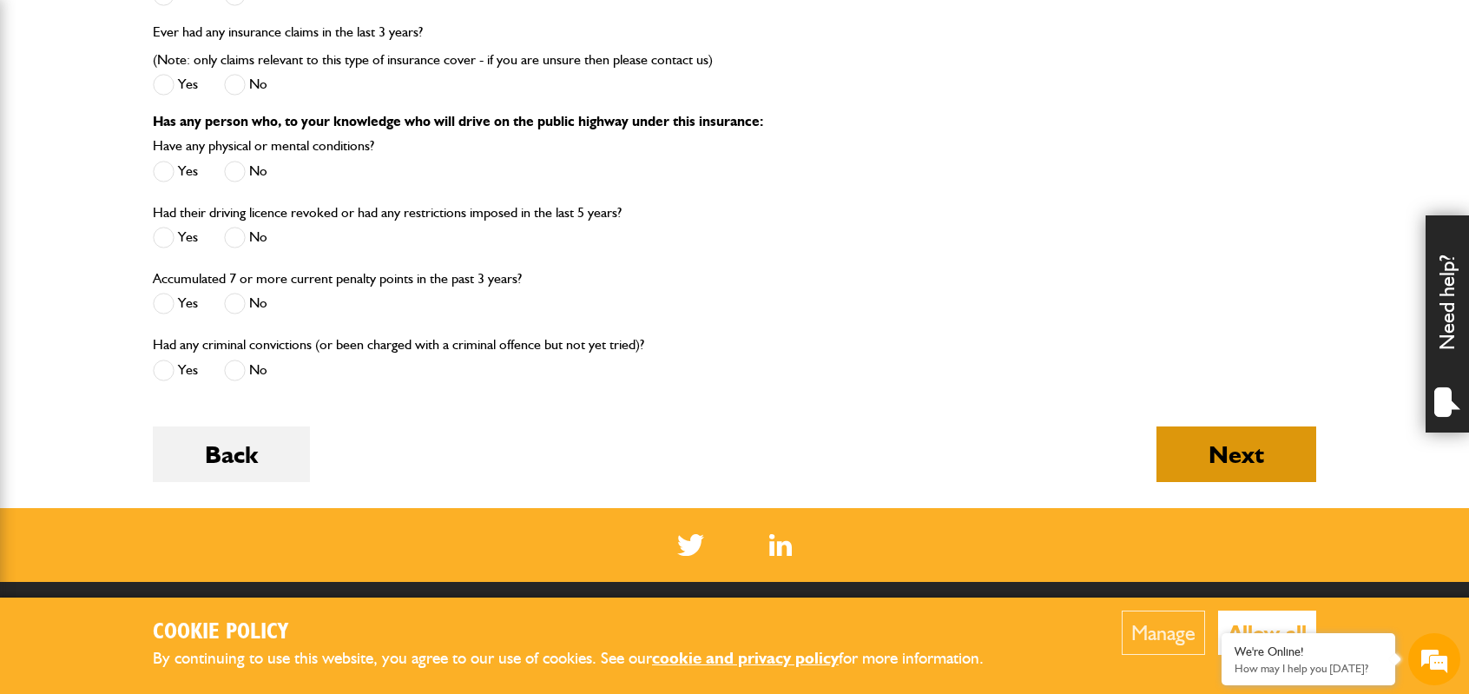
click at [1235, 432] on button "Next" at bounding box center [1237, 454] width 160 height 56
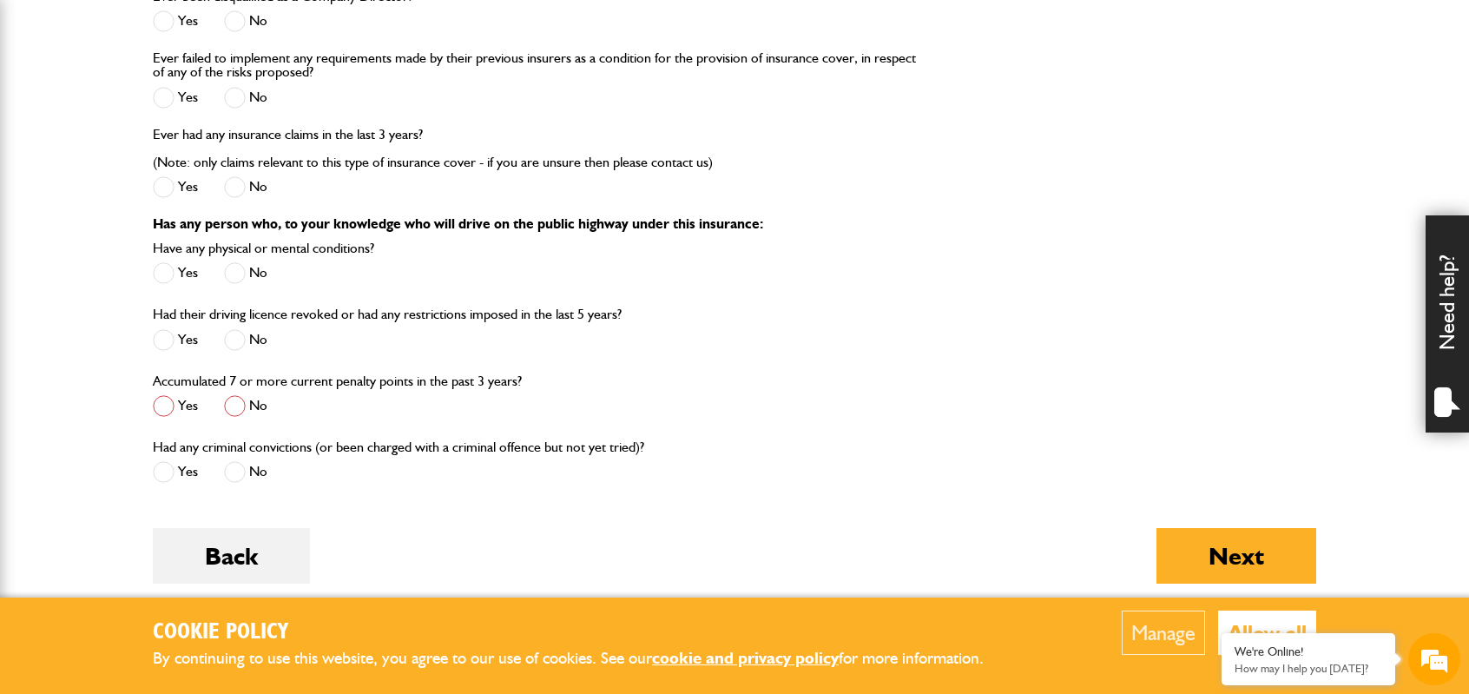
scroll to position [2345, 0]
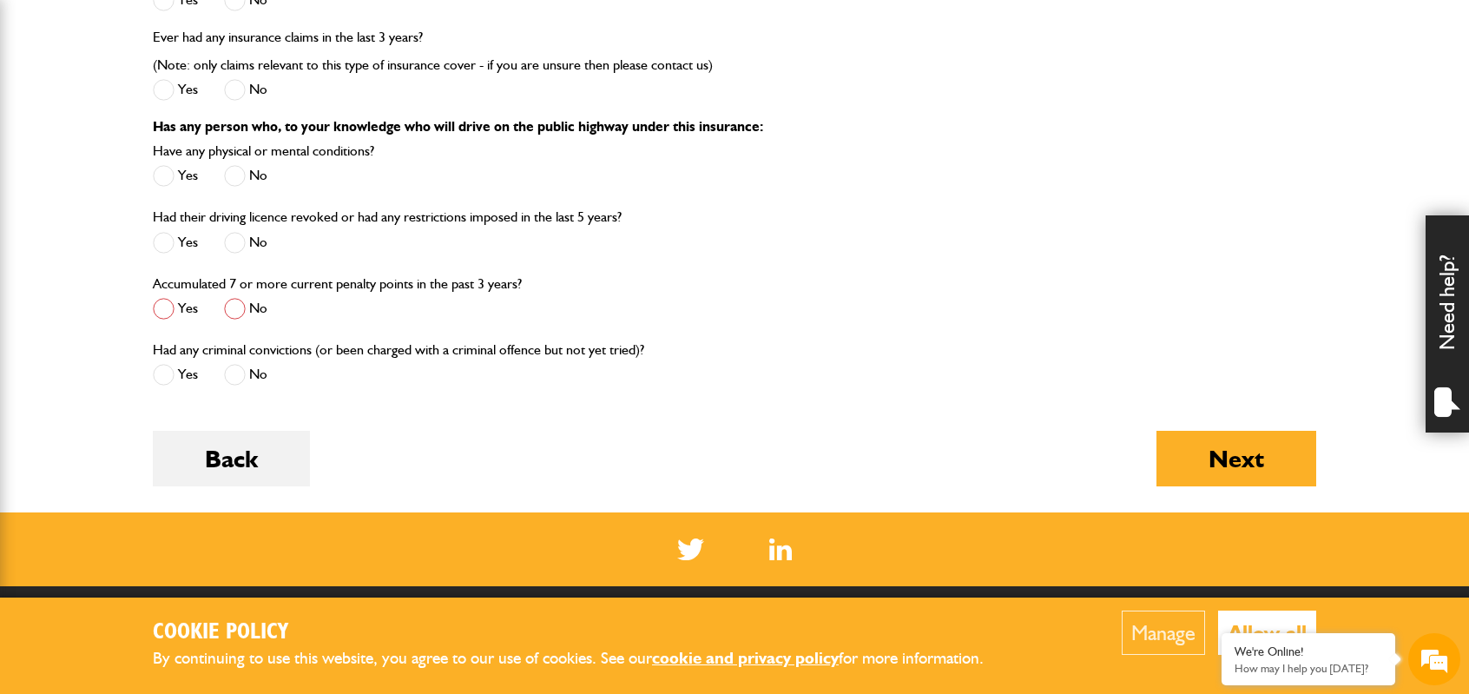
click at [238, 300] on span at bounding box center [235, 309] width 22 height 22
click at [1248, 457] on button "Next" at bounding box center [1237, 459] width 160 height 56
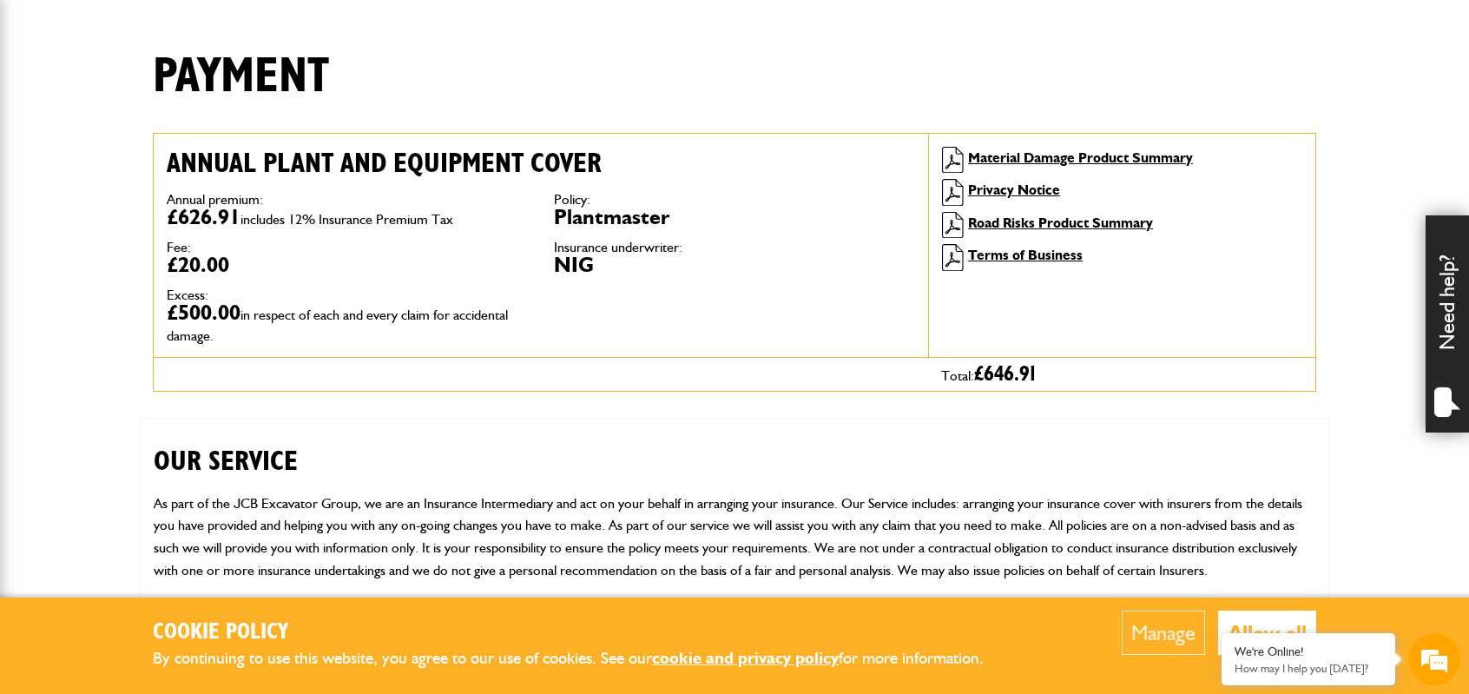
scroll to position [434, 0]
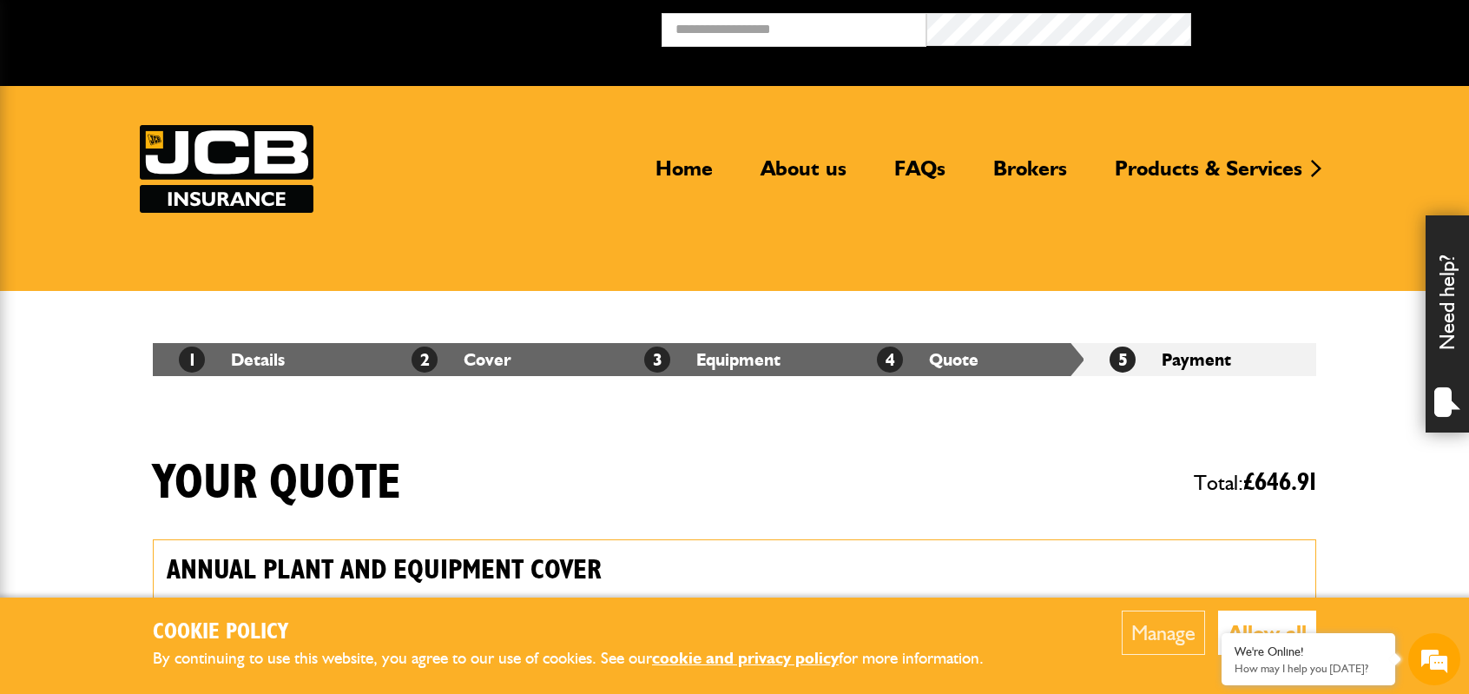
scroll to position [2262, 0]
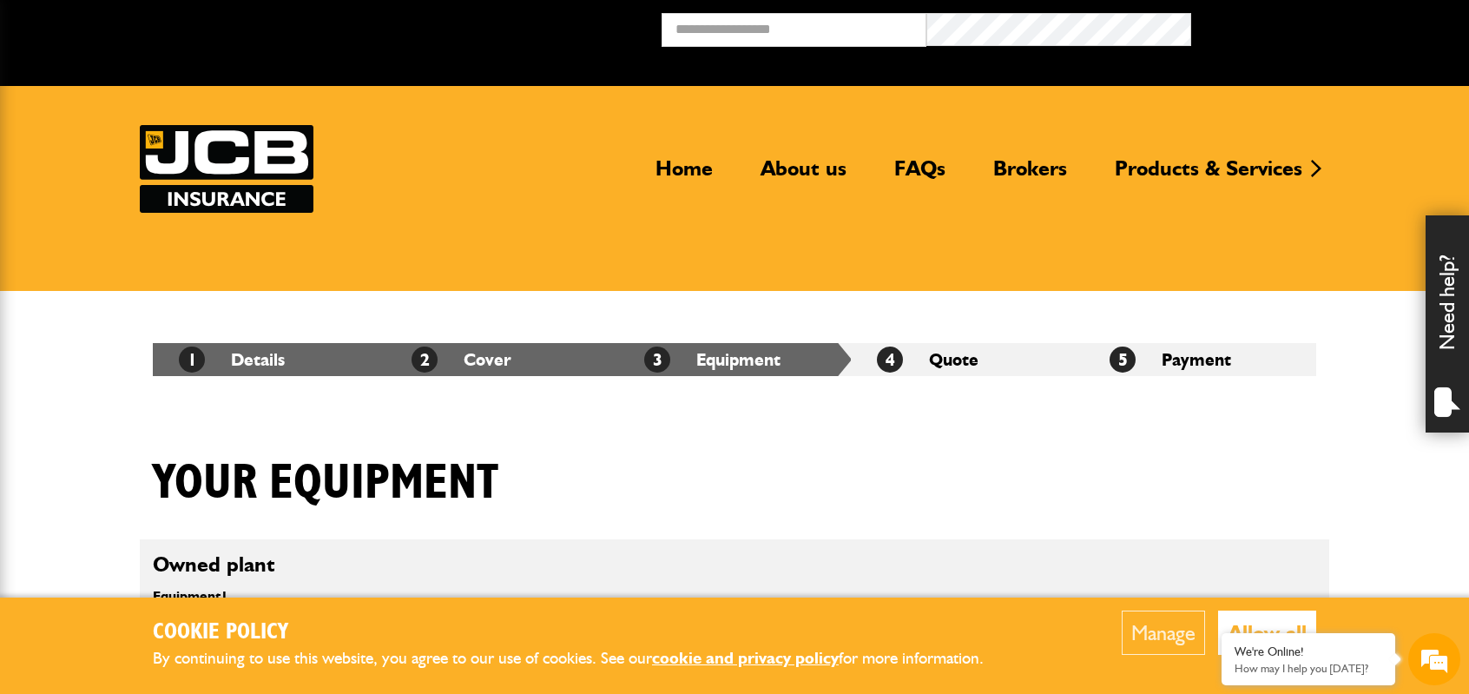
scroll to position [782, 0]
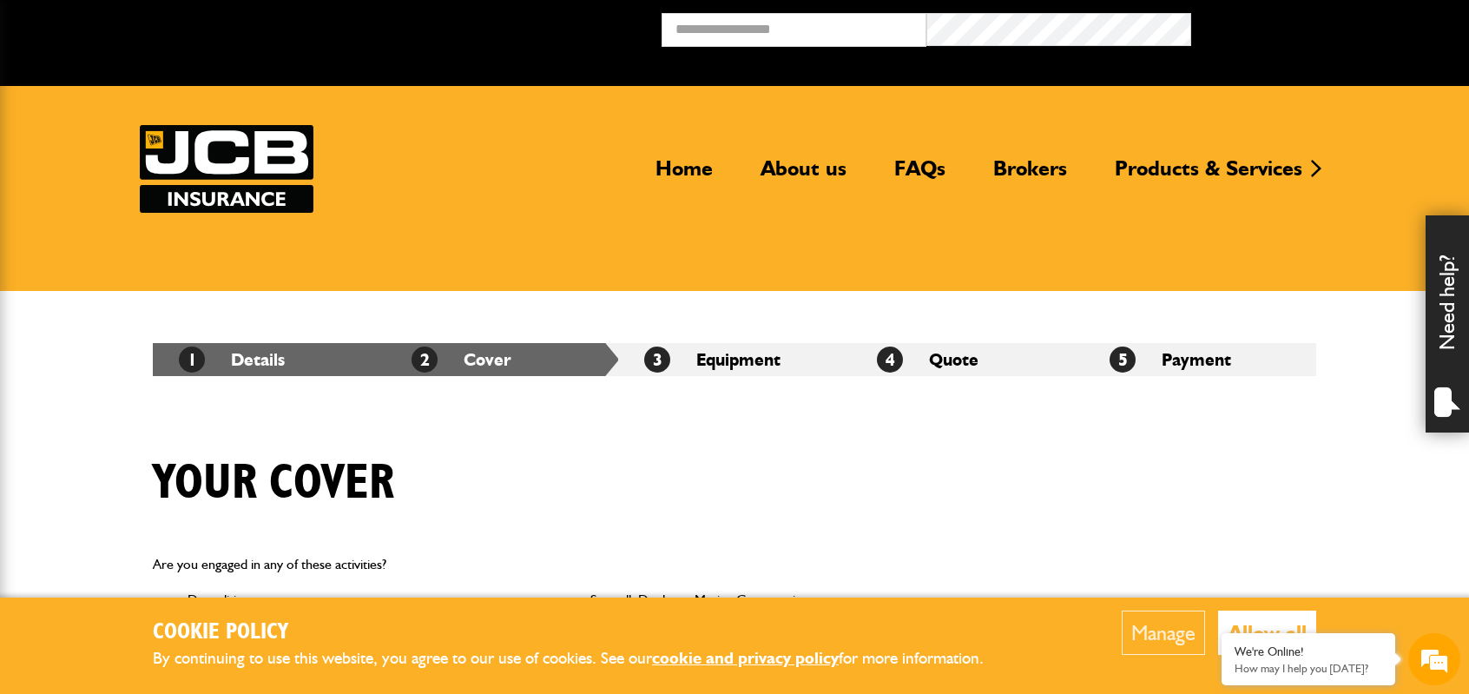
scroll to position [1042, 0]
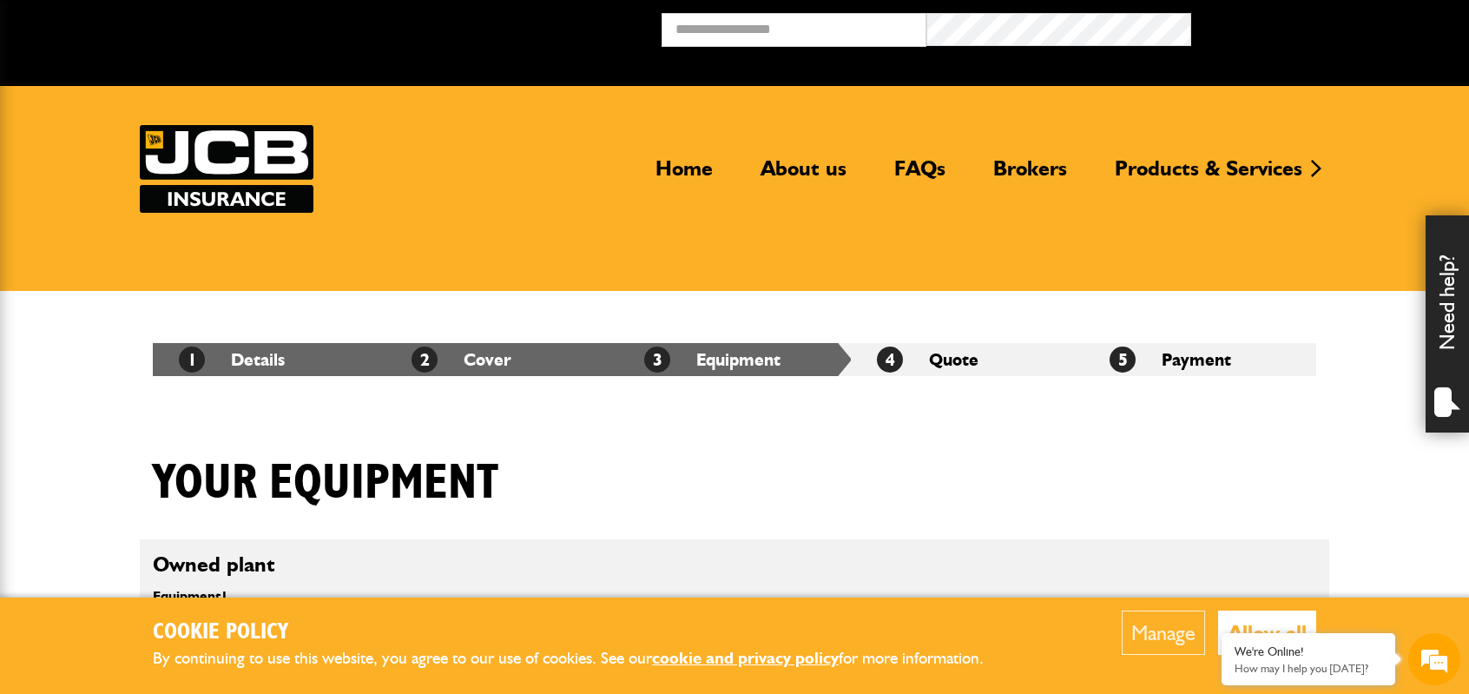
scroll to position [918, 0]
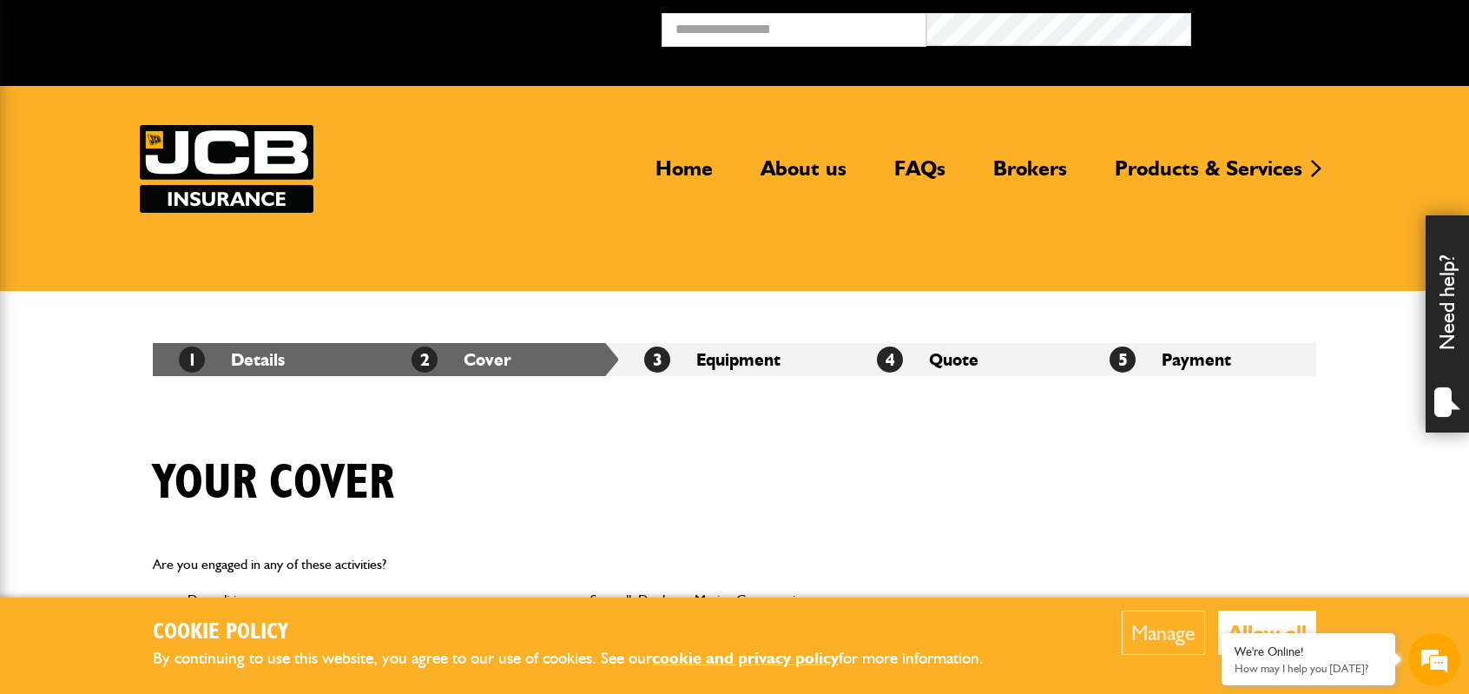
scroll to position [1042, 0]
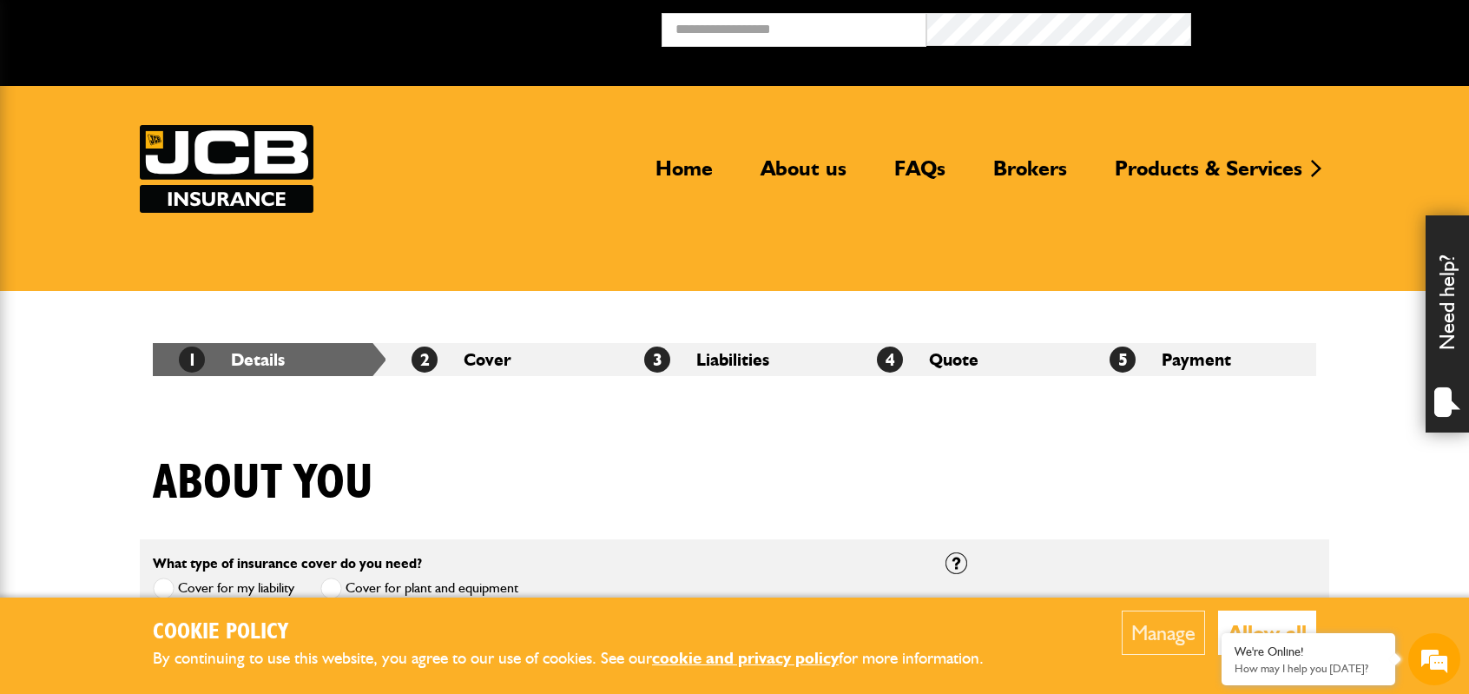
scroll to position [1303, 0]
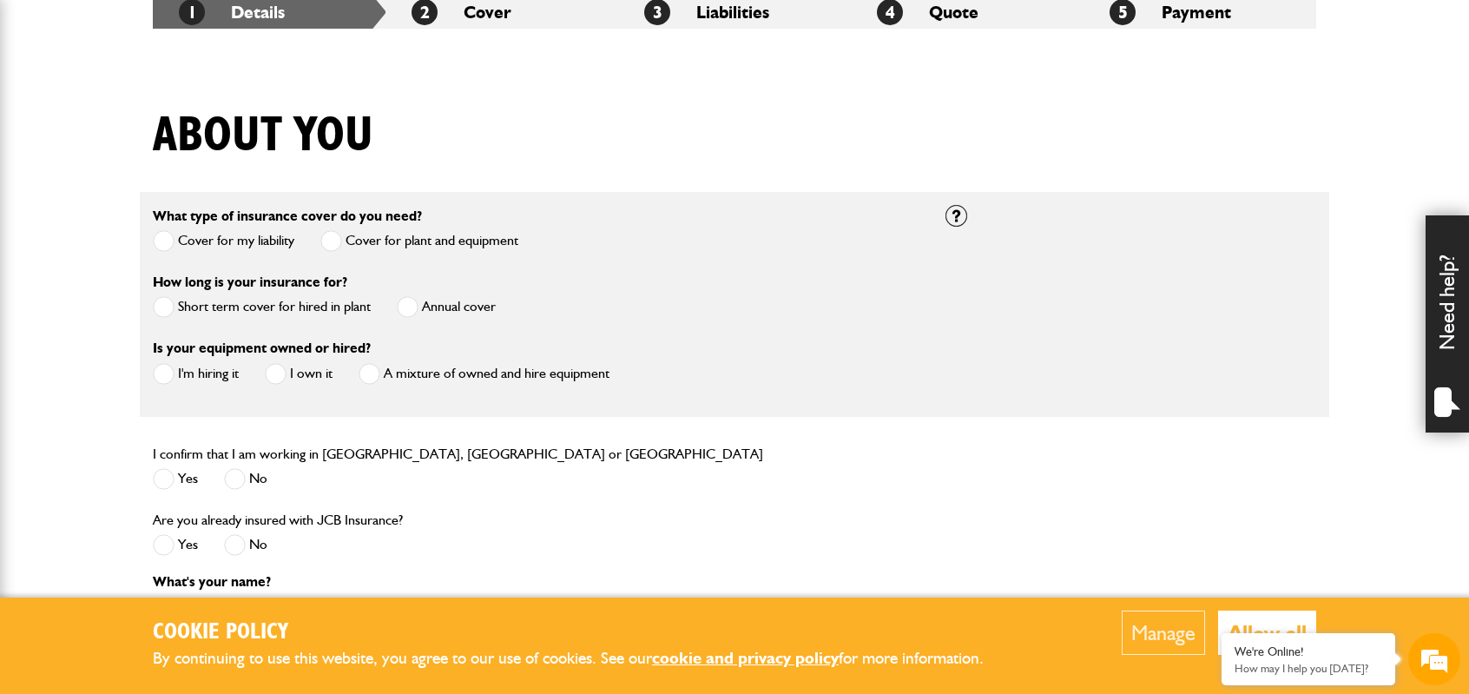
click at [165, 237] on span at bounding box center [164, 241] width 22 height 22
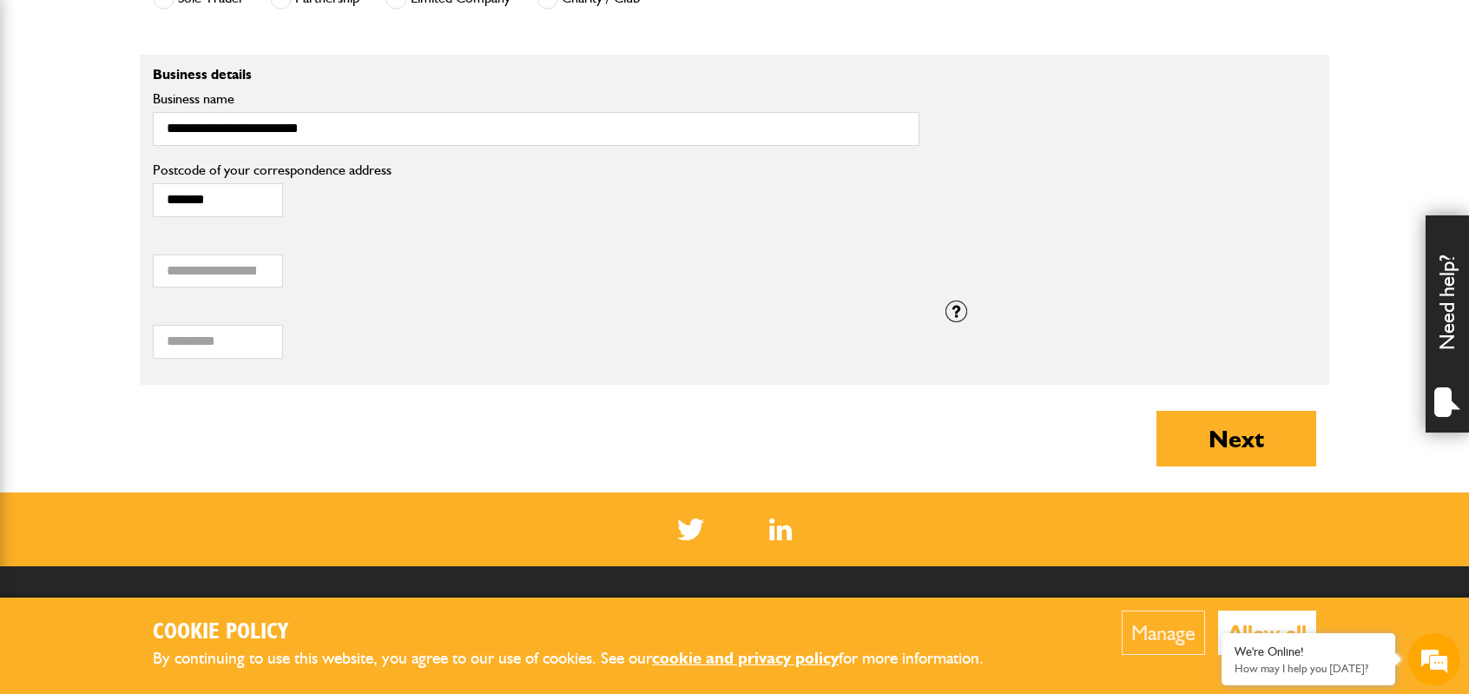
scroll to position [1476, 0]
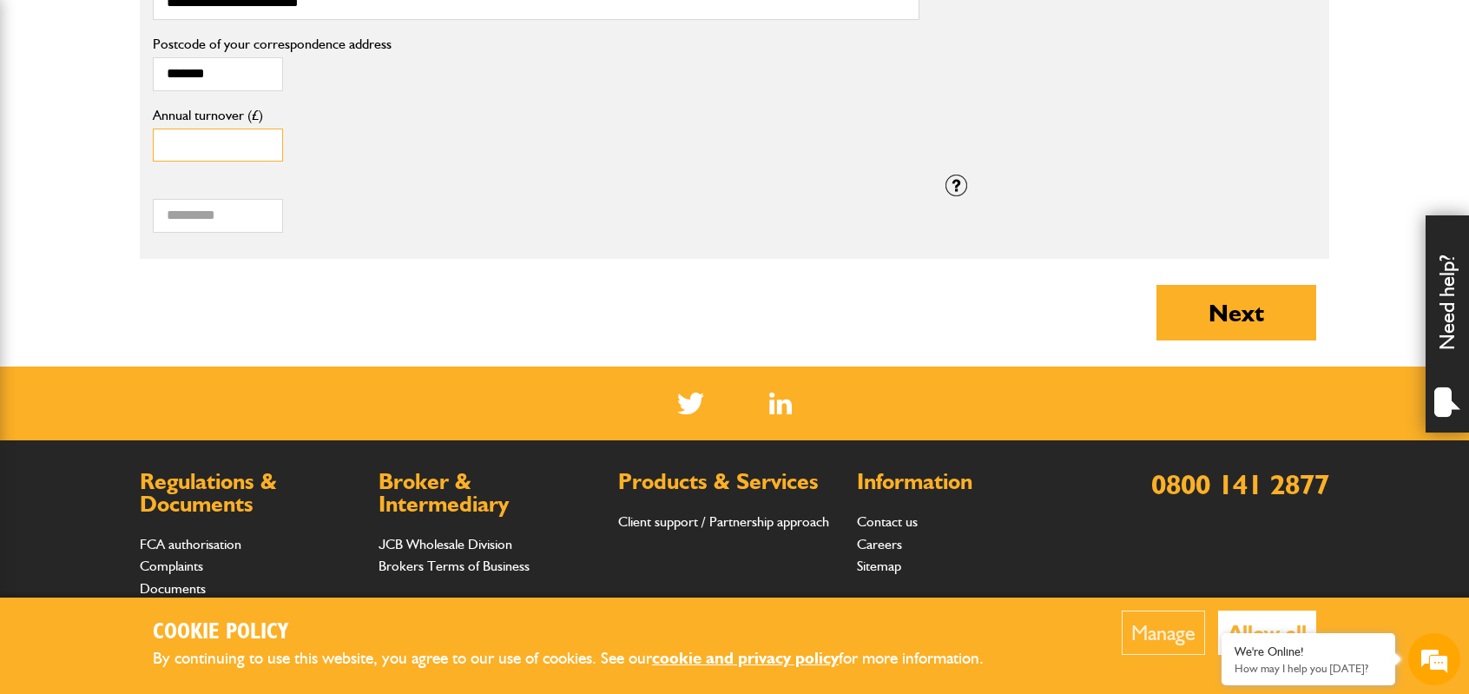
drag, startPoint x: 209, startPoint y: 135, endPoint x: 0, endPoint y: 121, distance: 209.8
type input "******"
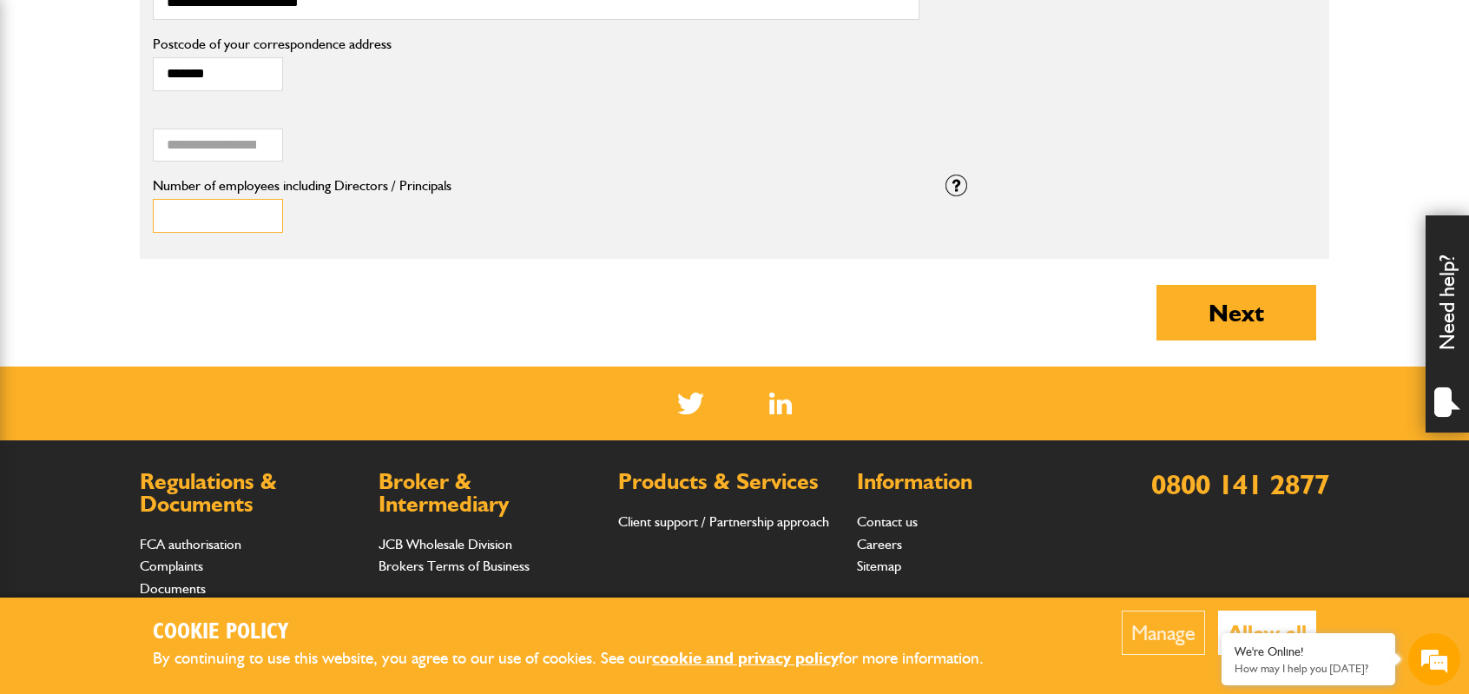
drag, startPoint x: 198, startPoint y: 209, endPoint x: 106, endPoint y: 209, distance: 92.1
type input "*"
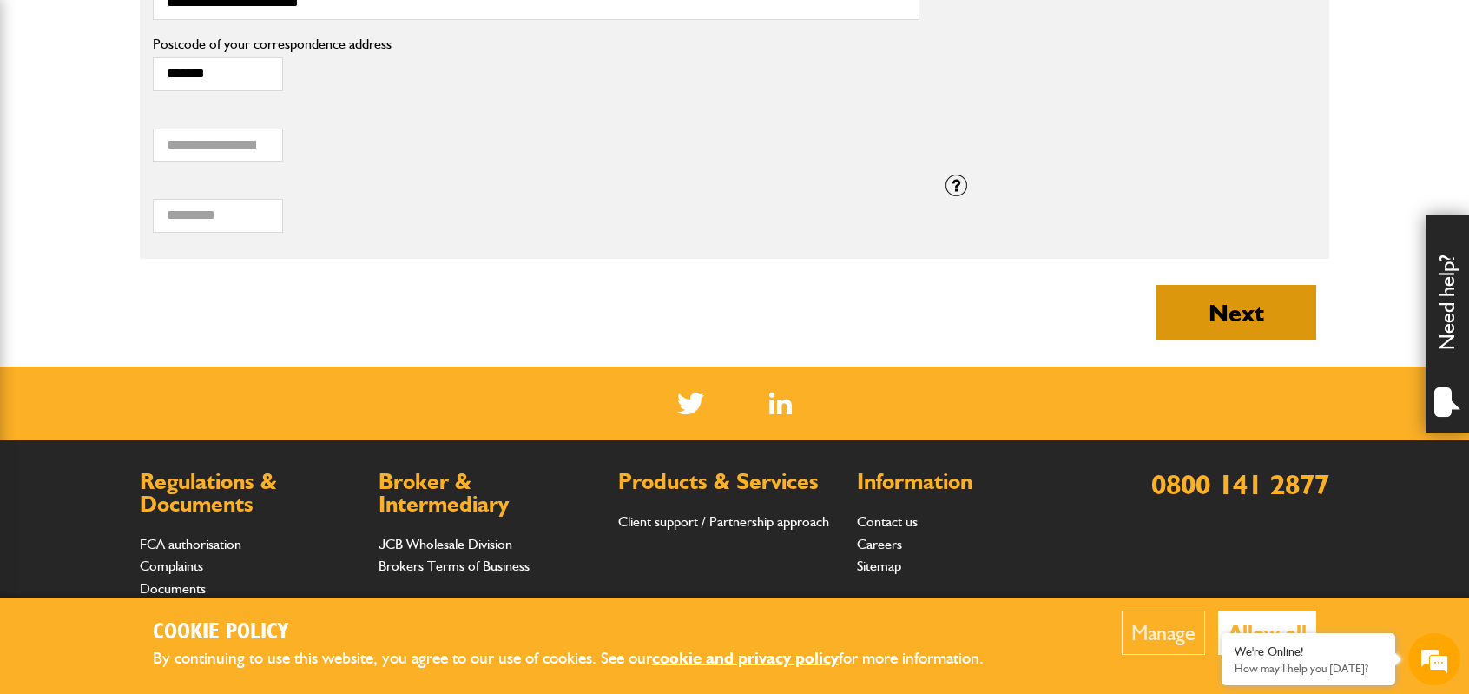
click at [1237, 289] on button "Next" at bounding box center [1237, 313] width 160 height 56
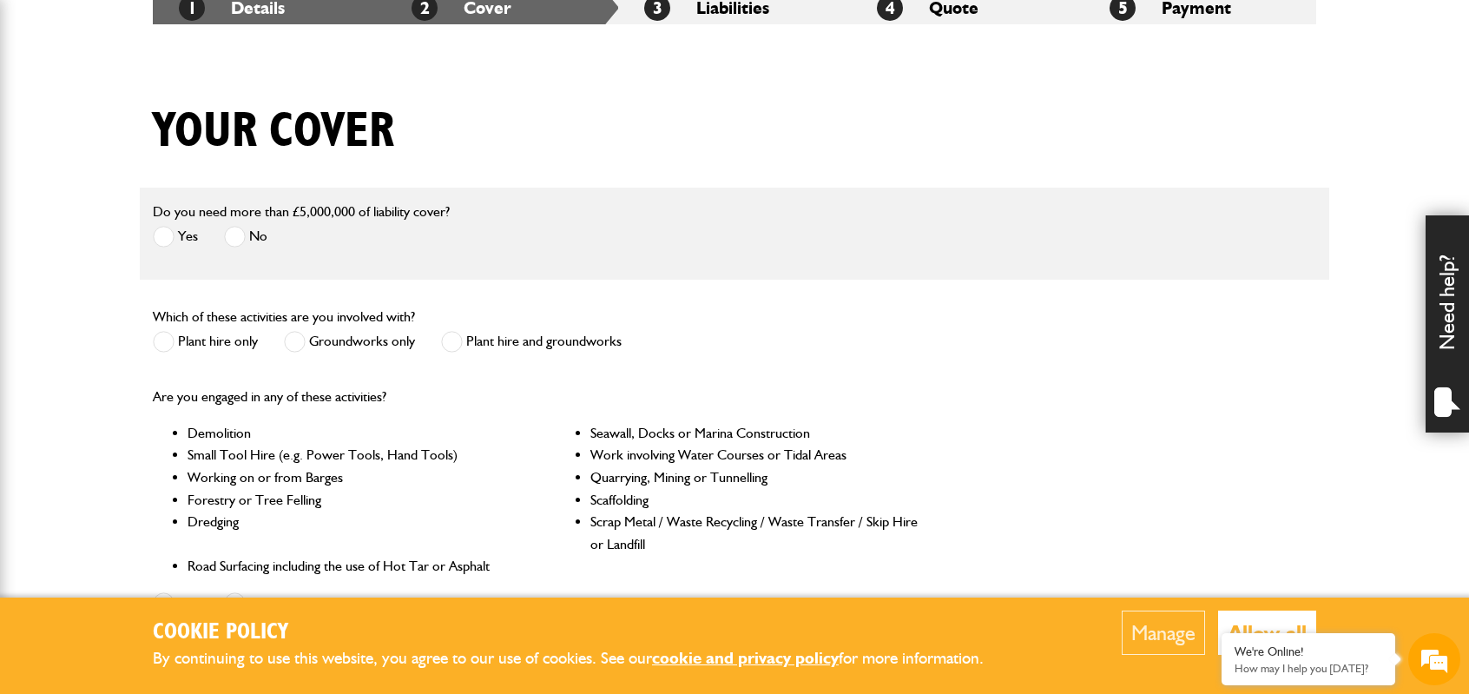
scroll to position [174, 0]
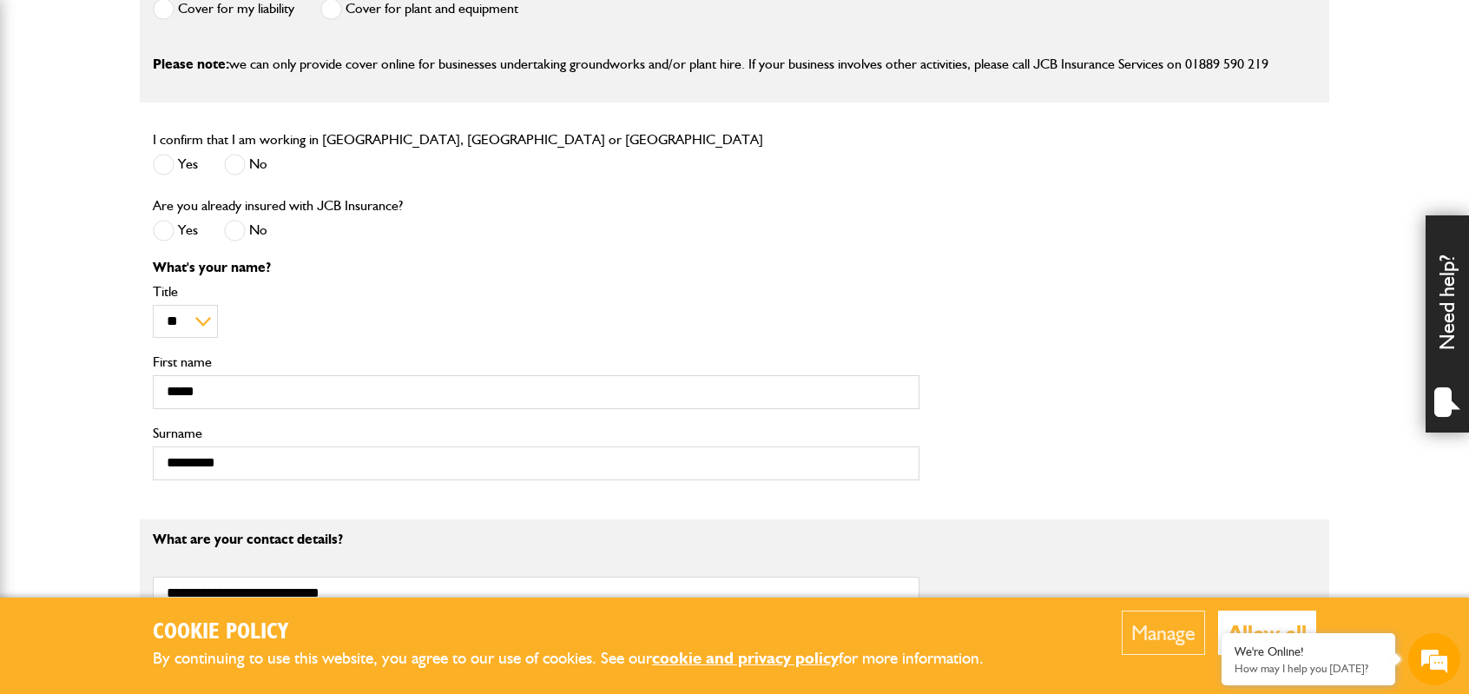
scroll to position [434, 0]
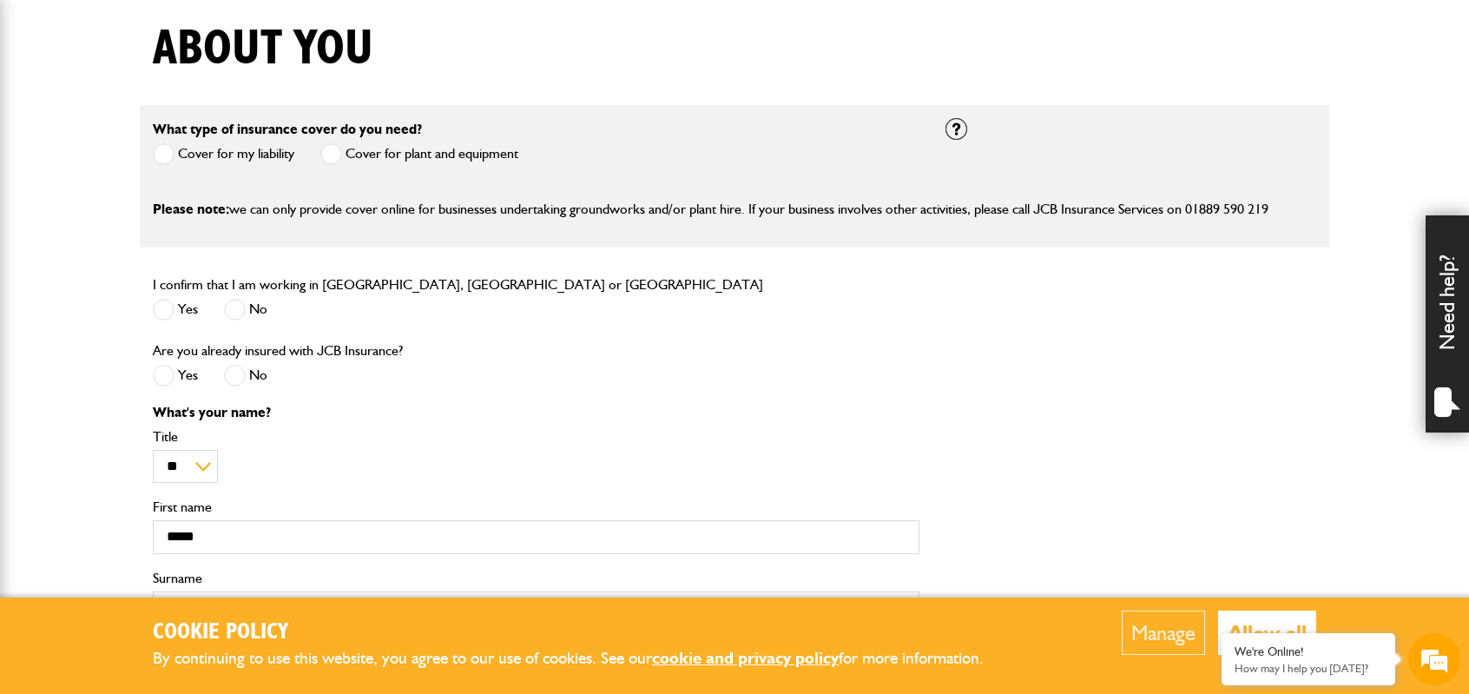
click at [330, 155] on span at bounding box center [331, 154] width 22 height 22
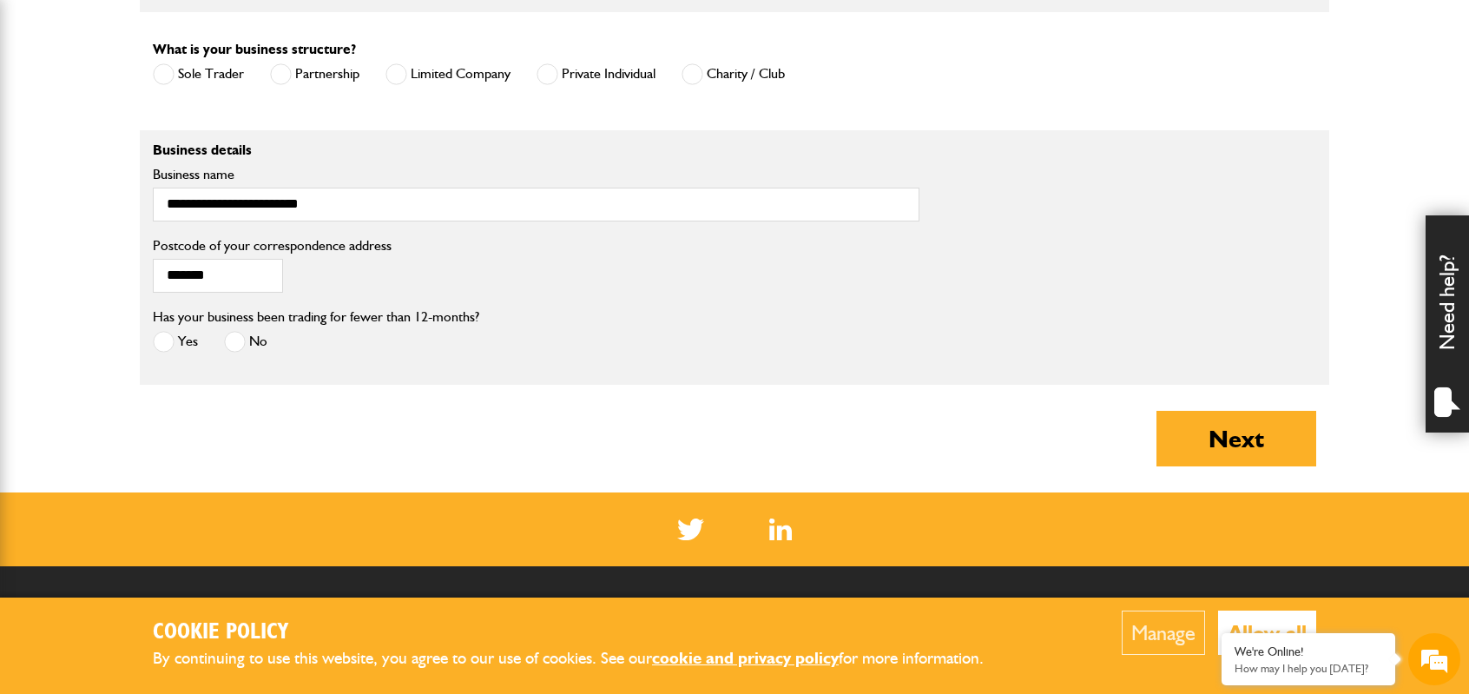
scroll to position [1390, 0]
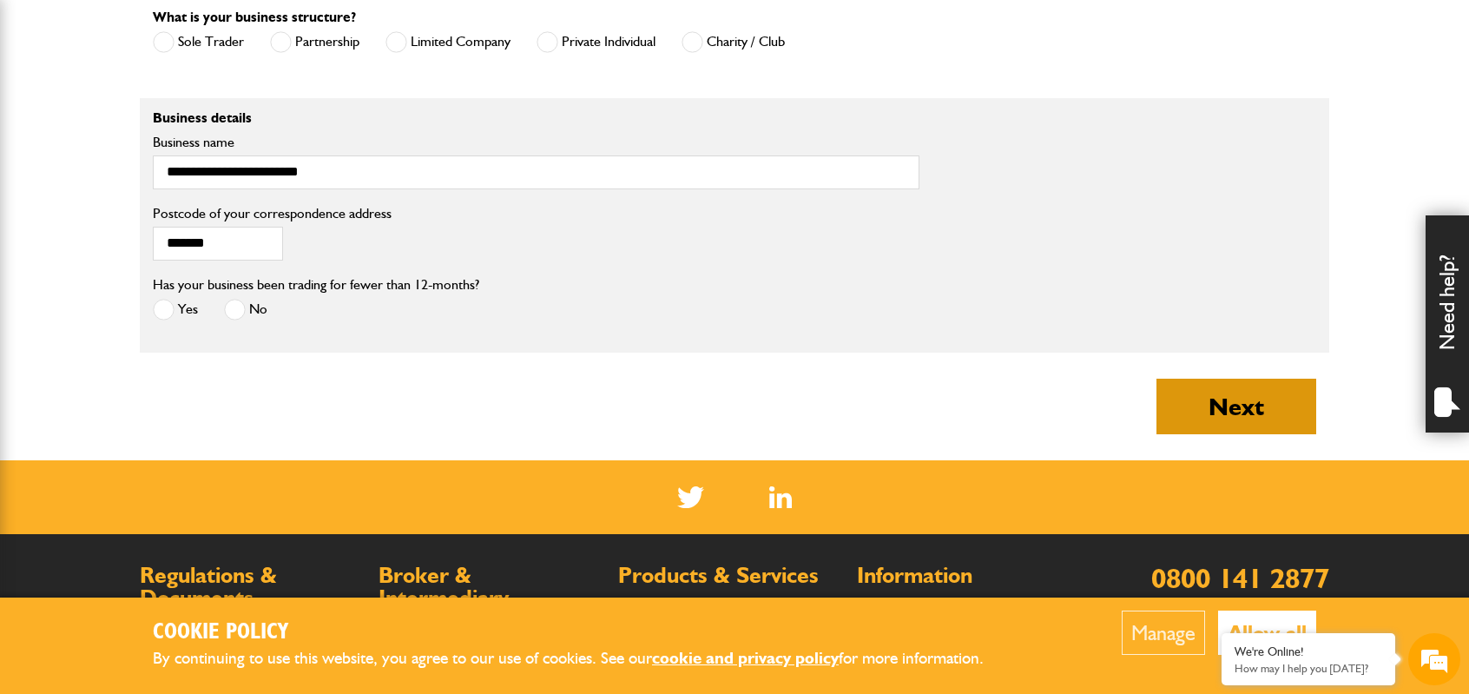
click at [1252, 398] on button "Next" at bounding box center [1237, 407] width 160 height 56
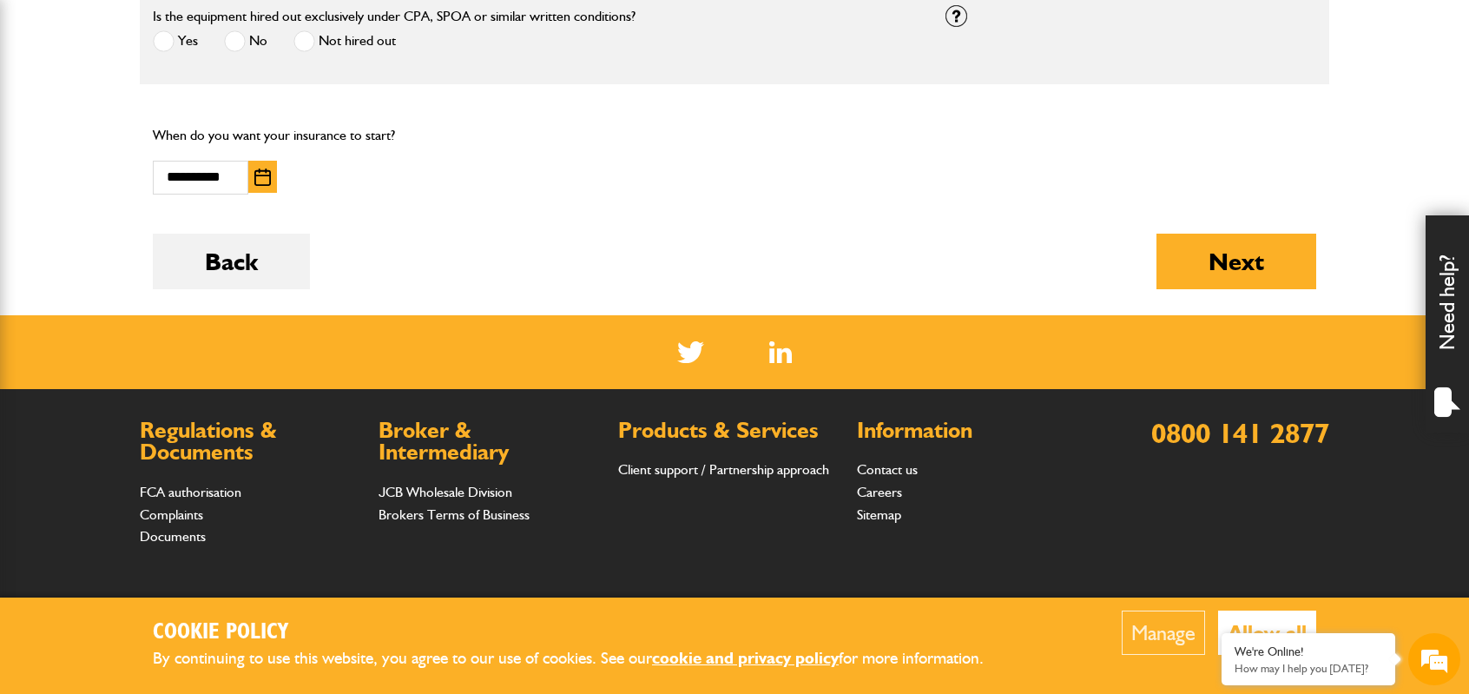
scroll to position [1216, 0]
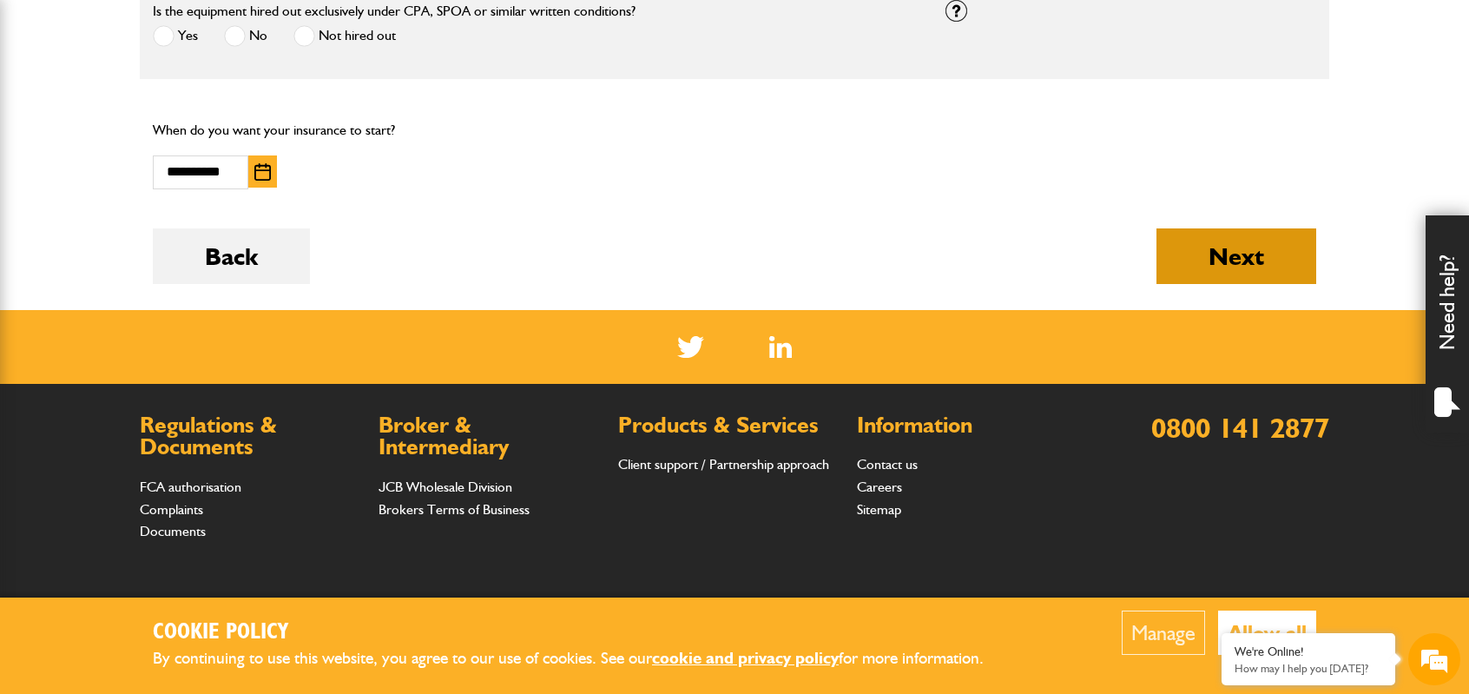
click at [1238, 254] on button "Next" at bounding box center [1237, 256] width 160 height 56
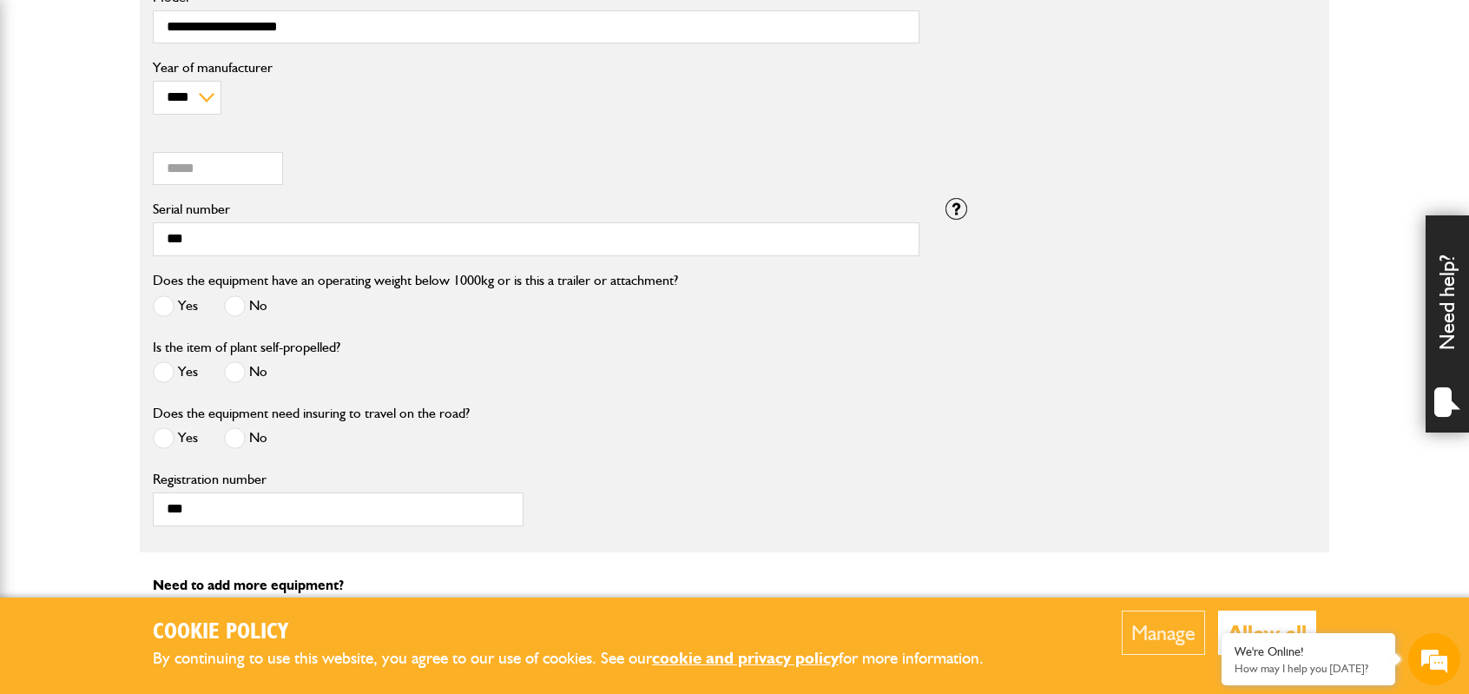
scroll to position [782, 0]
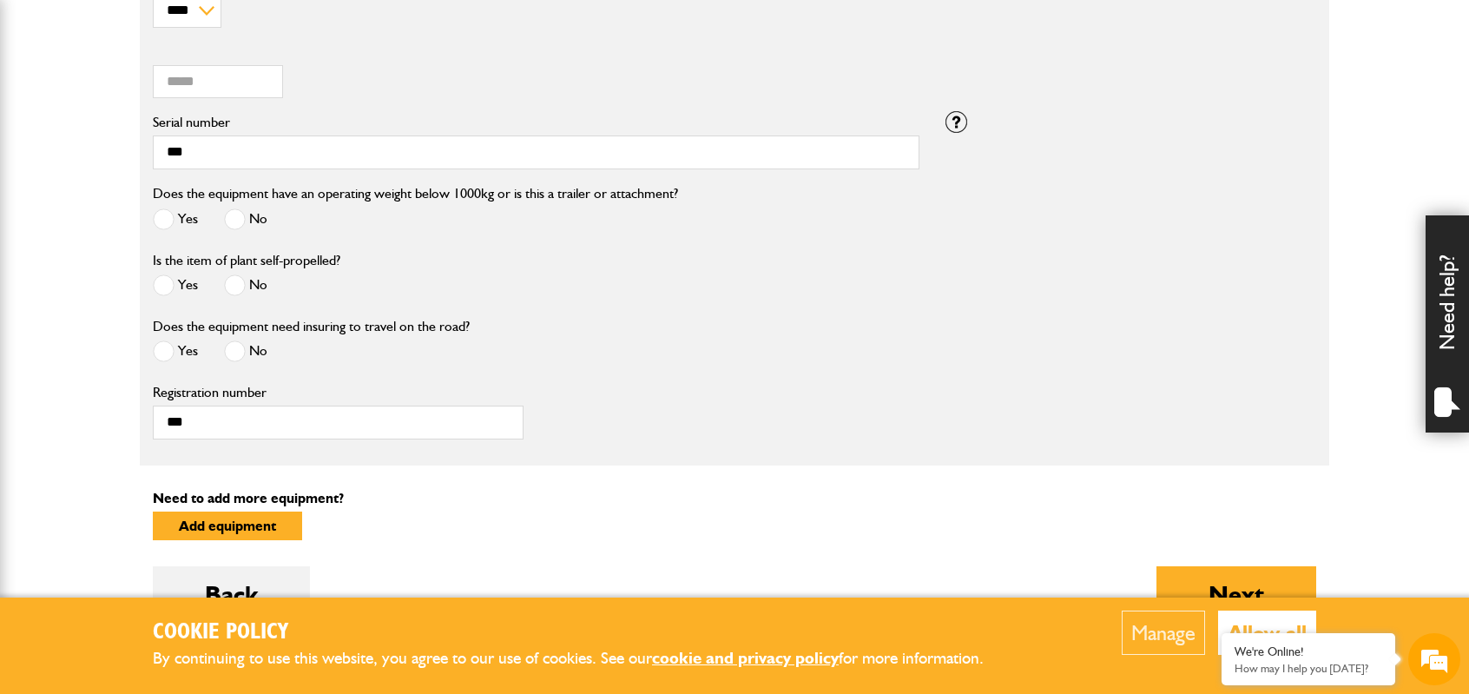
click at [234, 345] on span at bounding box center [235, 351] width 22 height 22
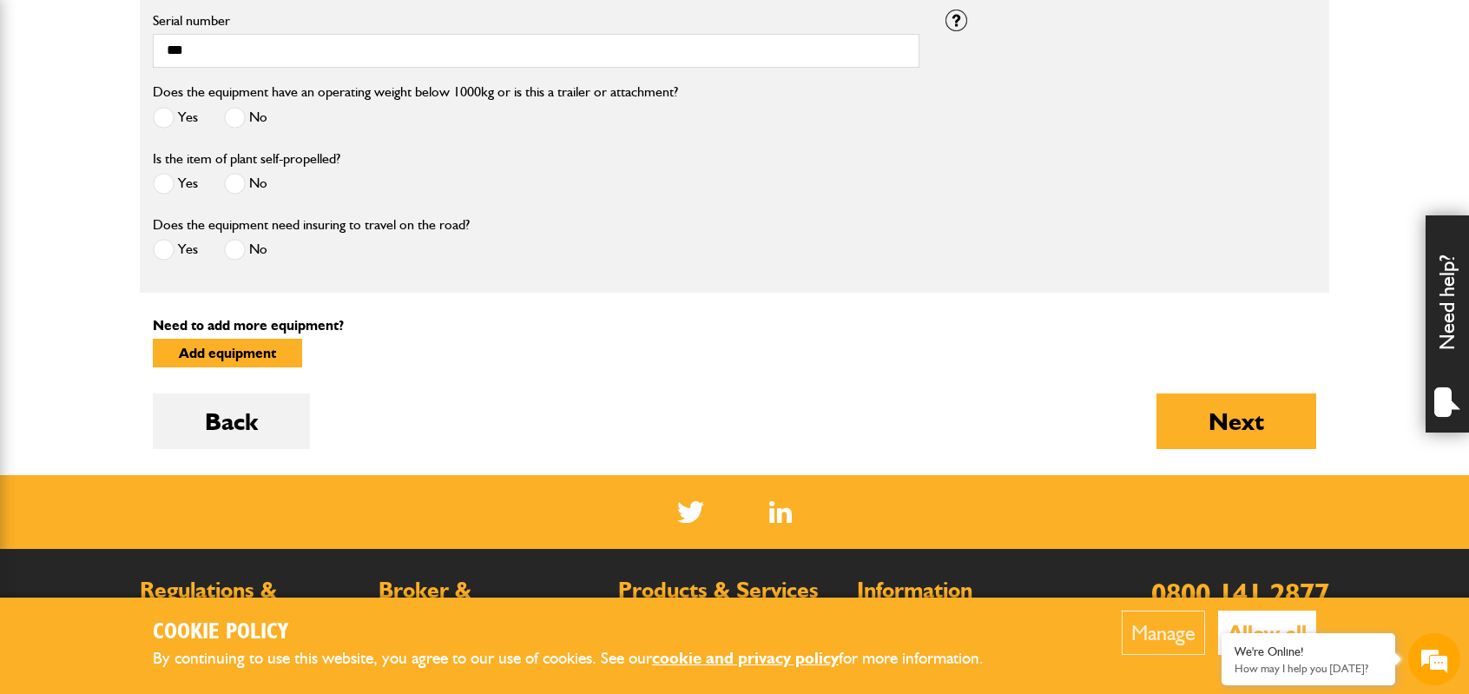
scroll to position [885, 0]
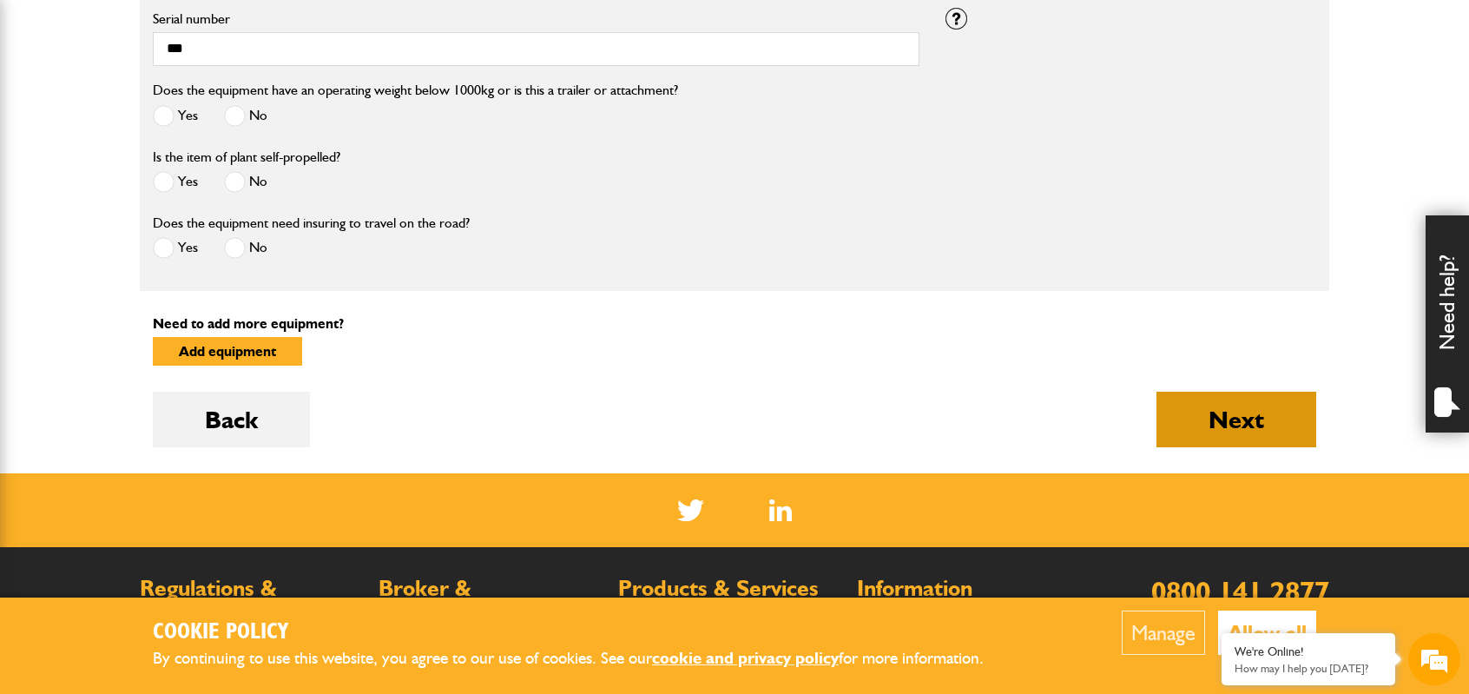
click at [1243, 409] on button "Next" at bounding box center [1237, 420] width 160 height 56
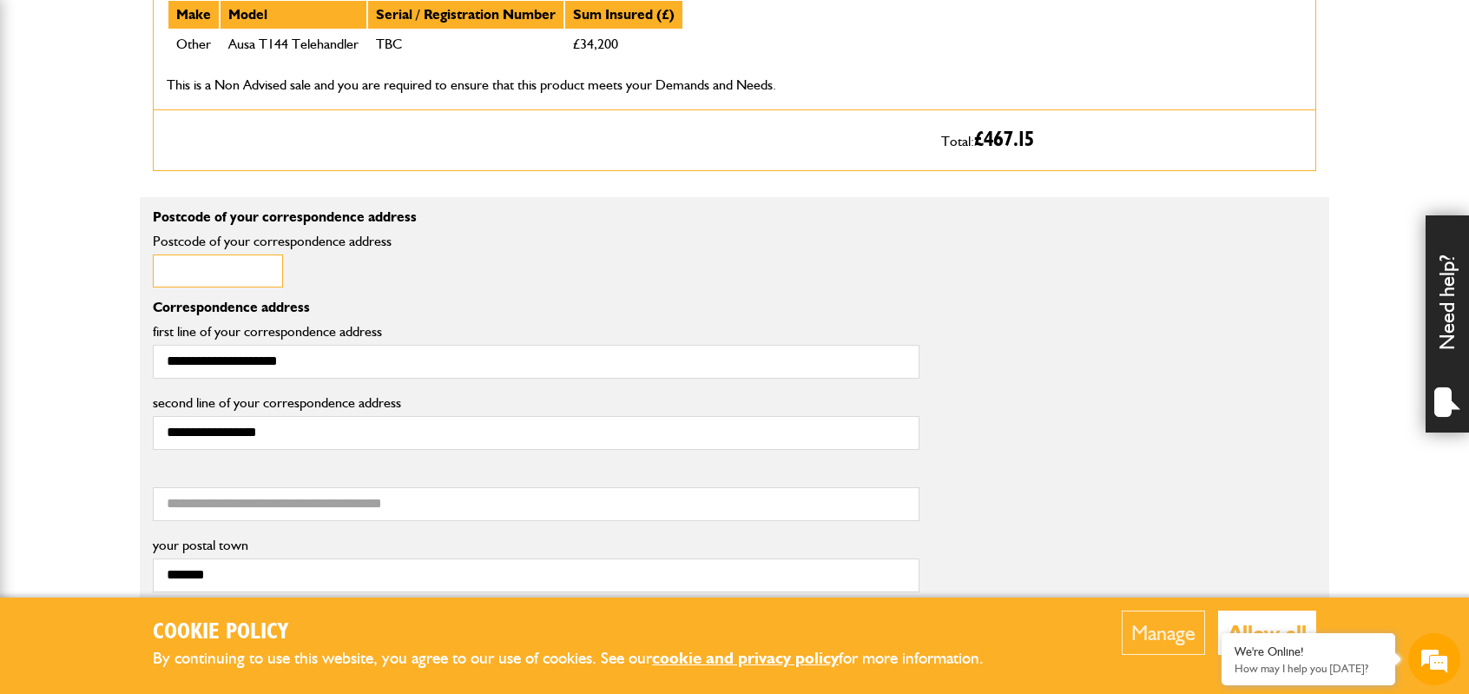
click at [191, 275] on input "Postcode of your correspondence address" at bounding box center [218, 271] width 130 height 34
type input "*******"
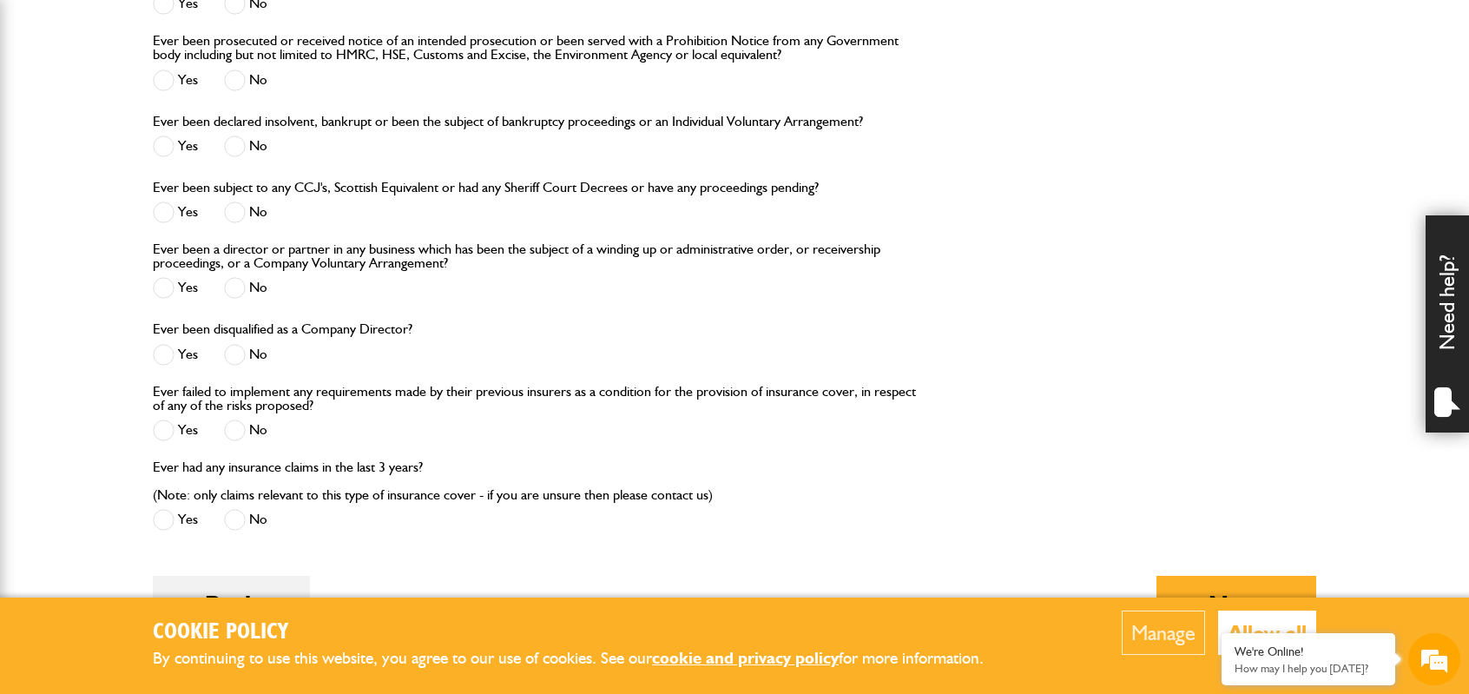
scroll to position [1911, 0]
